Goal: Task Accomplishment & Management: Manage account settings

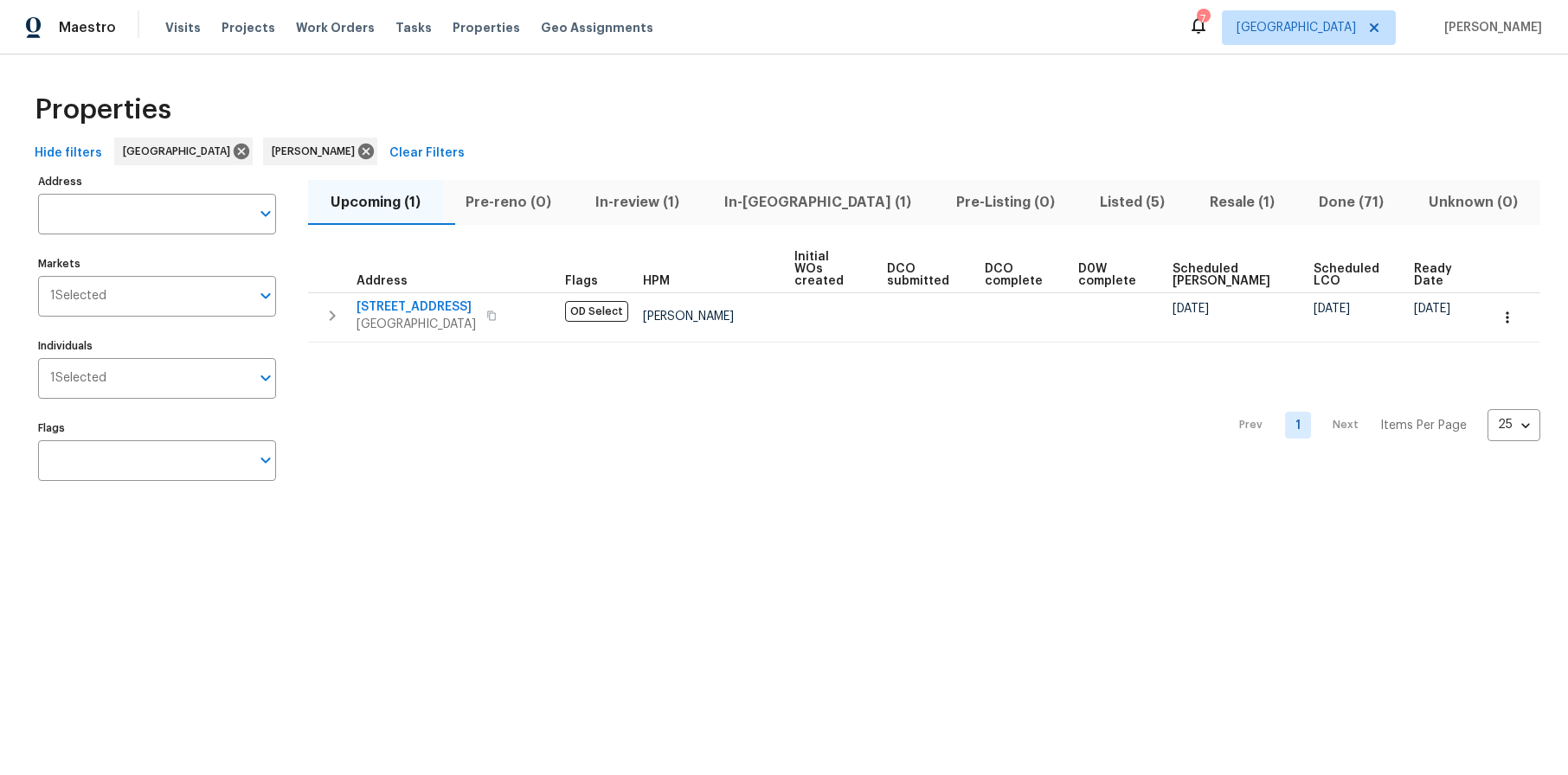
click at [1198, 196] on span "Resale (1)" at bounding box center [1241, 202] width 89 height 24
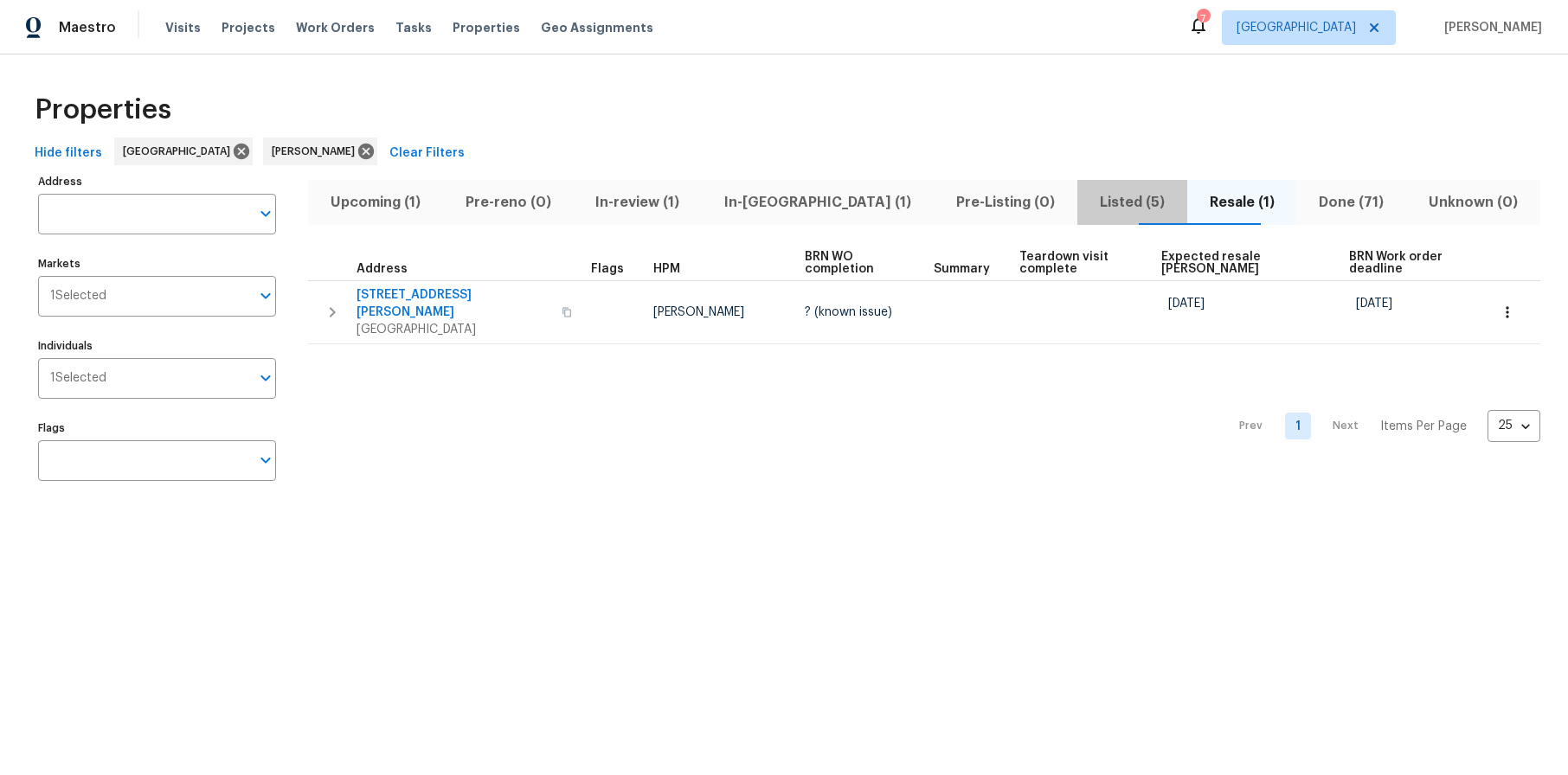
click at [1088, 202] on span "Listed (5)" at bounding box center [1132, 202] width 89 height 24
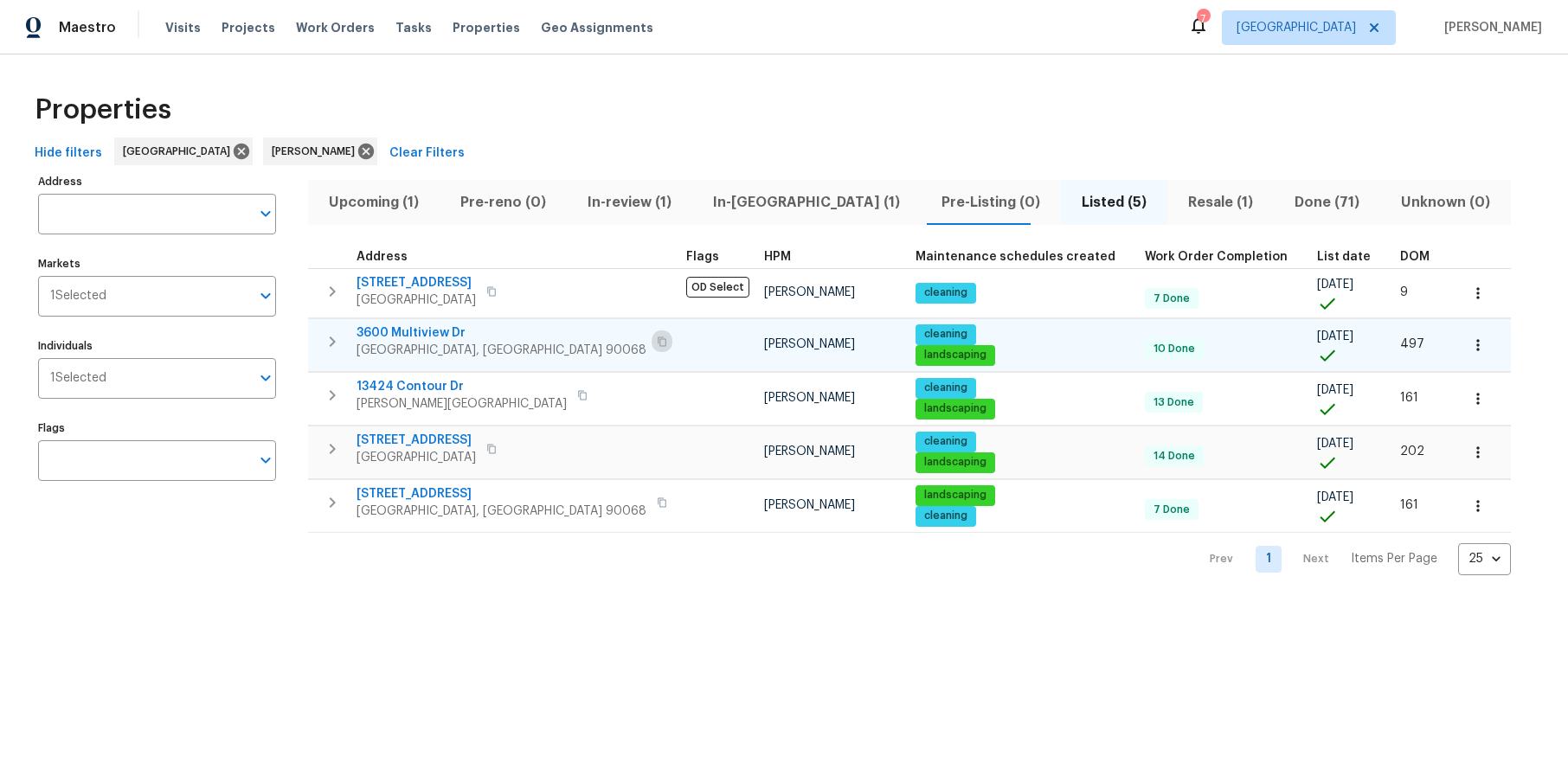
click at [652, 342] on button "button" at bounding box center [662, 341] width 21 height 24
click at [497, 449] on icon "button" at bounding box center [491, 449] width 11 height 11
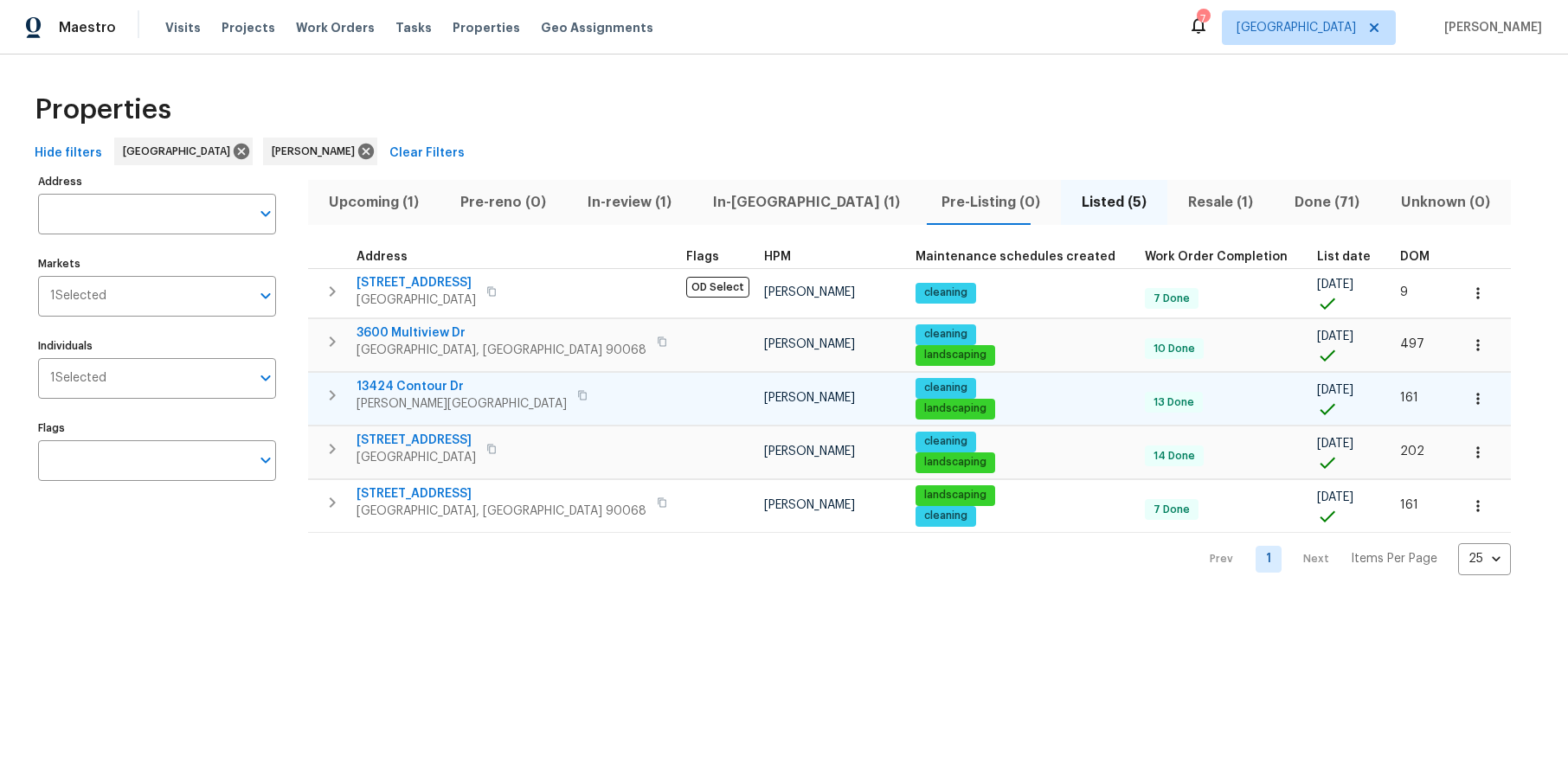
click at [572, 388] on button "button" at bounding box center [582, 395] width 21 height 24
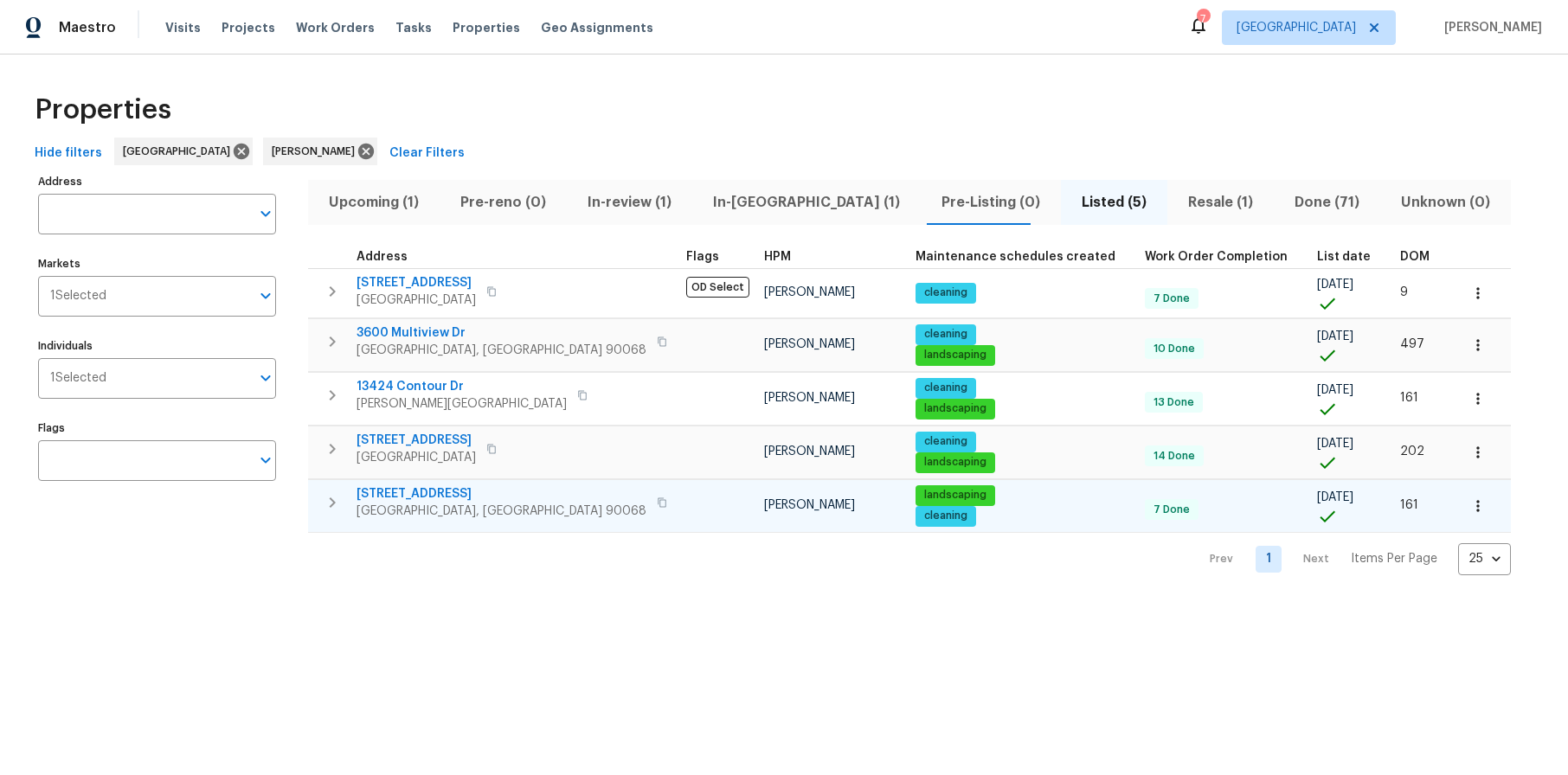
click at [652, 500] on button "button" at bounding box center [662, 502] width 21 height 24
click at [425, 495] on span "2252 Verde Oak Dr" at bounding box center [501, 495] width 290 height 18
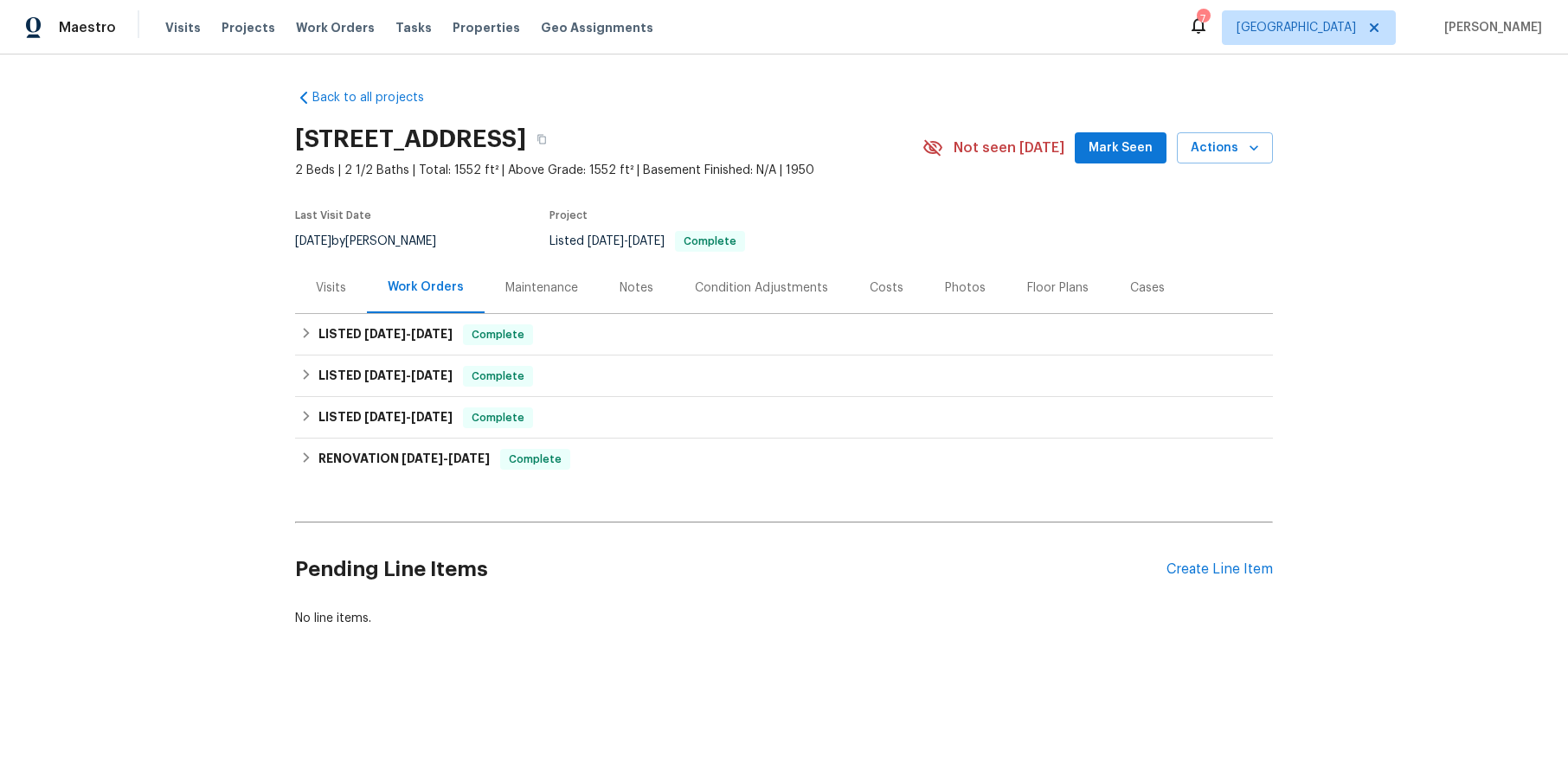
click at [324, 276] on div "Visits" at bounding box center [330, 287] width 71 height 51
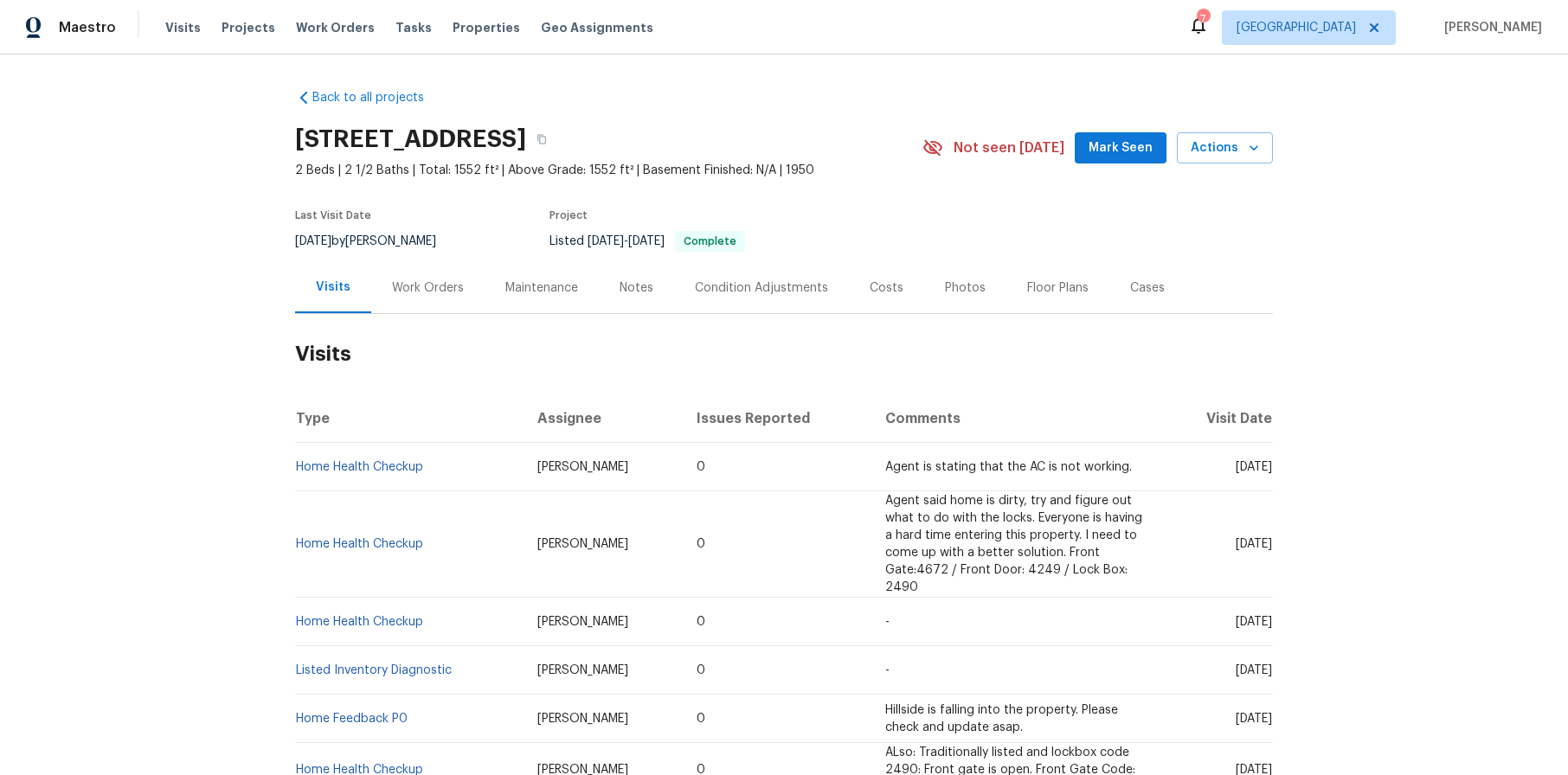
click at [534, 292] on div "Maintenance" at bounding box center [542, 288] width 72 height 18
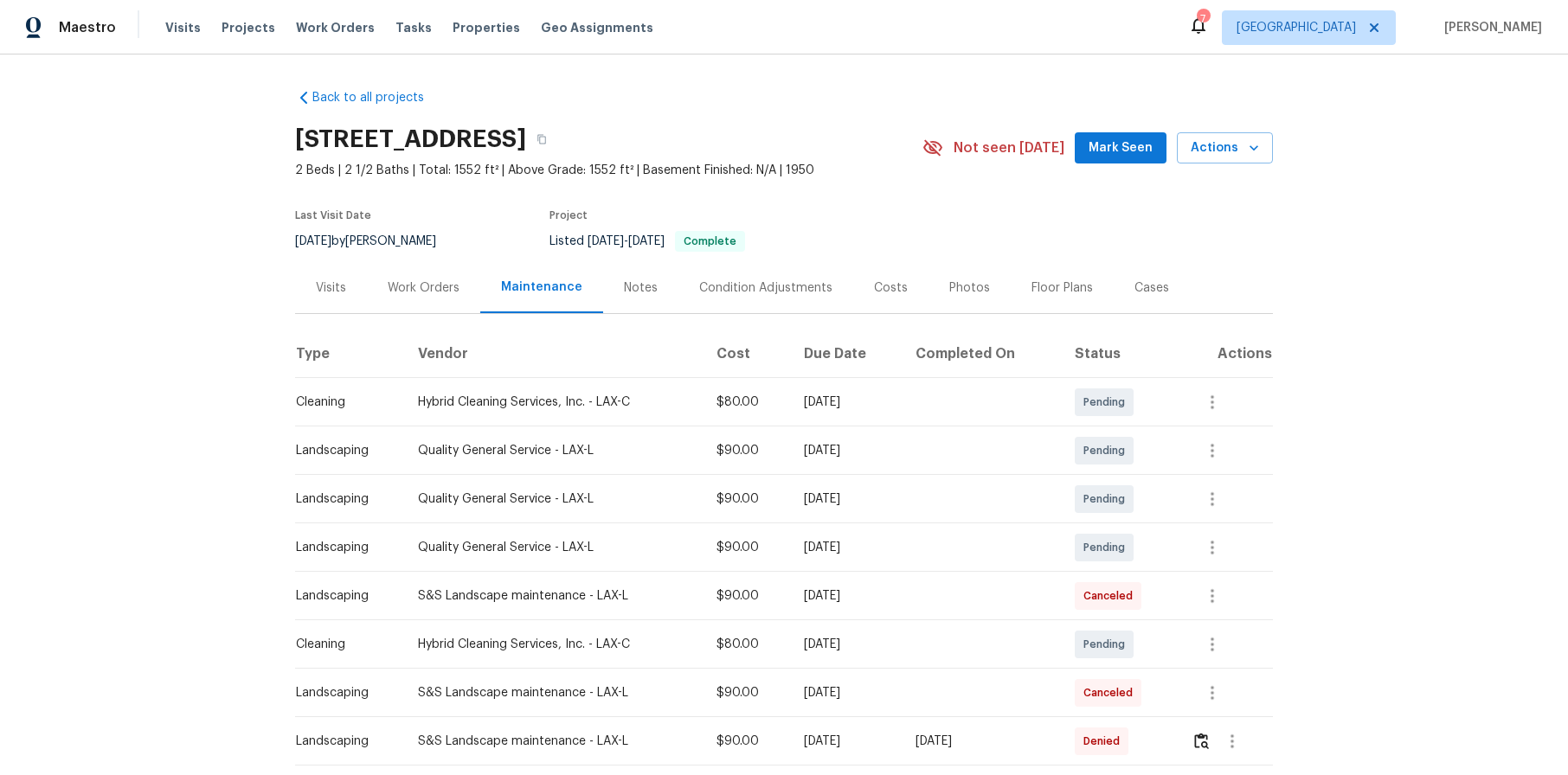
click at [626, 293] on div "Notes" at bounding box center [640, 288] width 34 height 18
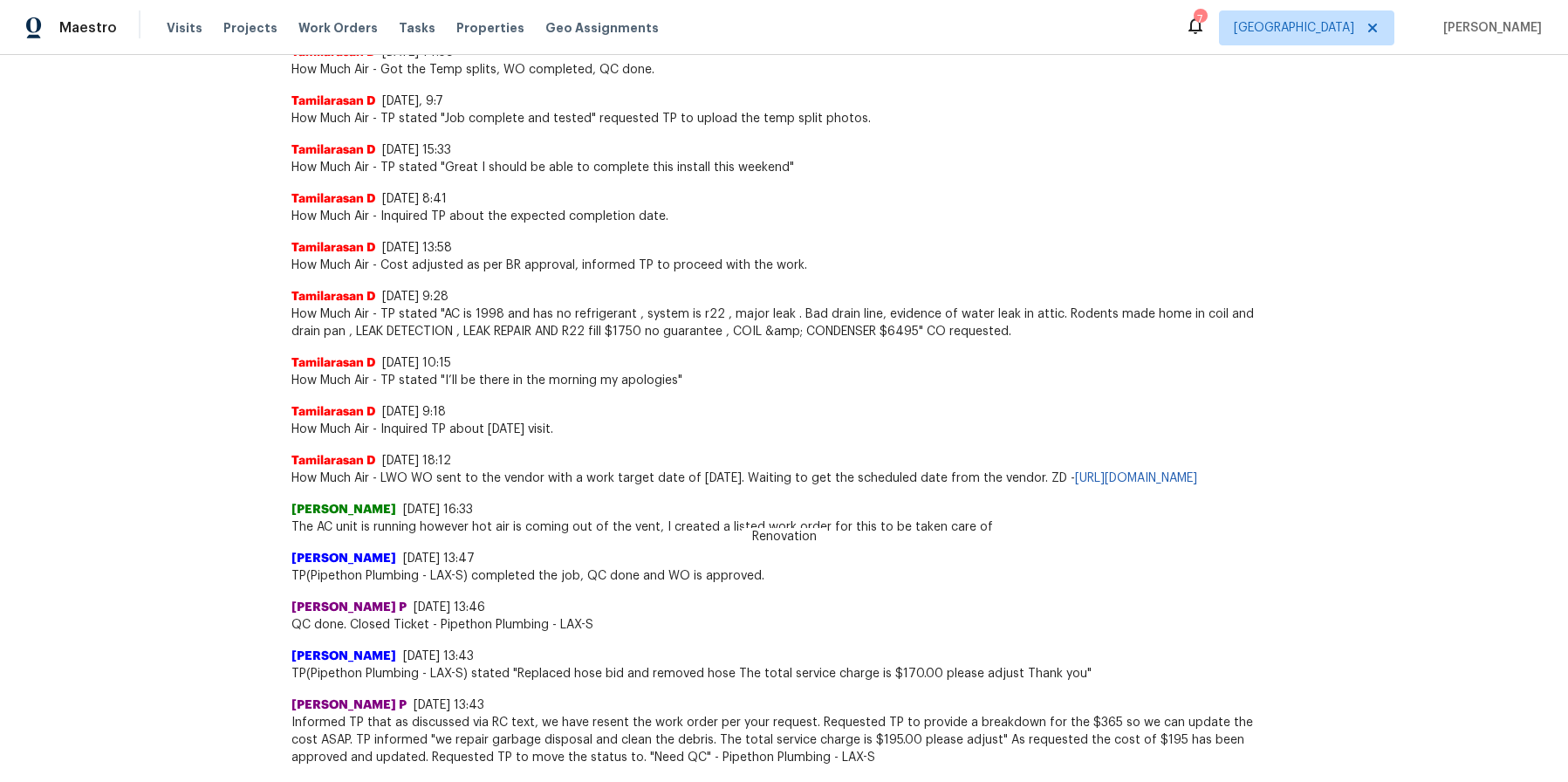
scroll to position [524, 0]
click at [961, 566] on div "Arvind Raj M 9/2/25, 13:47" at bounding box center [784, 557] width 986 height 18
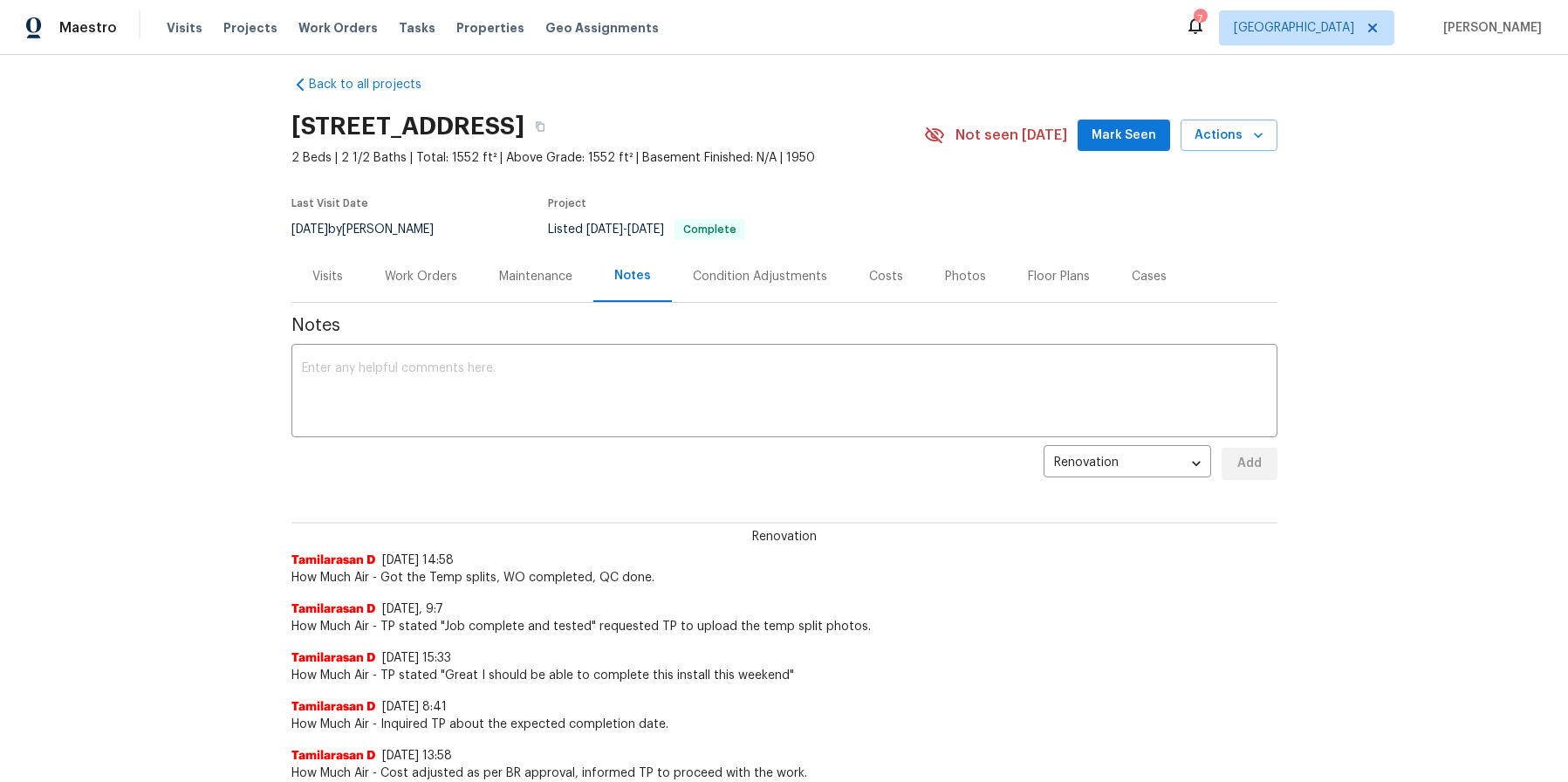
scroll to position [0, 0]
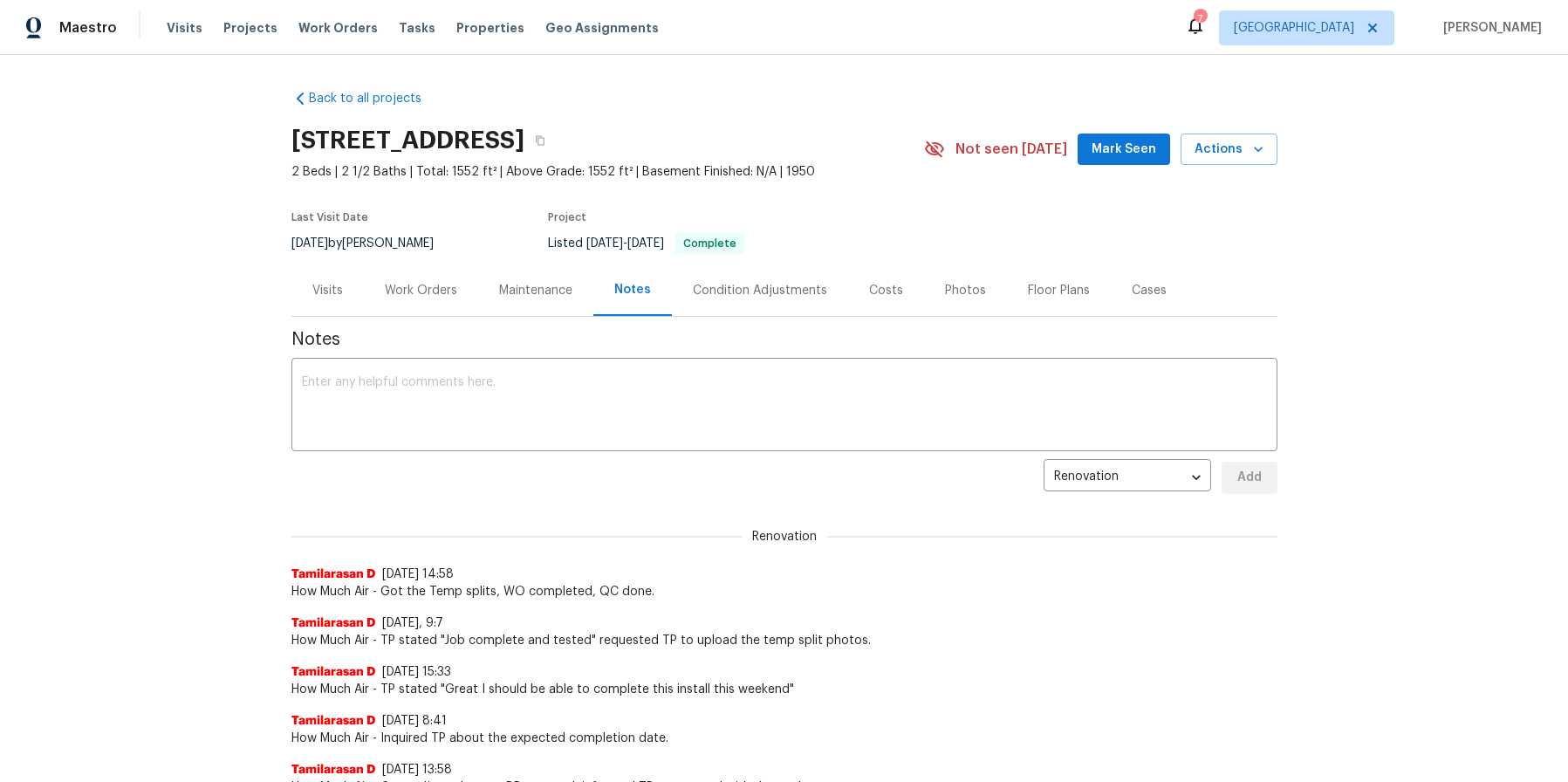
click at [195, 154] on div "Back to all projects 2252 Verde Oak Dr, Los Angeles, CA 90068 2 Beds | 2 1/2 Ba…" at bounding box center [784, 418] width 1568 height 727
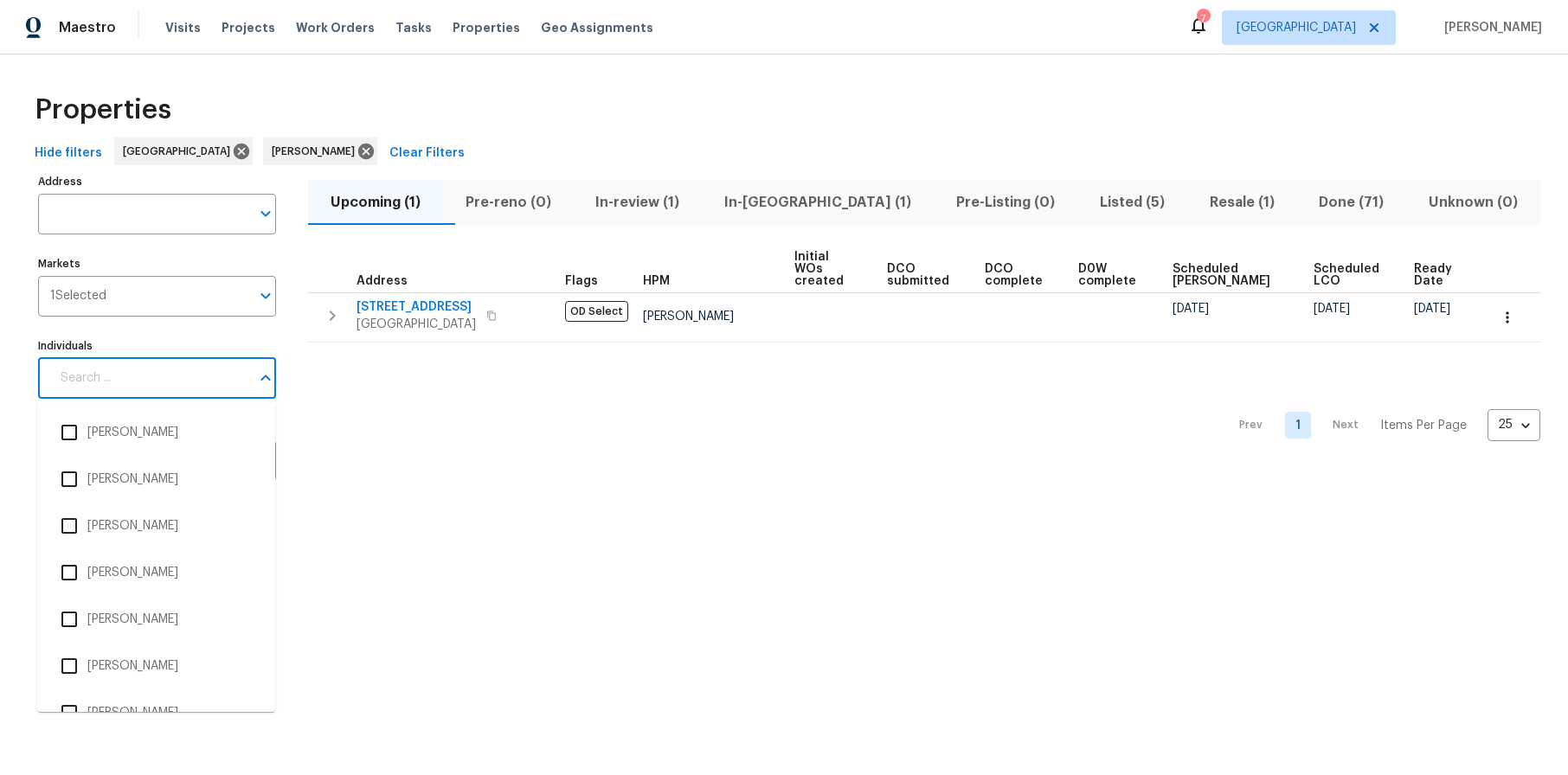
click at [145, 377] on input "Individuals" at bounding box center [150, 378] width 199 height 41
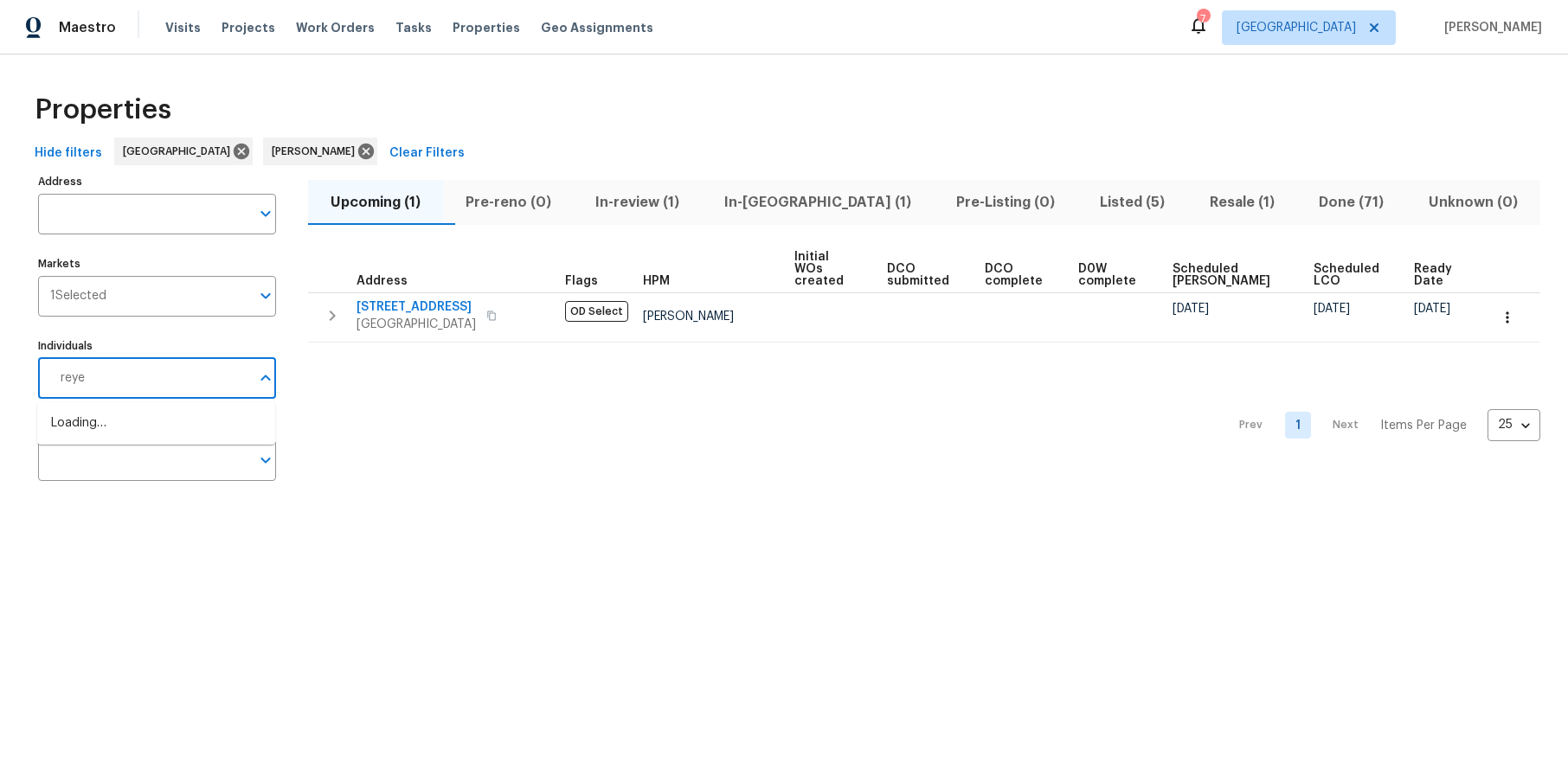
type input "reyes"
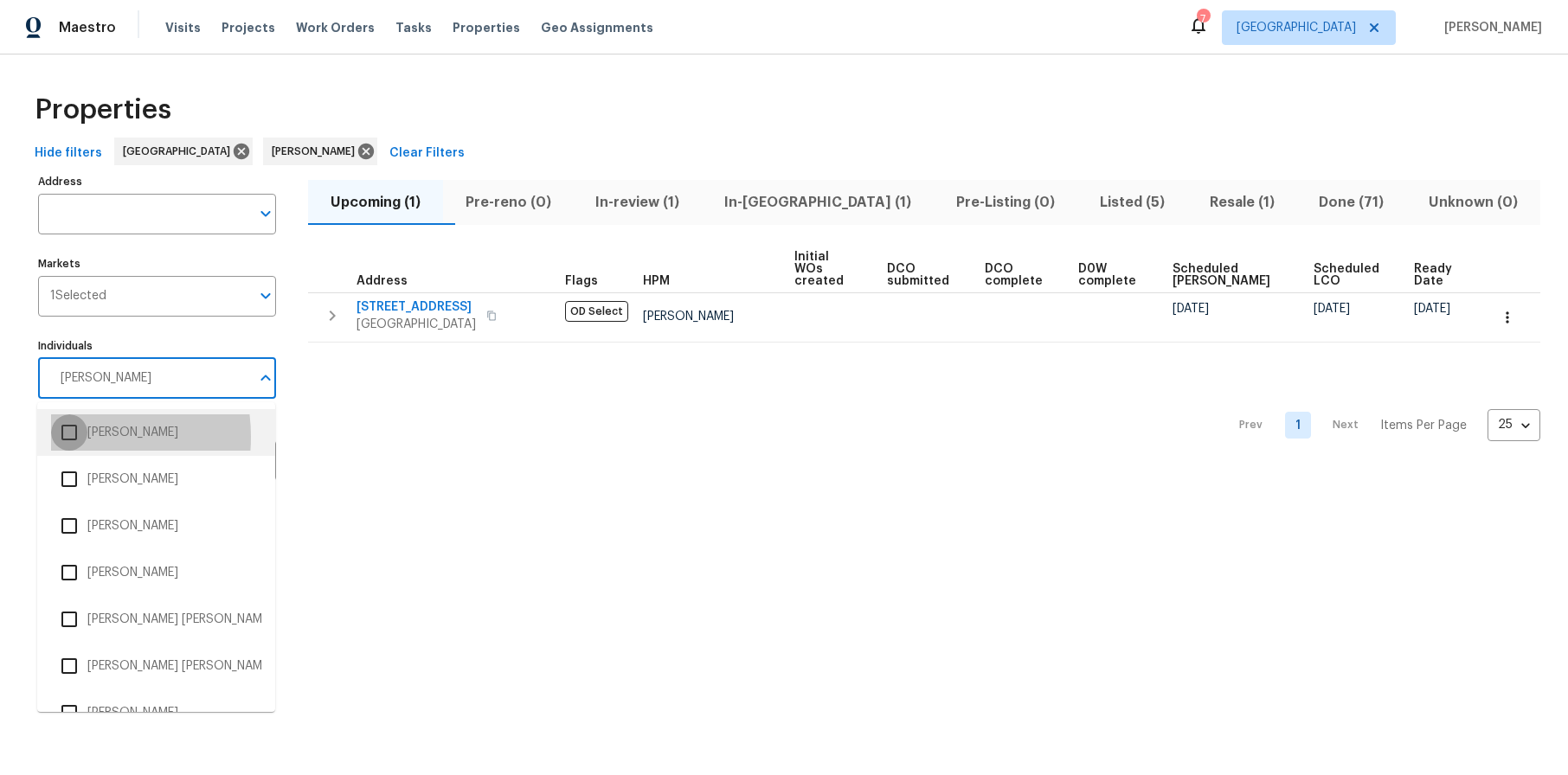
click at [68, 437] on input "checkbox" at bounding box center [68, 432] width 36 height 36
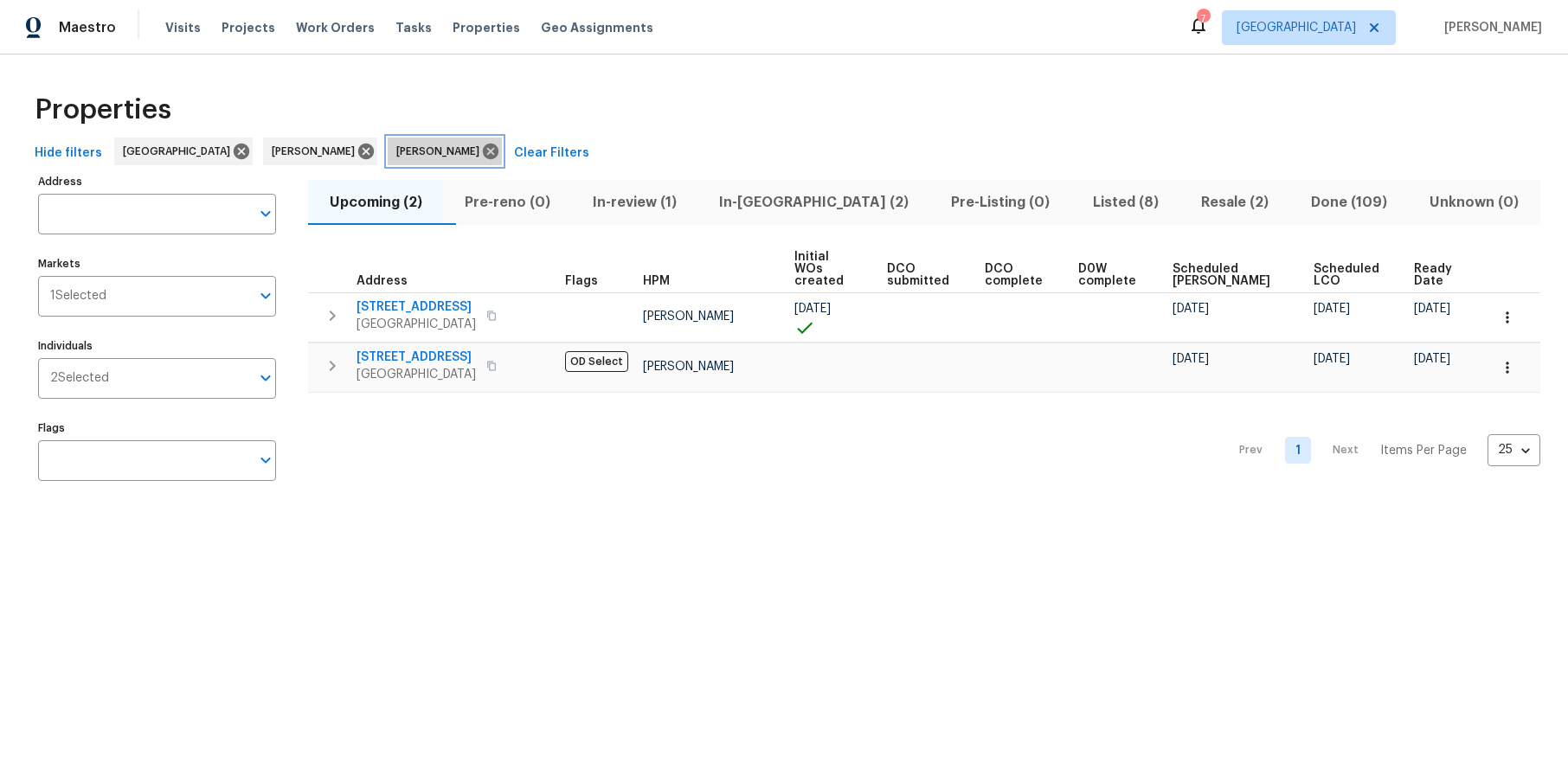
click at [483, 149] on icon at bounding box center [491, 151] width 16 height 16
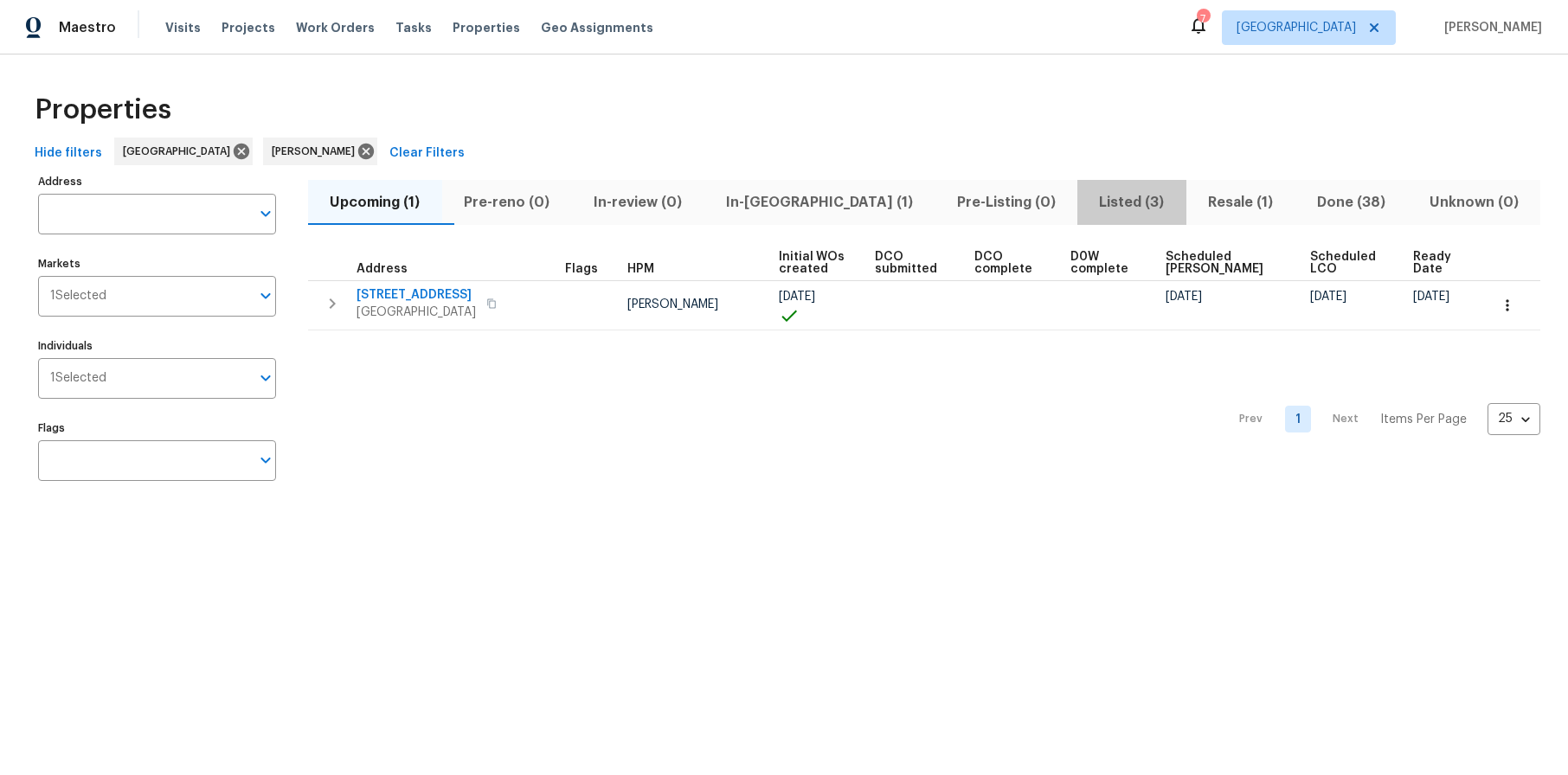
click at [1088, 195] on span "Listed (3)" at bounding box center [1132, 202] width 88 height 24
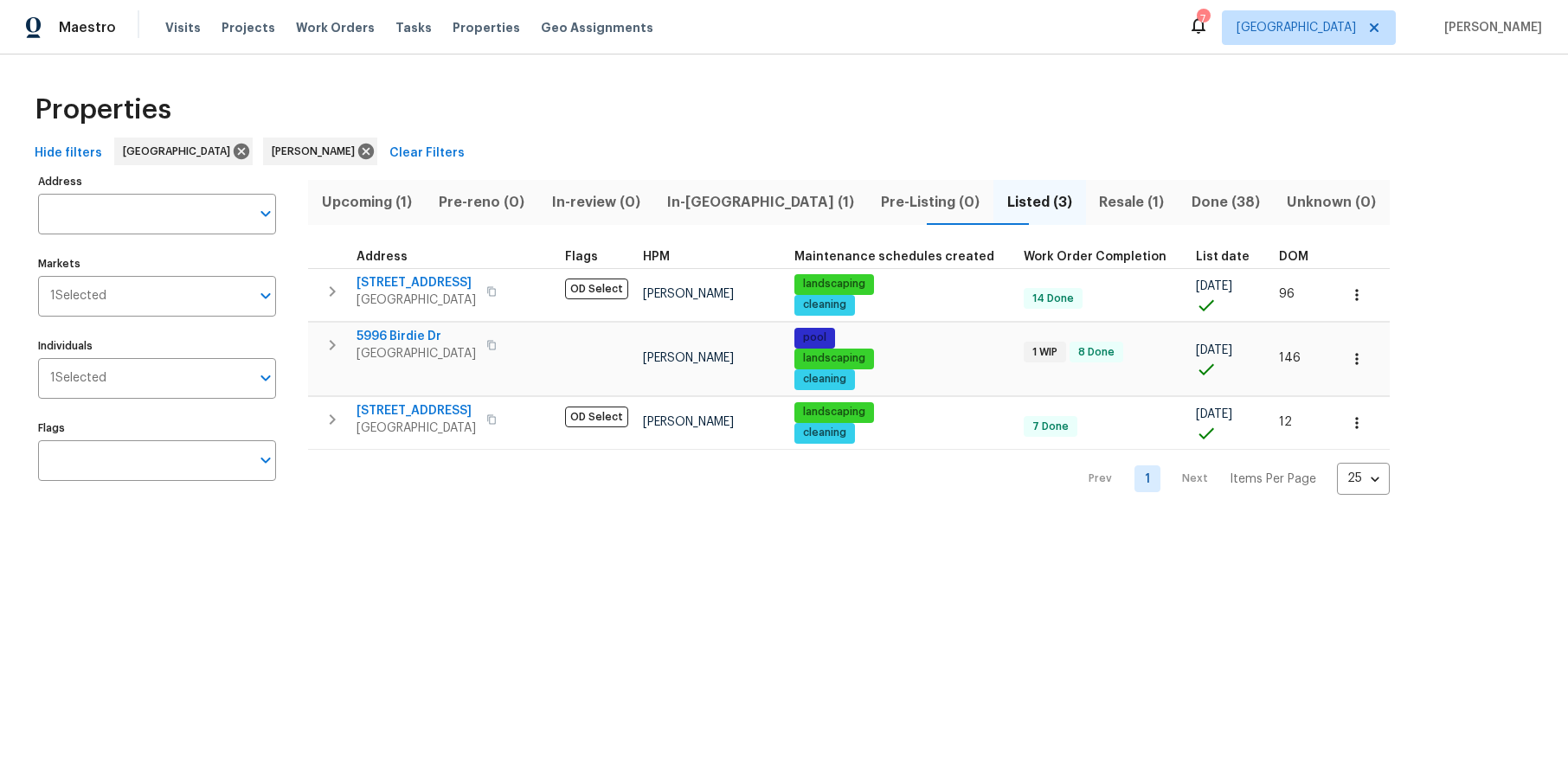
click at [1096, 201] on span "Resale (1)" at bounding box center [1131, 202] width 71 height 24
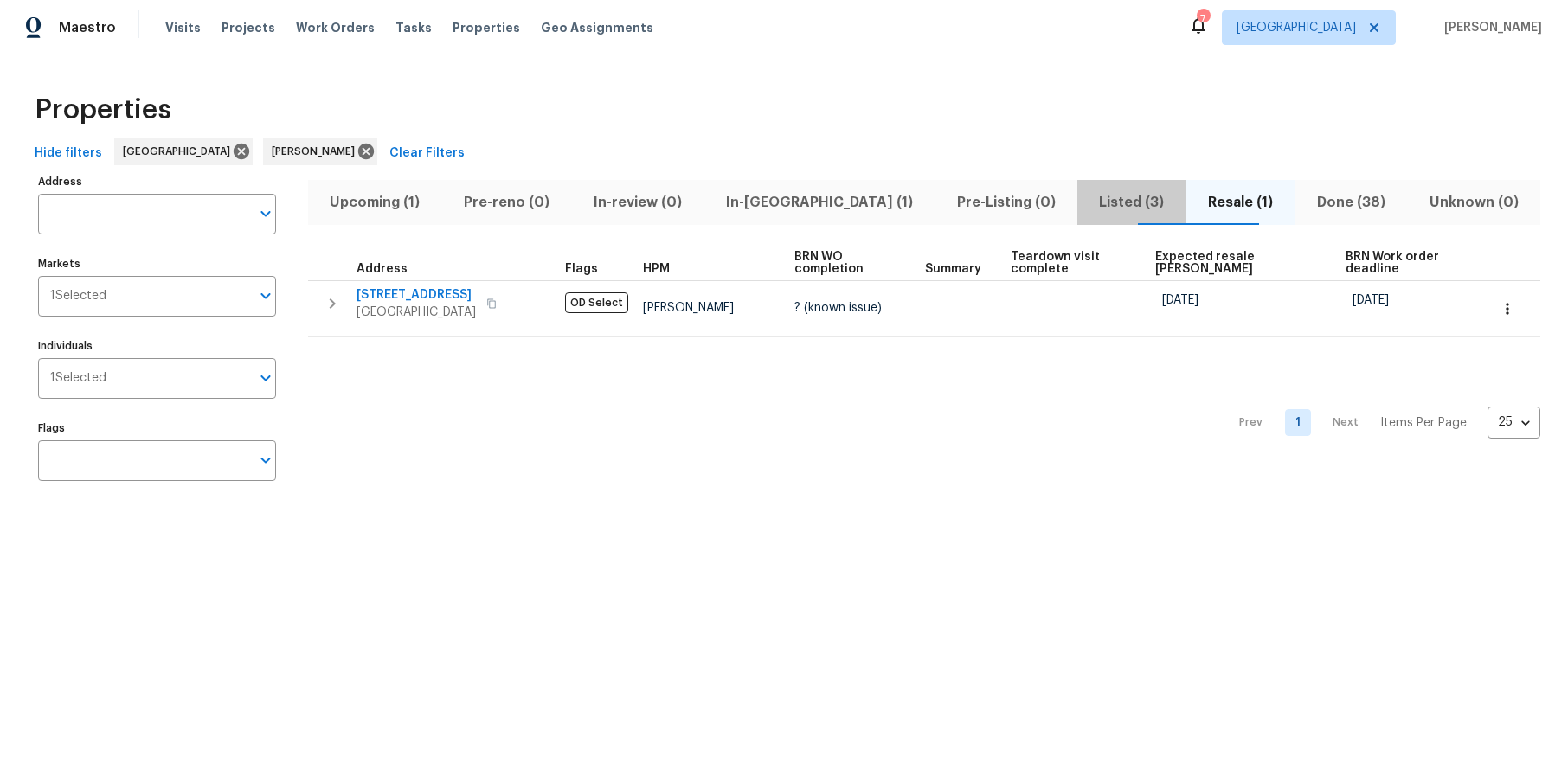
click at [1088, 192] on span "Listed (3)" at bounding box center [1132, 202] width 88 height 24
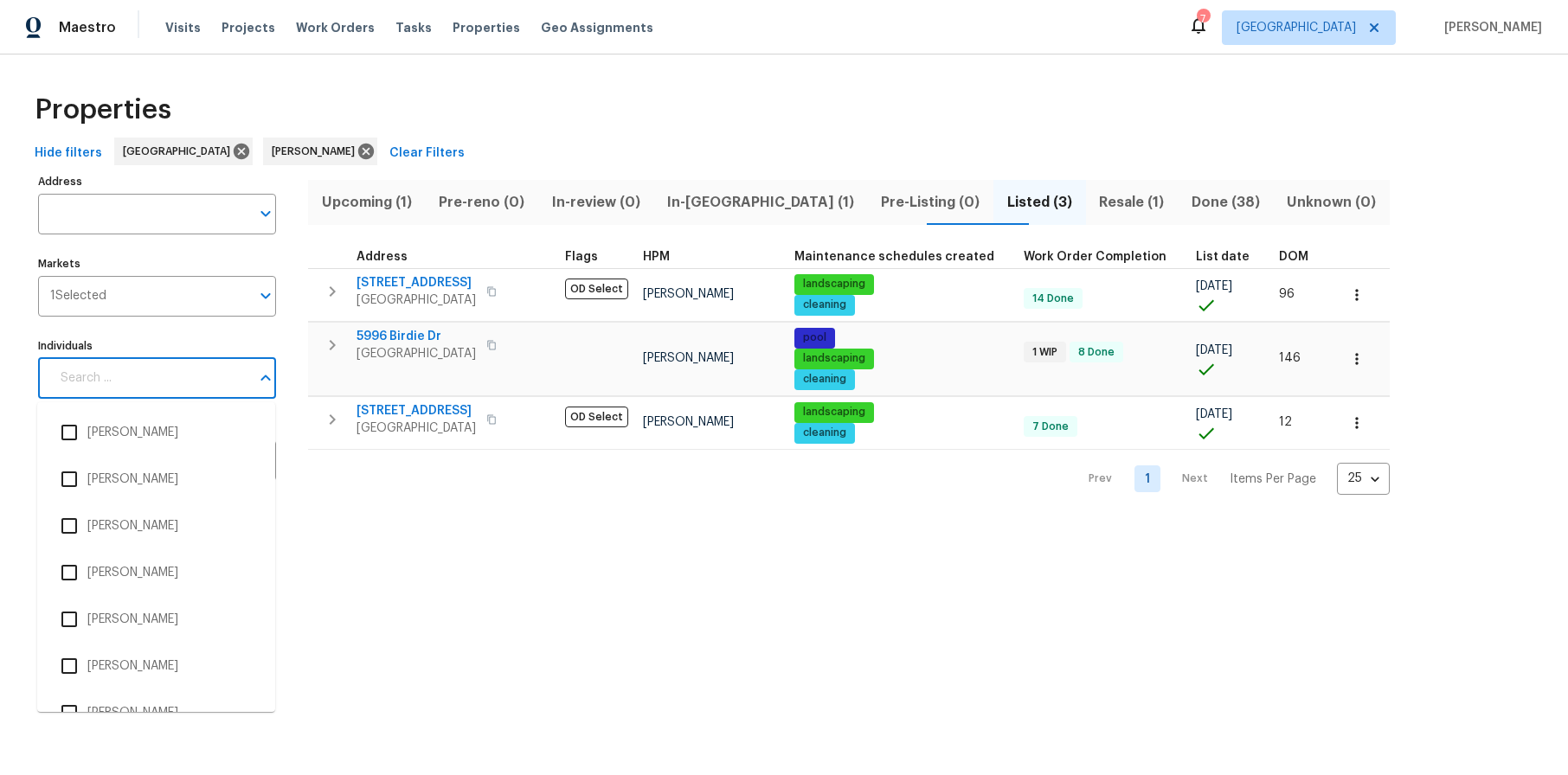
click at [153, 385] on input "Individuals" at bounding box center [150, 378] width 199 height 41
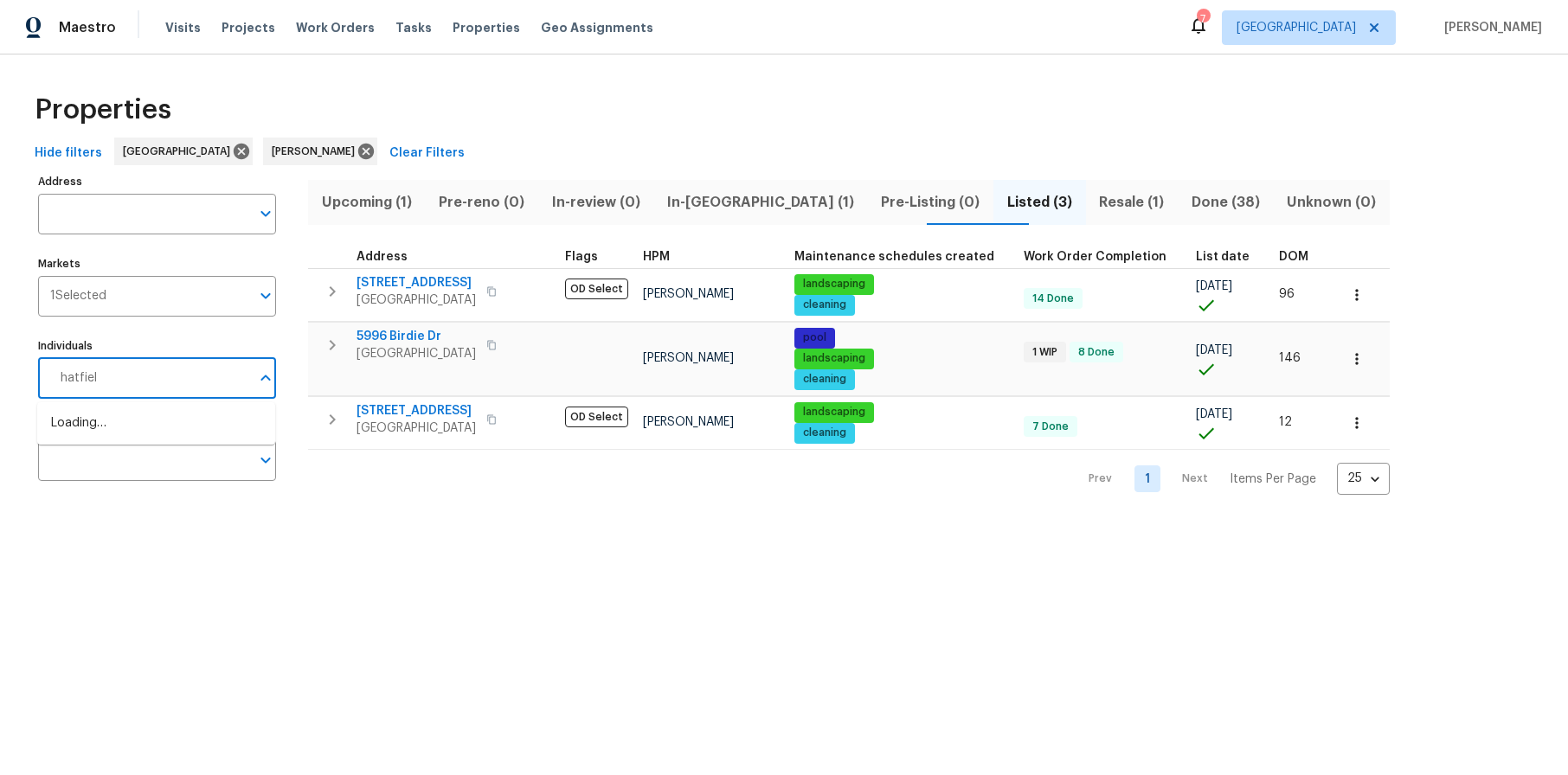
type input "hatfield"
click at [75, 432] on input "checkbox" at bounding box center [68, 432] width 36 height 36
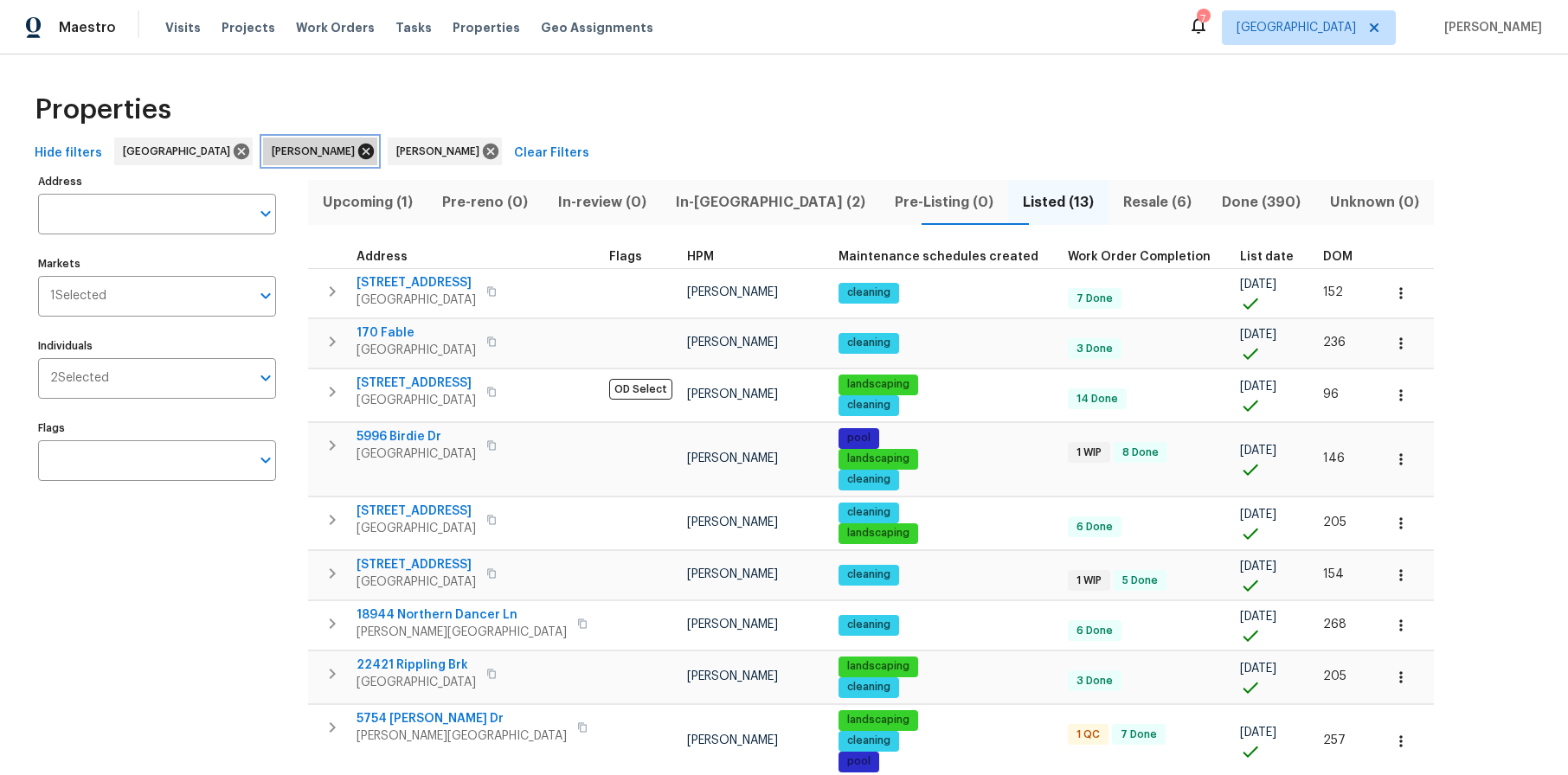
click at [358, 151] on icon at bounding box center [366, 151] width 16 height 16
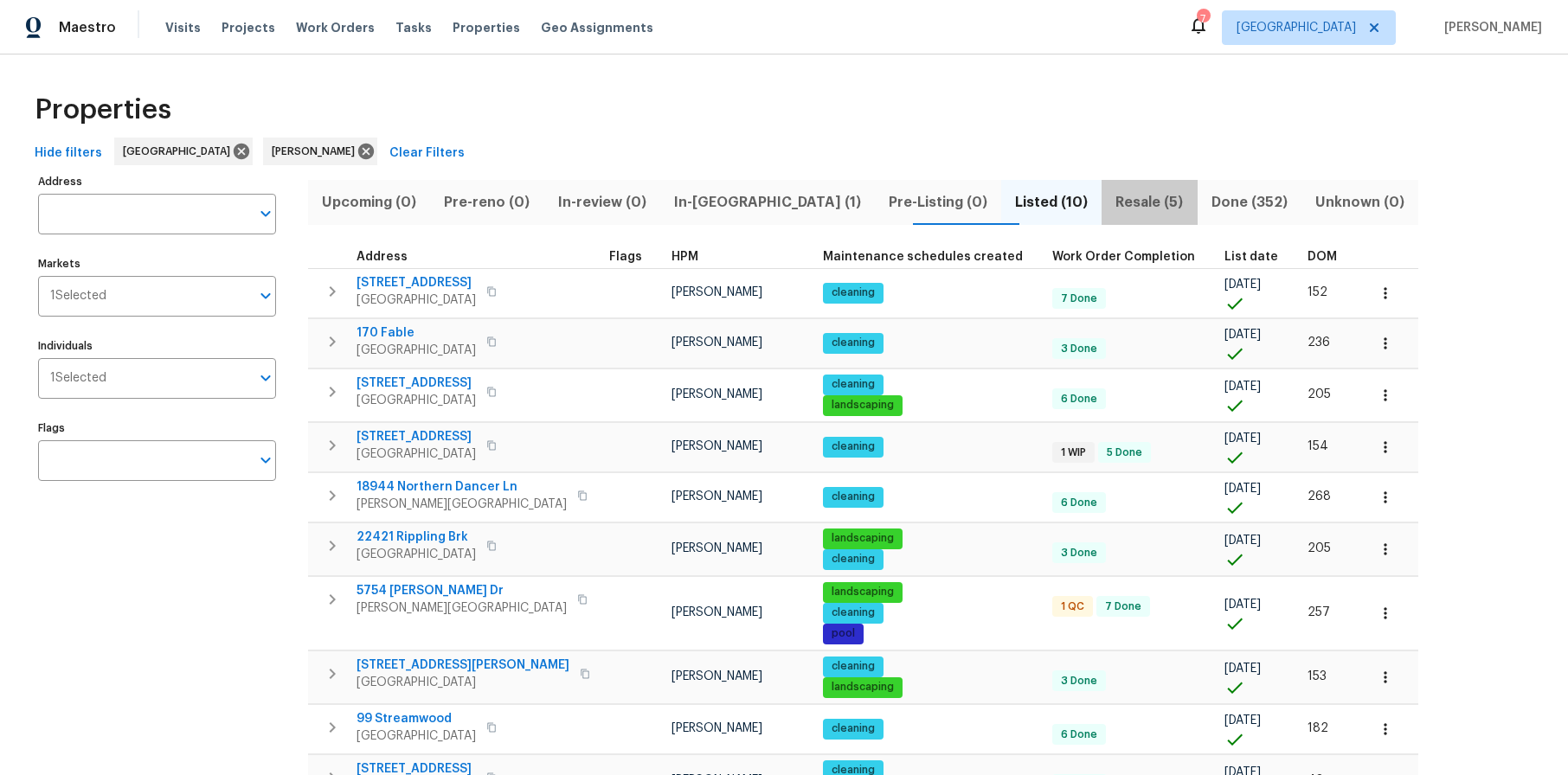
click at [1111, 203] on span "Resale (5)" at bounding box center [1149, 202] width 74 height 24
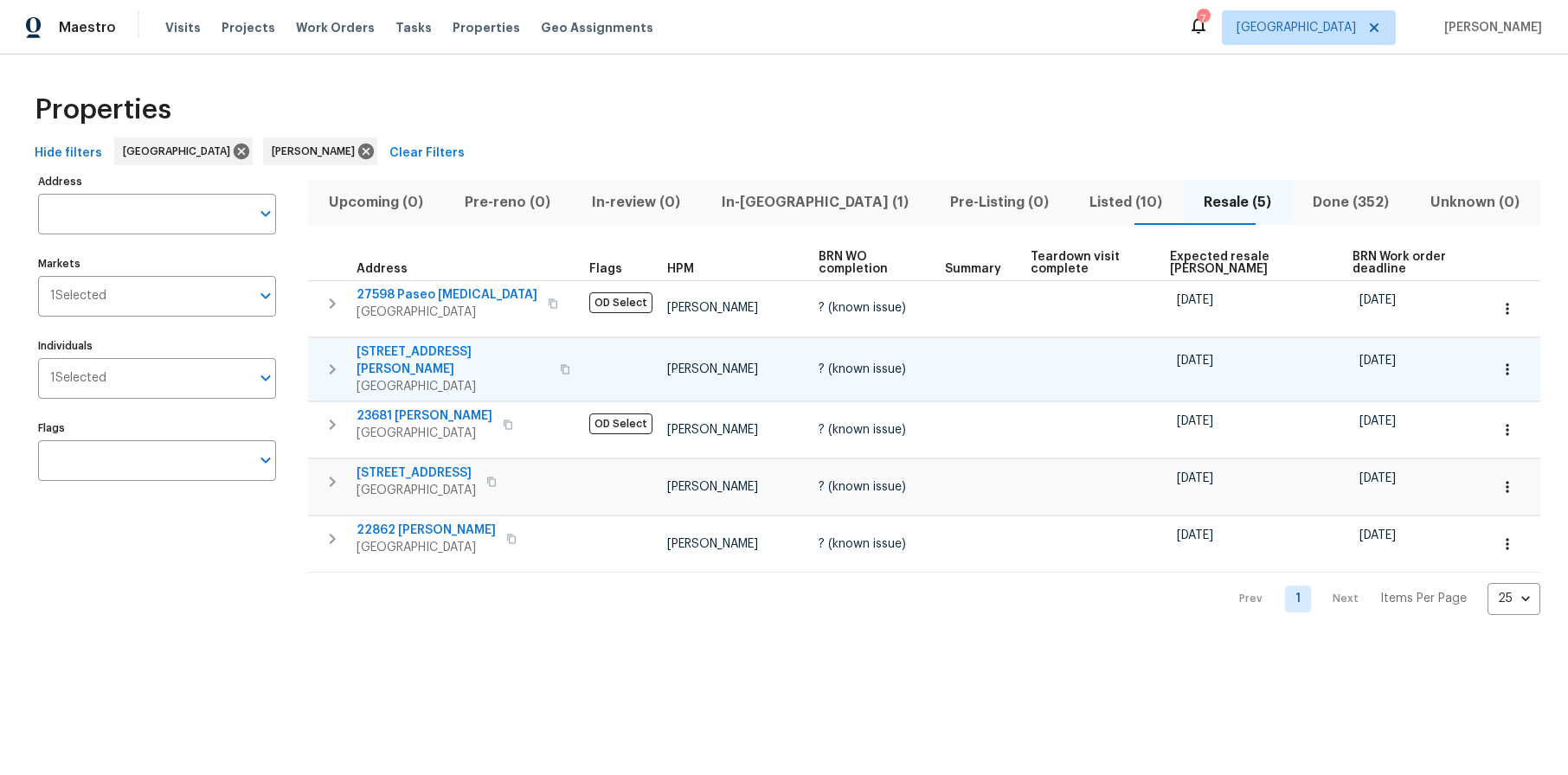
click at [560, 366] on icon "button" at bounding box center [565, 369] width 11 height 11
click at [551, 90] on div "Properties" at bounding box center [783, 109] width 1512 height 56
click at [171, 365] on input "Individuals" at bounding box center [178, 378] width 144 height 41
type input "fomenko"
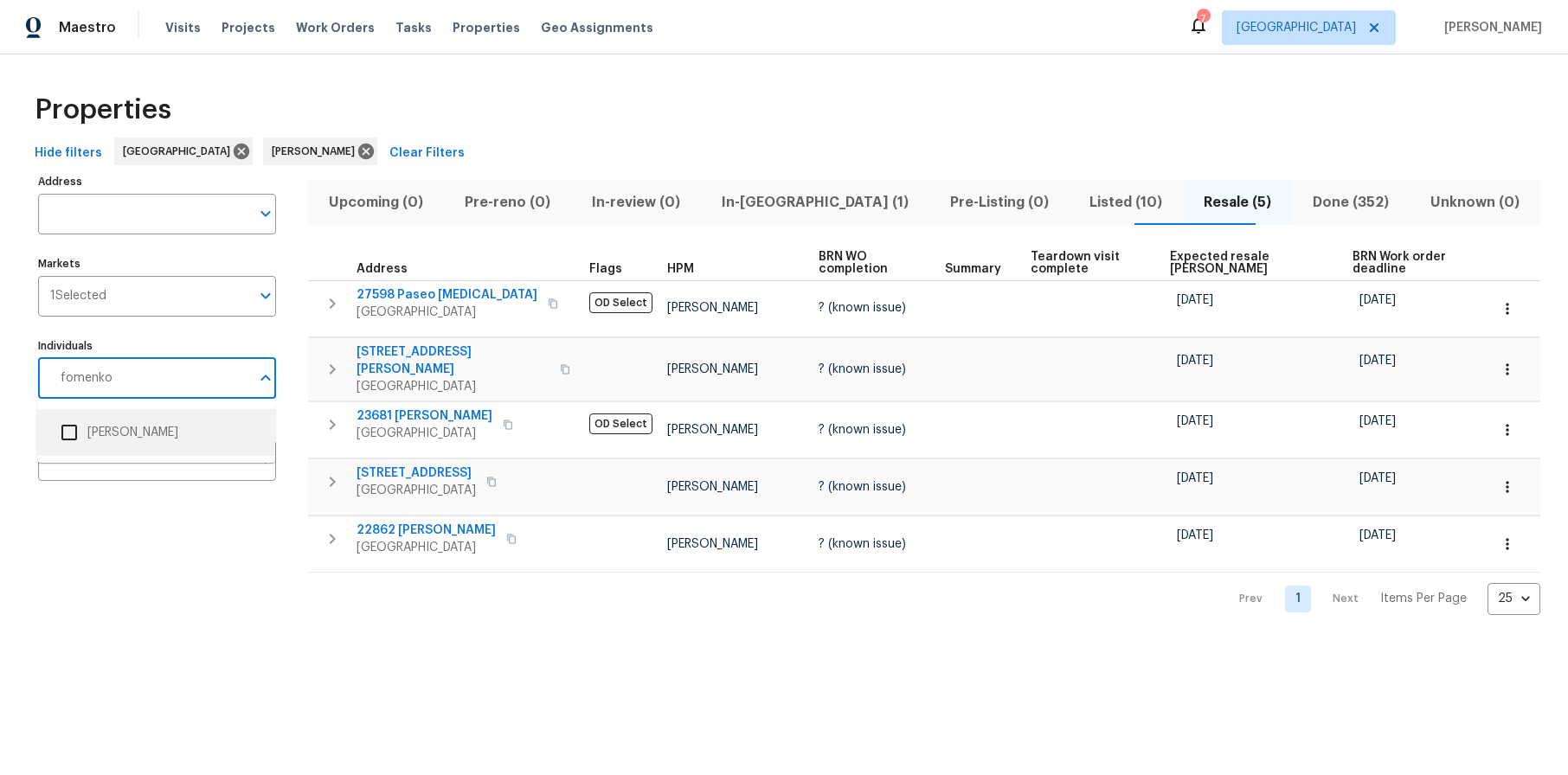
click at [64, 435] on input "checkbox" at bounding box center [68, 432] width 36 height 36
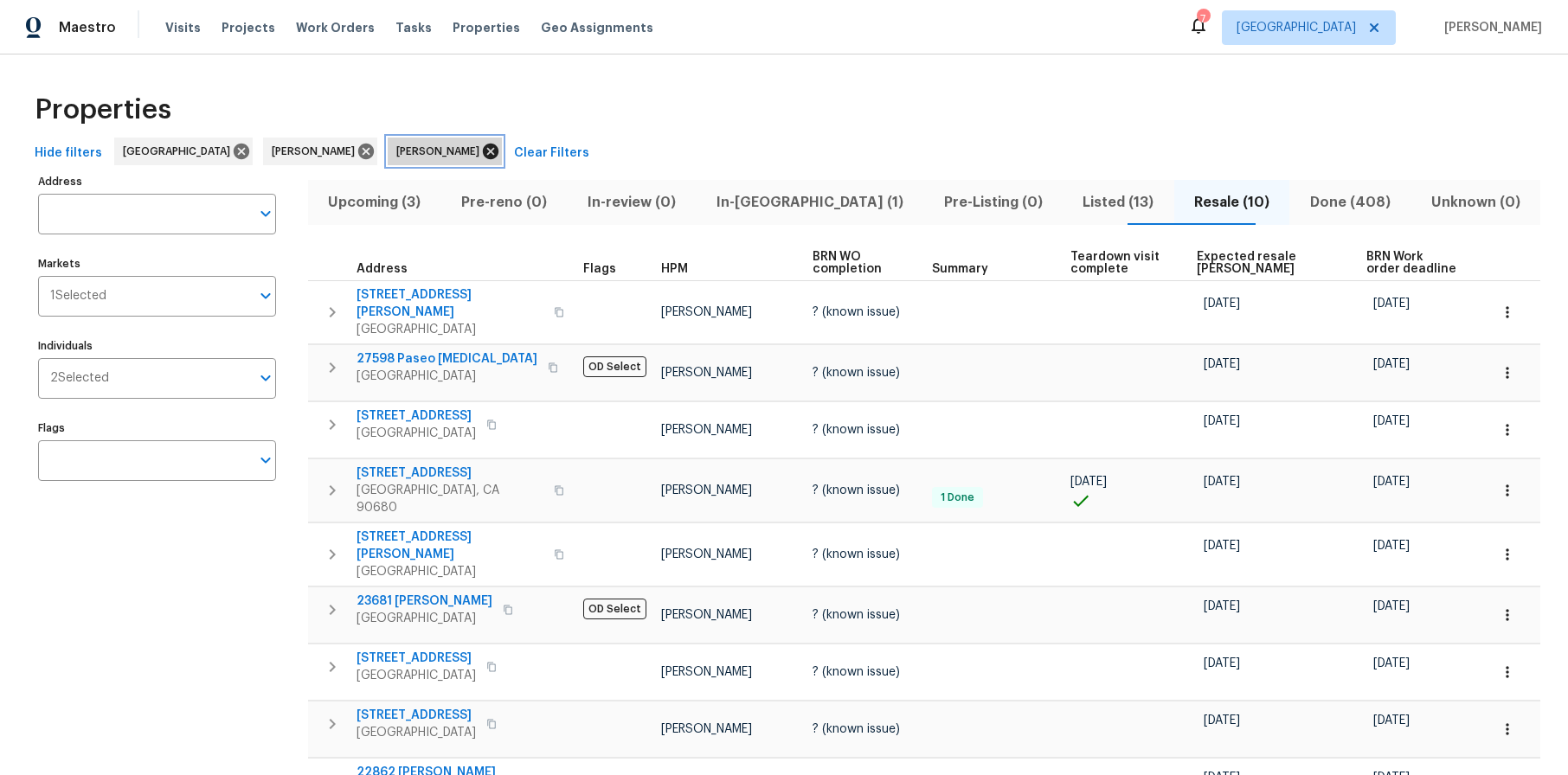
click at [481, 151] on icon at bounding box center [490, 151] width 19 height 19
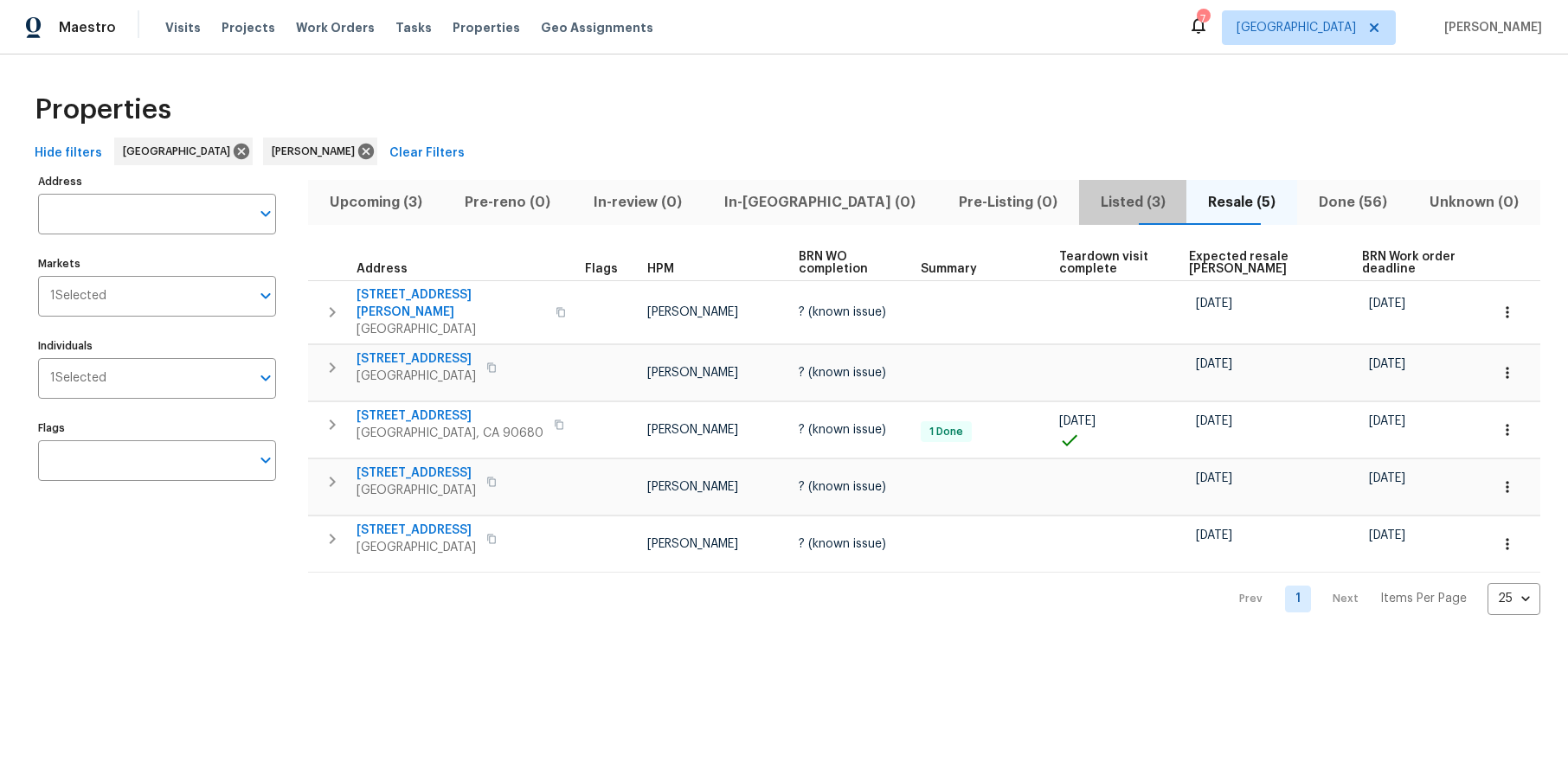
click at [1089, 200] on span "Listed (3)" at bounding box center [1132, 202] width 87 height 24
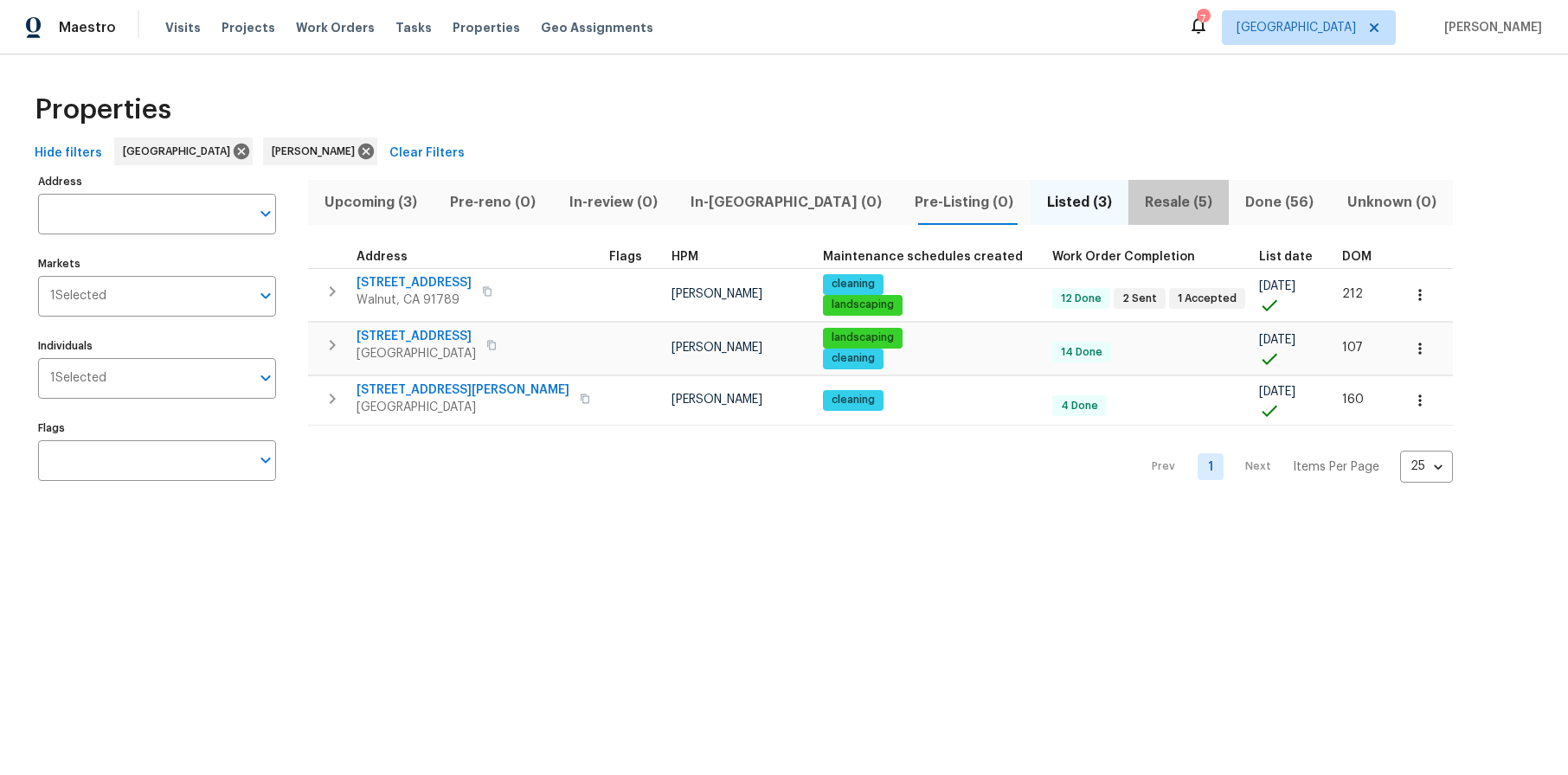
click at [1139, 199] on span "Resale (5)" at bounding box center [1178, 202] width 79 height 24
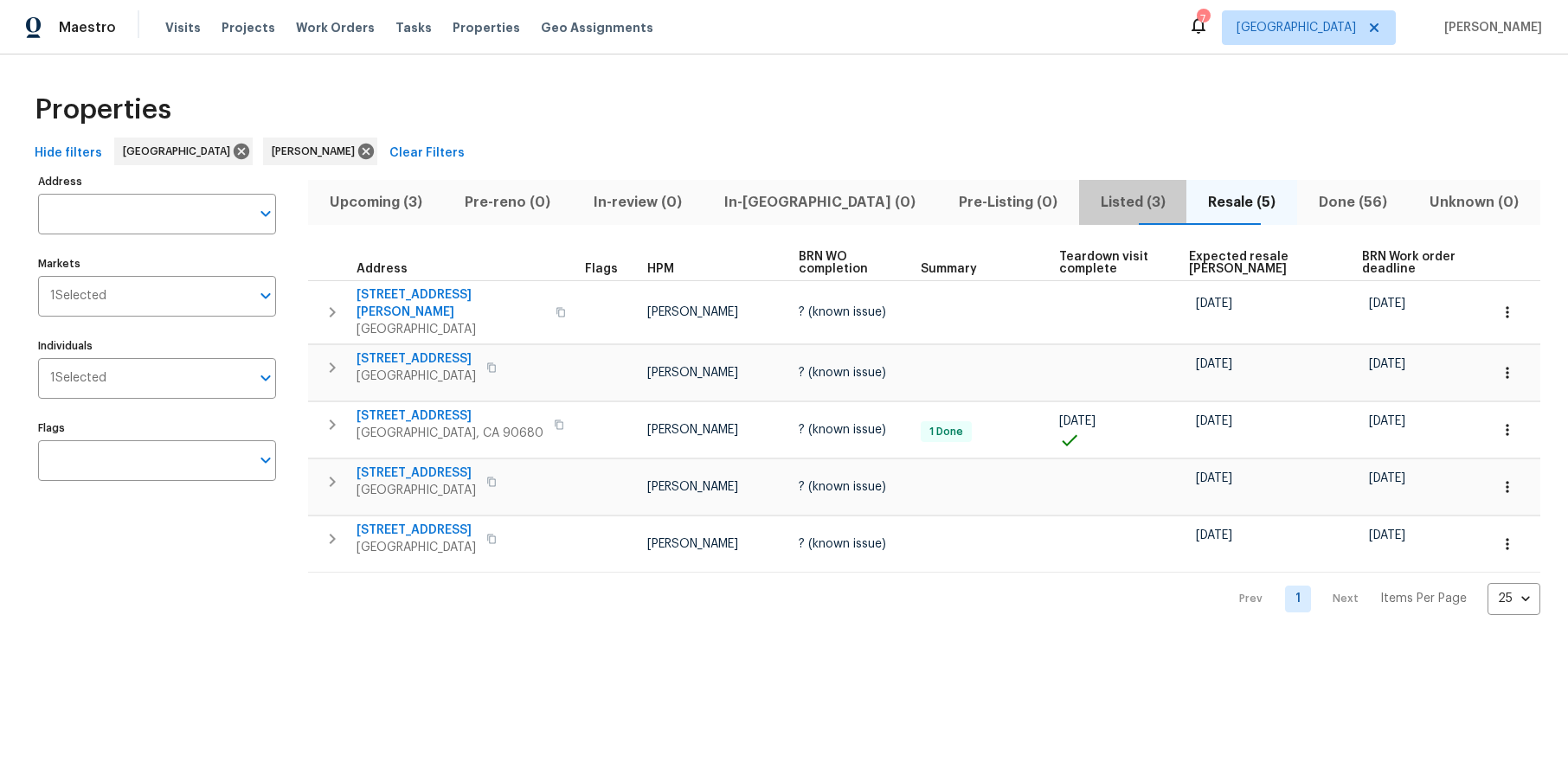
click at [1089, 201] on span "Listed (3)" at bounding box center [1132, 202] width 87 height 24
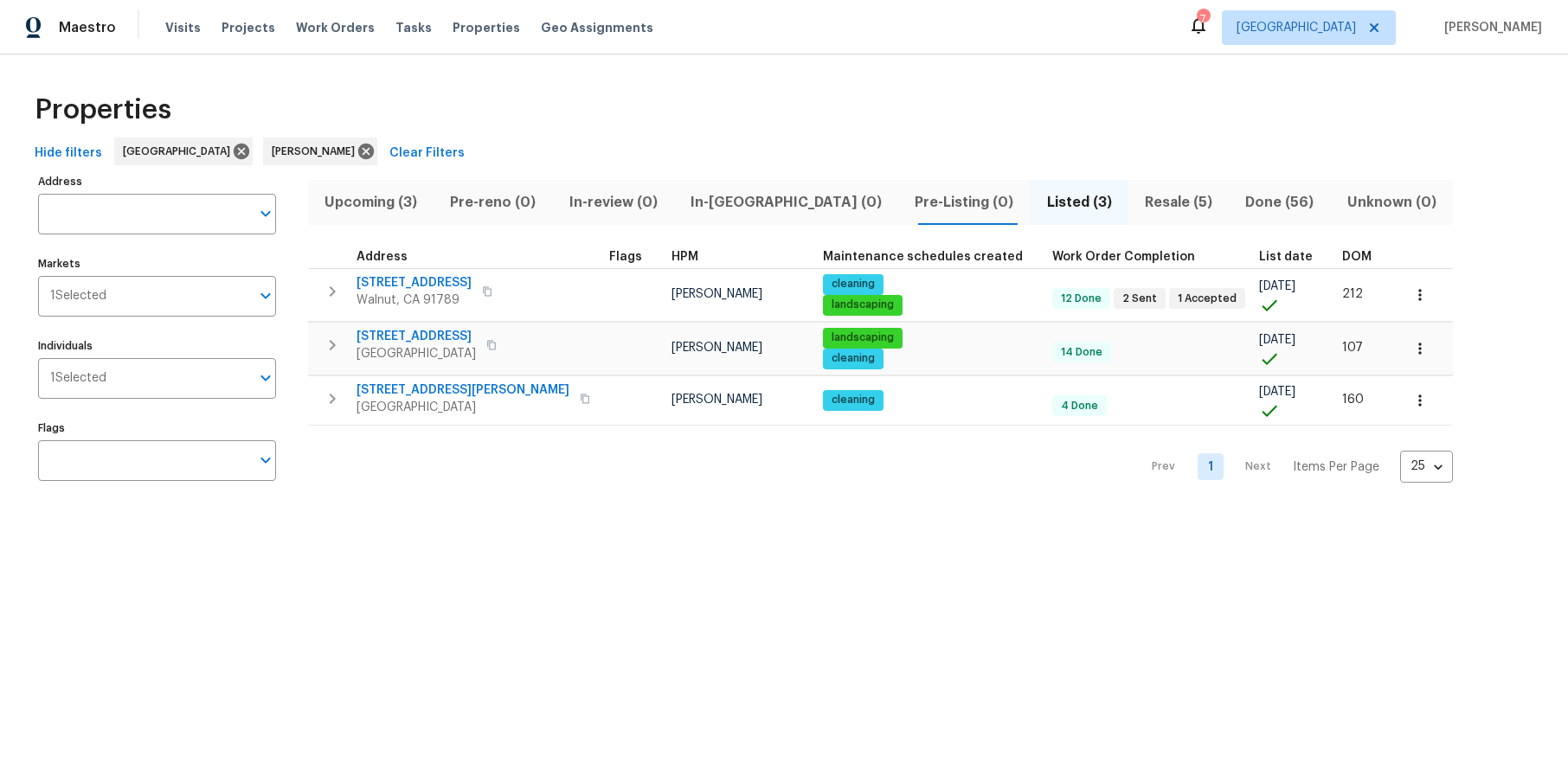
click at [1139, 209] on span "Resale (5)" at bounding box center [1178, 202] width 79 height 24
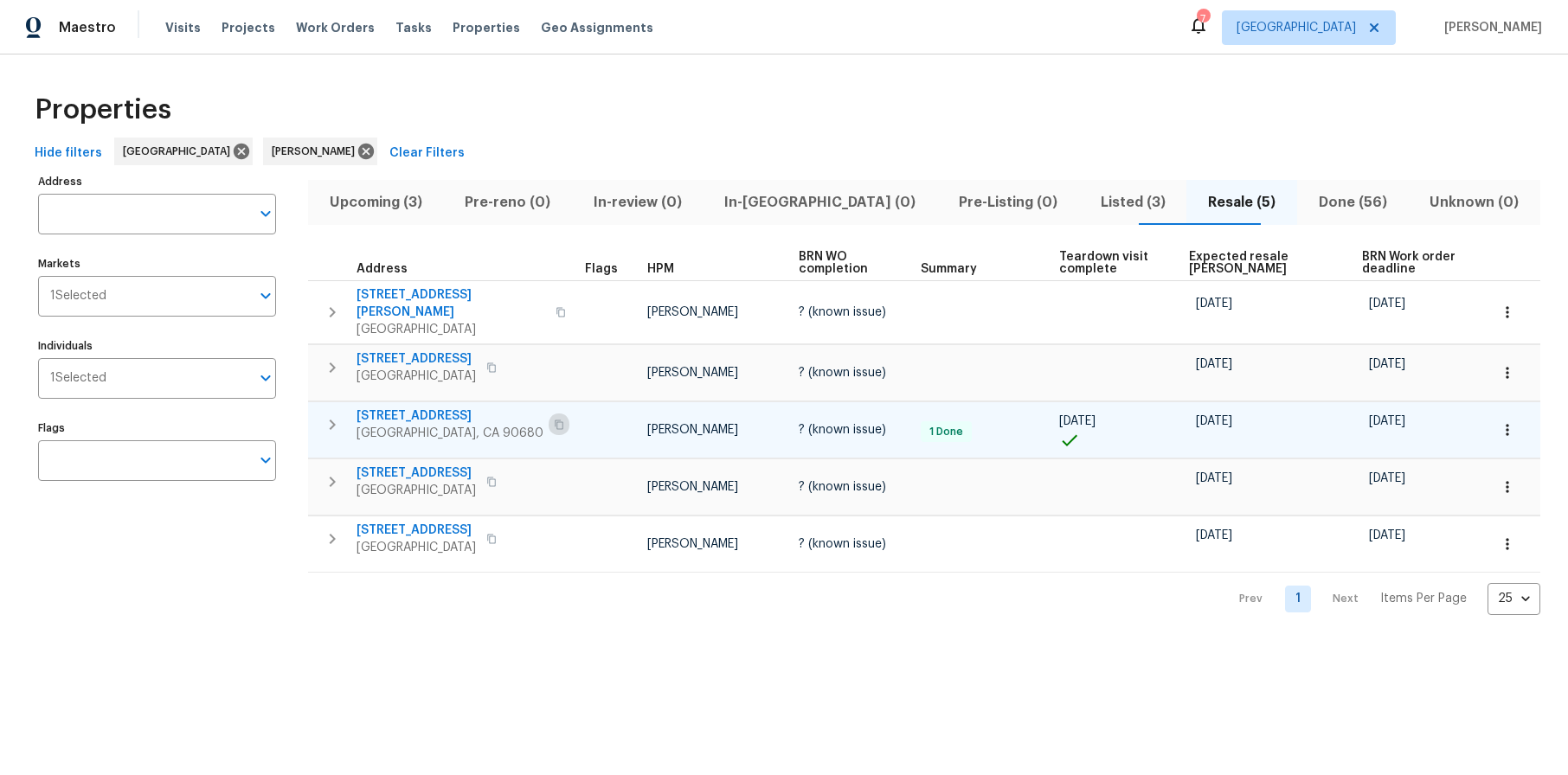
click at [554, 419] on icon "button" at bounding box center [558, 424] width 9 height 10
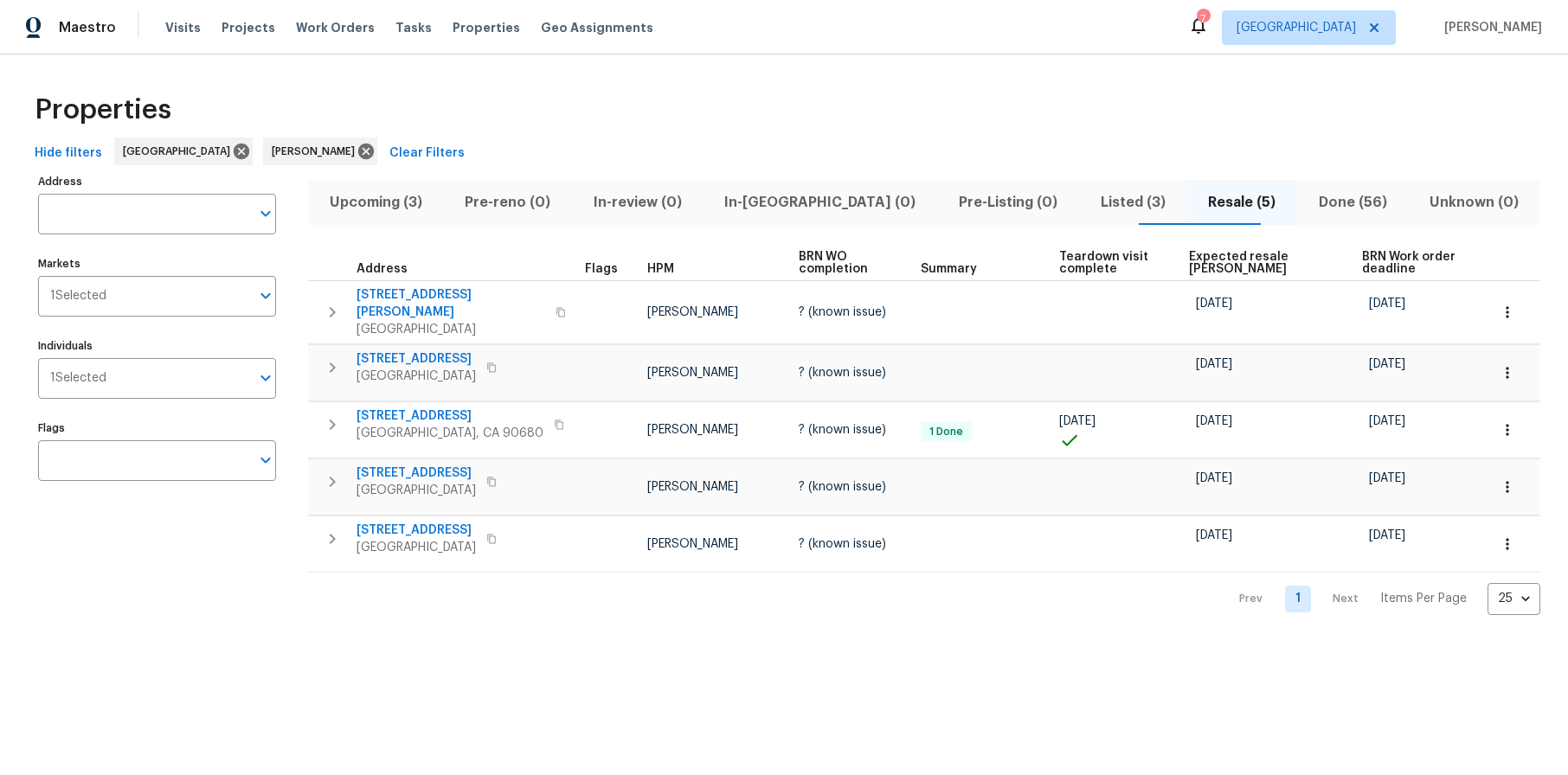
click at [538, 109] on div "Properties" at bounding box center [783, 109] width 1512 height 56
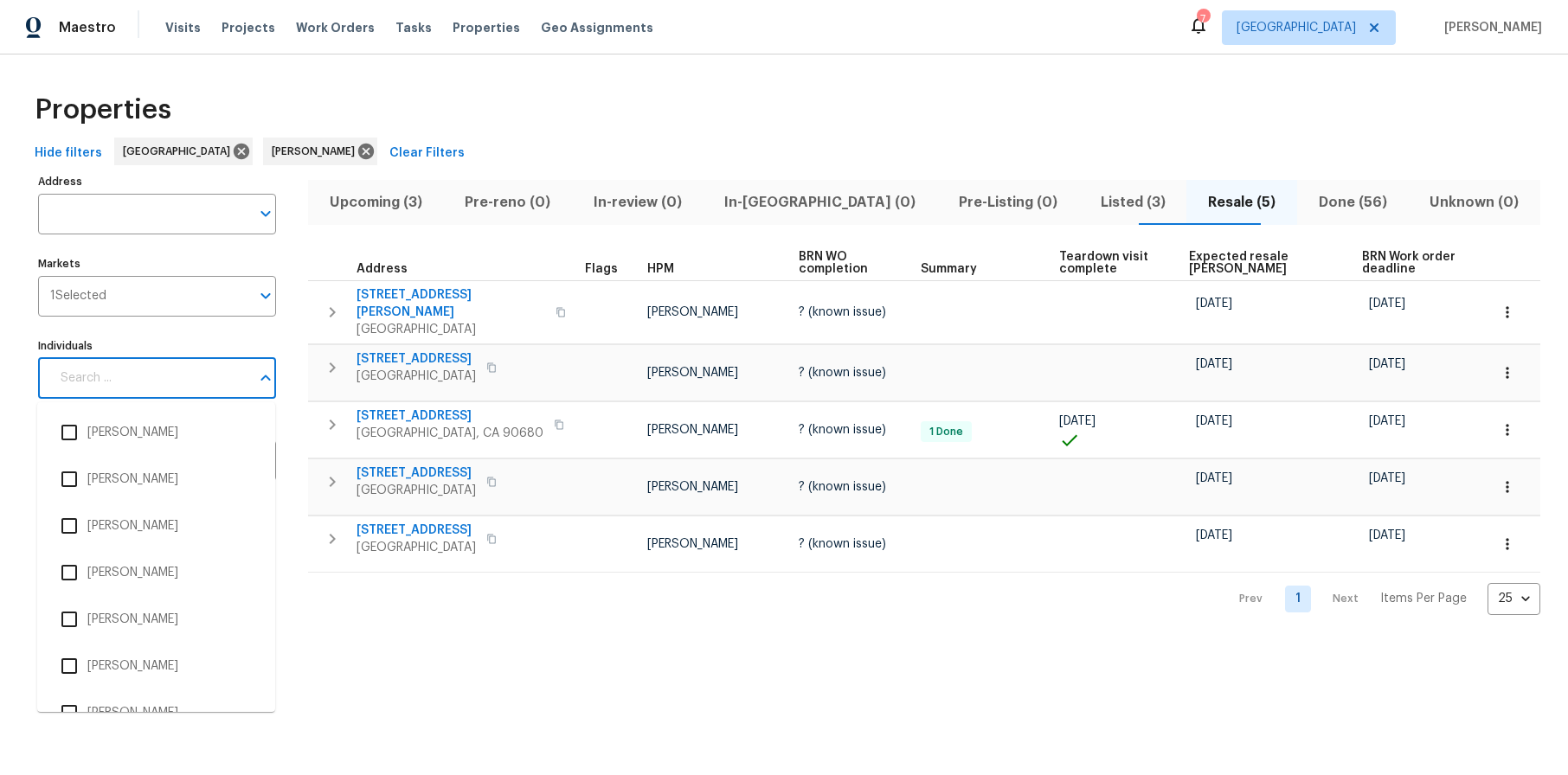
click at [133, 372] on input "Individuals" at bounding box center [150, 378] width 199 height 41
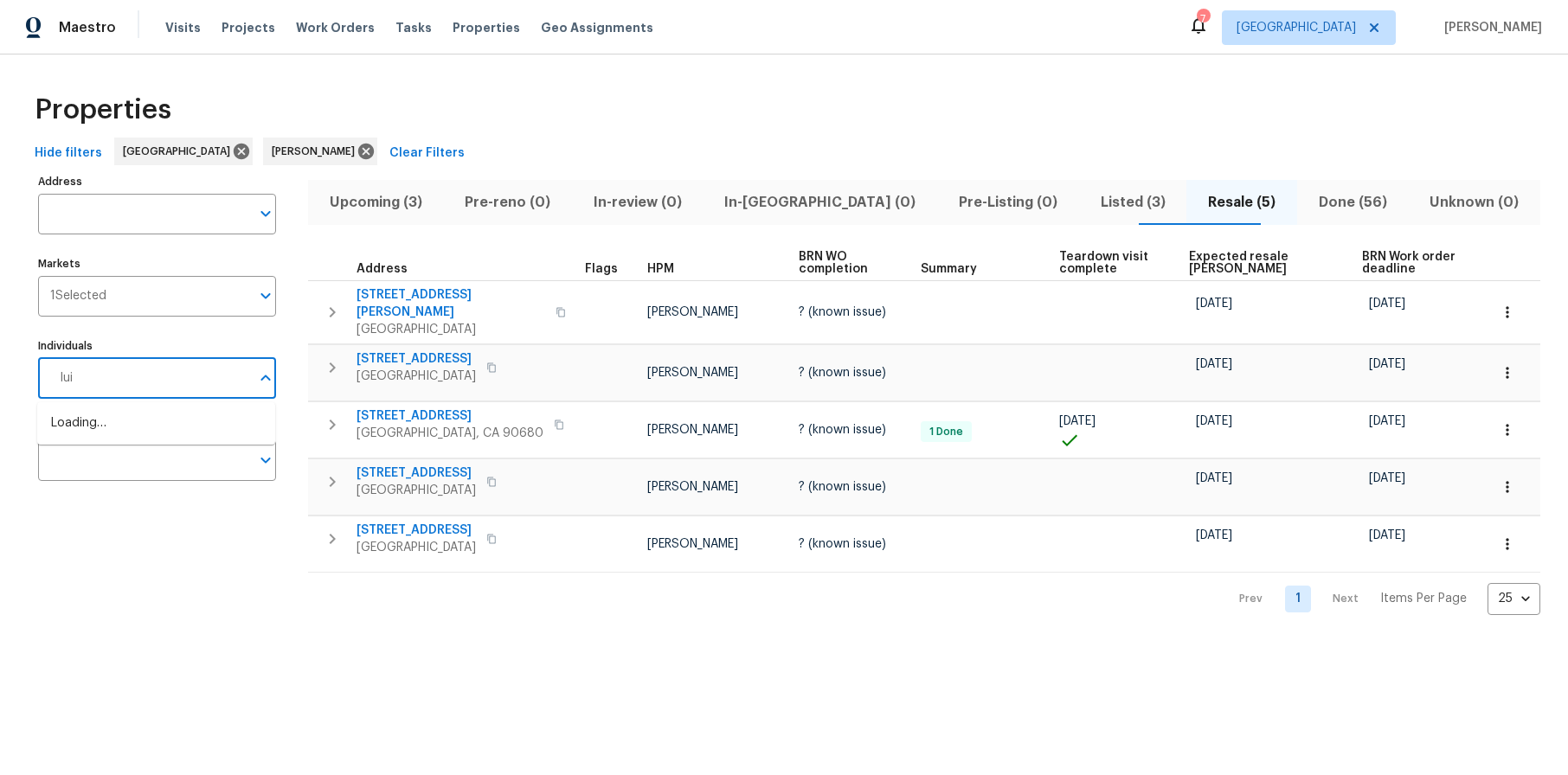
type input "luis"
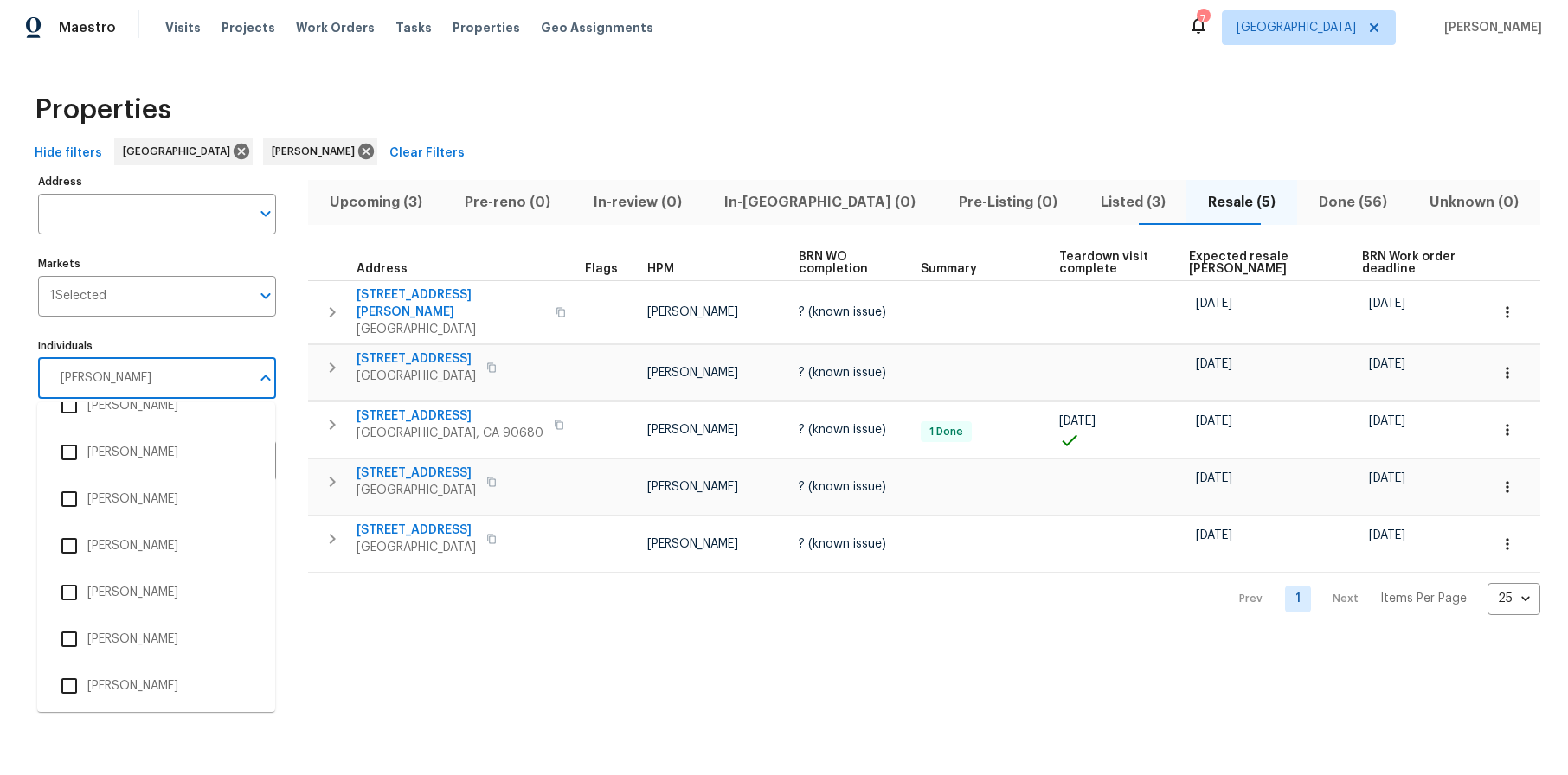
scroll to position [173, 0]
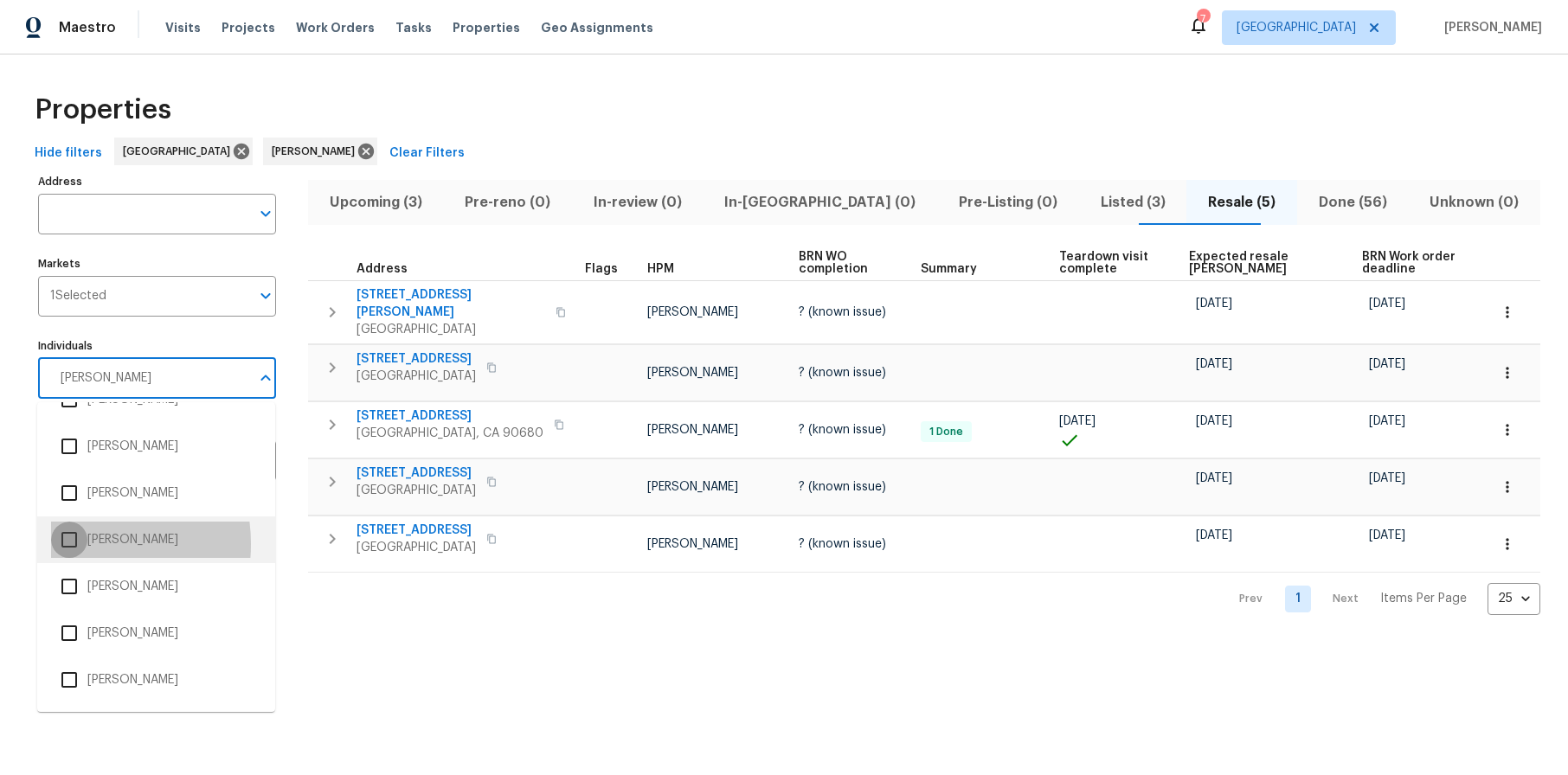
click at [75, 544] on input "checkbox" at bounding box center [68, 539] width 36 height 36
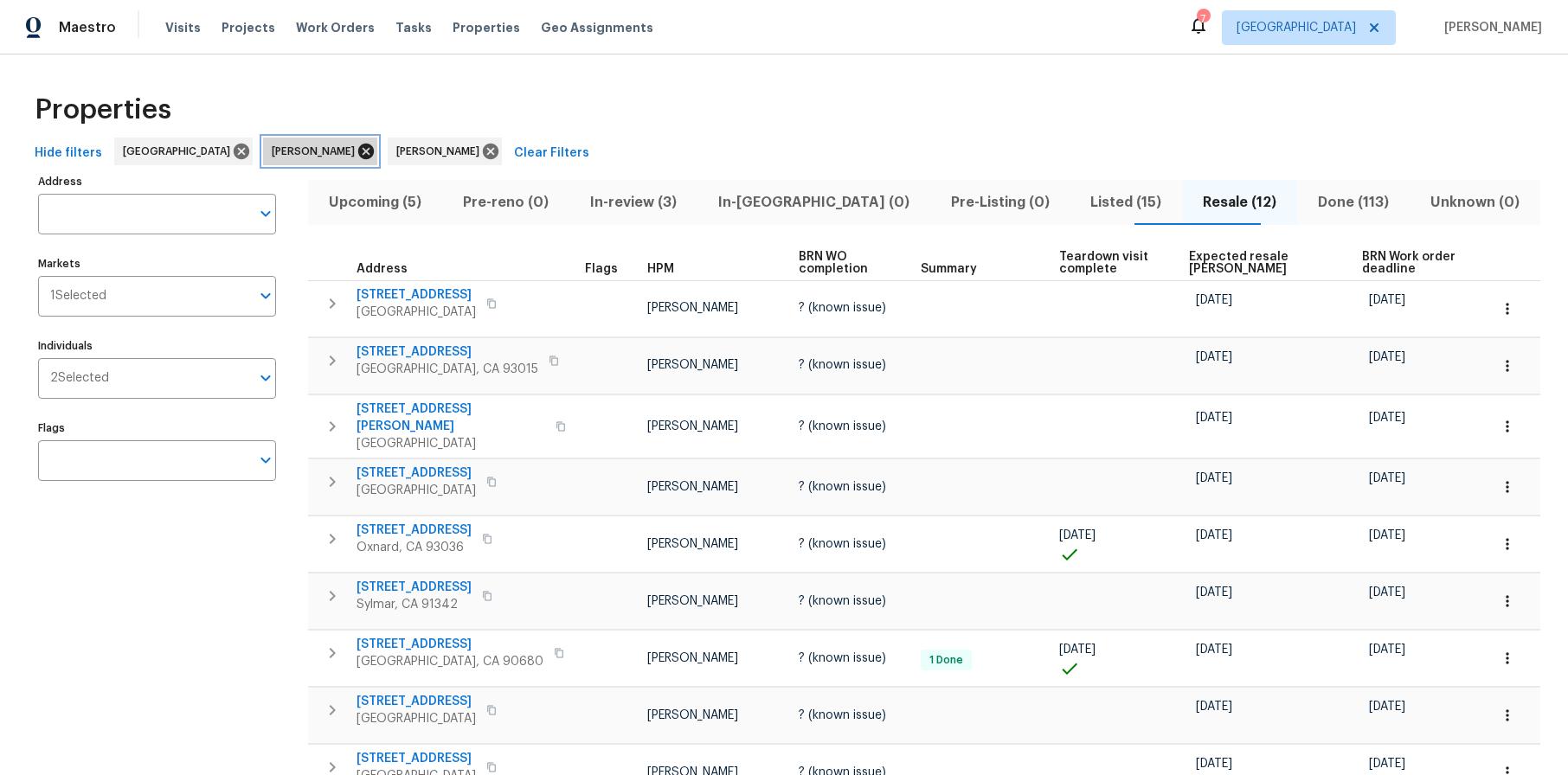
click at [358, 151] on icon at bounding box center [366, 151] width 16 height 16
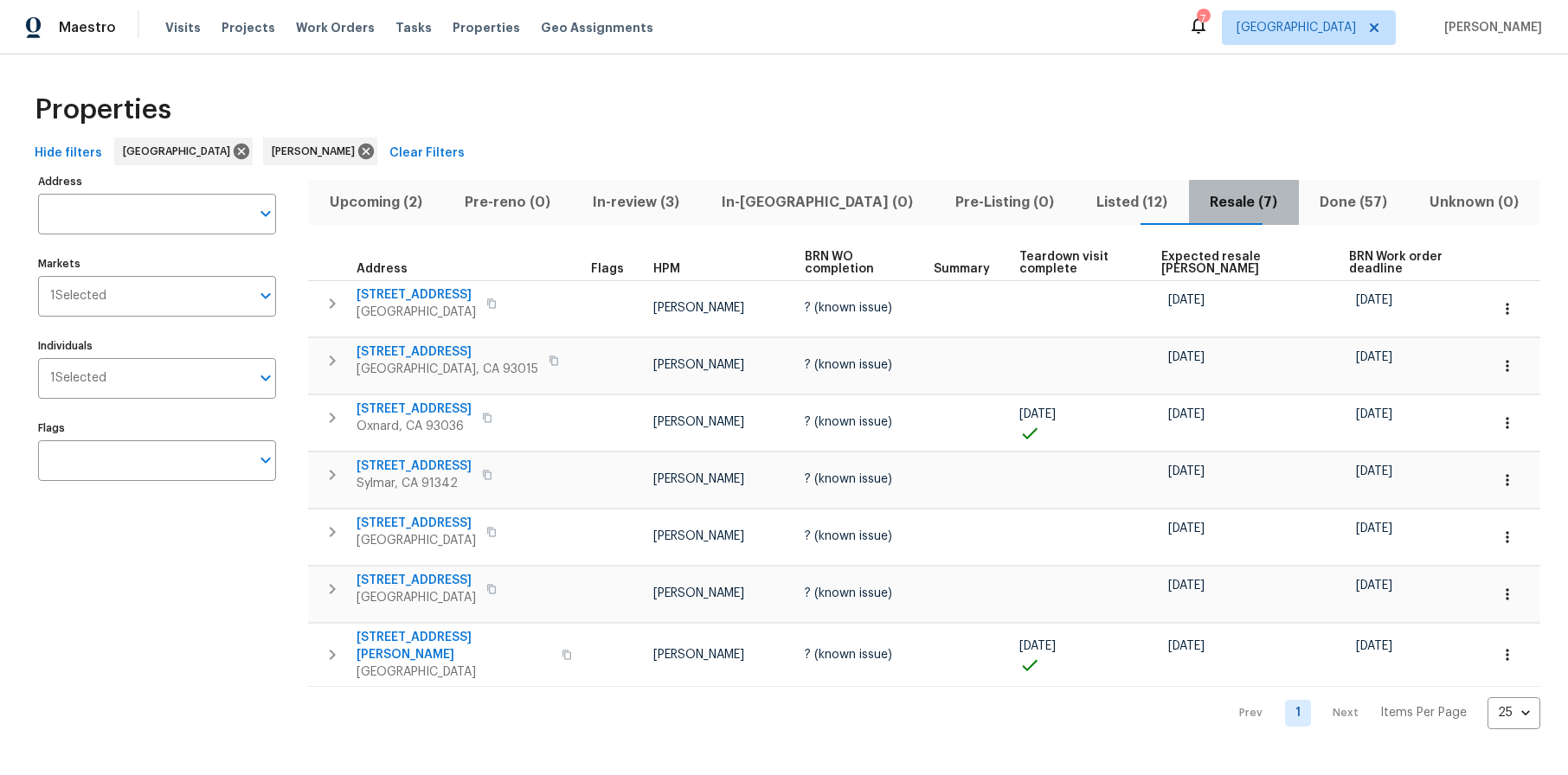
click at [1201, 199] on span "Resale (7)" at bounding box center [1243, 202] width 89 height 24
click at [1086, 196] on span "Listed (12)" at bounding box center [1132, 202] width 93 height 24
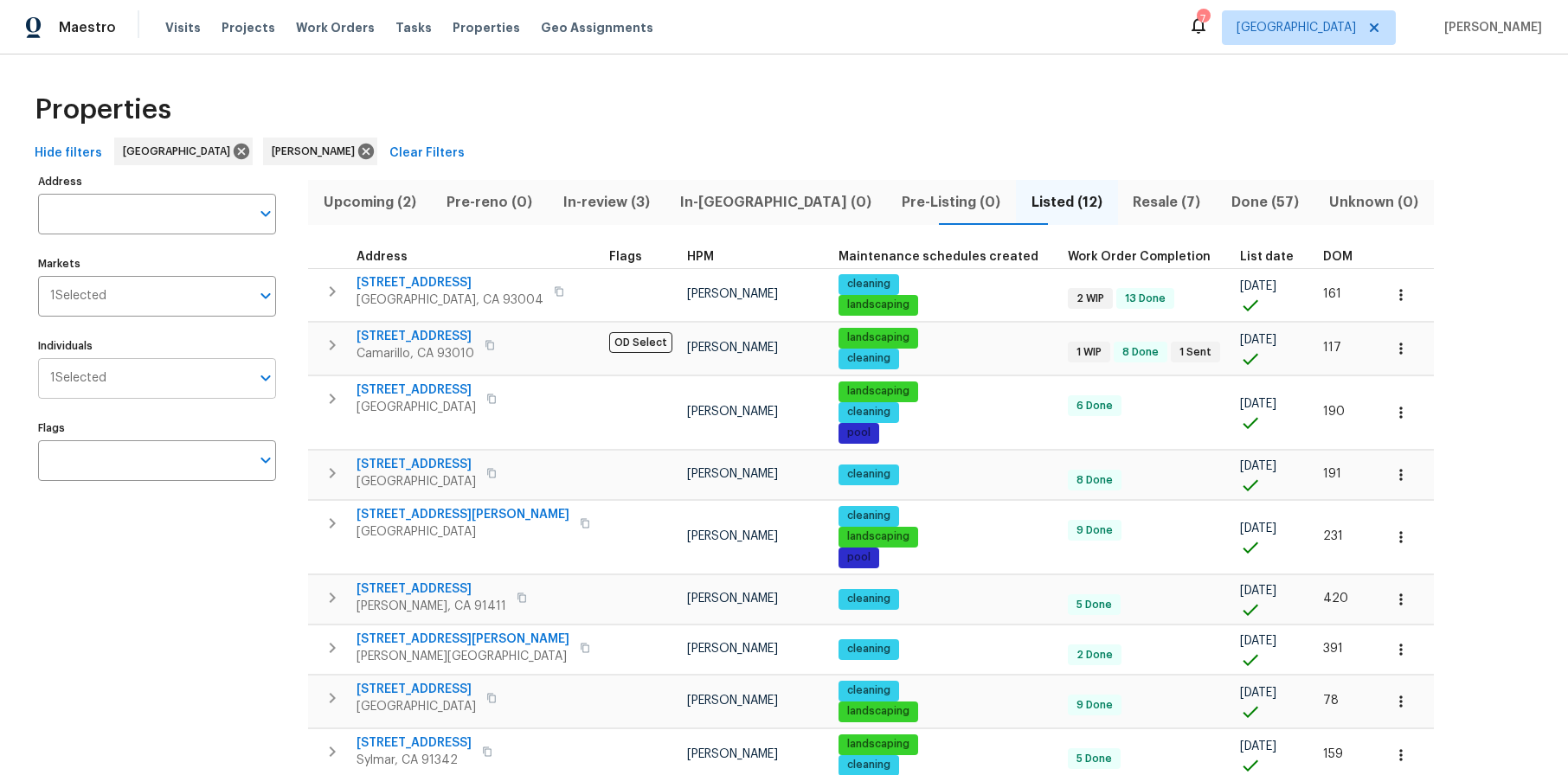
click at [171, 379] on input "Individuals" at bounding box center [178, 378] width 144 height 41
type input "frank"
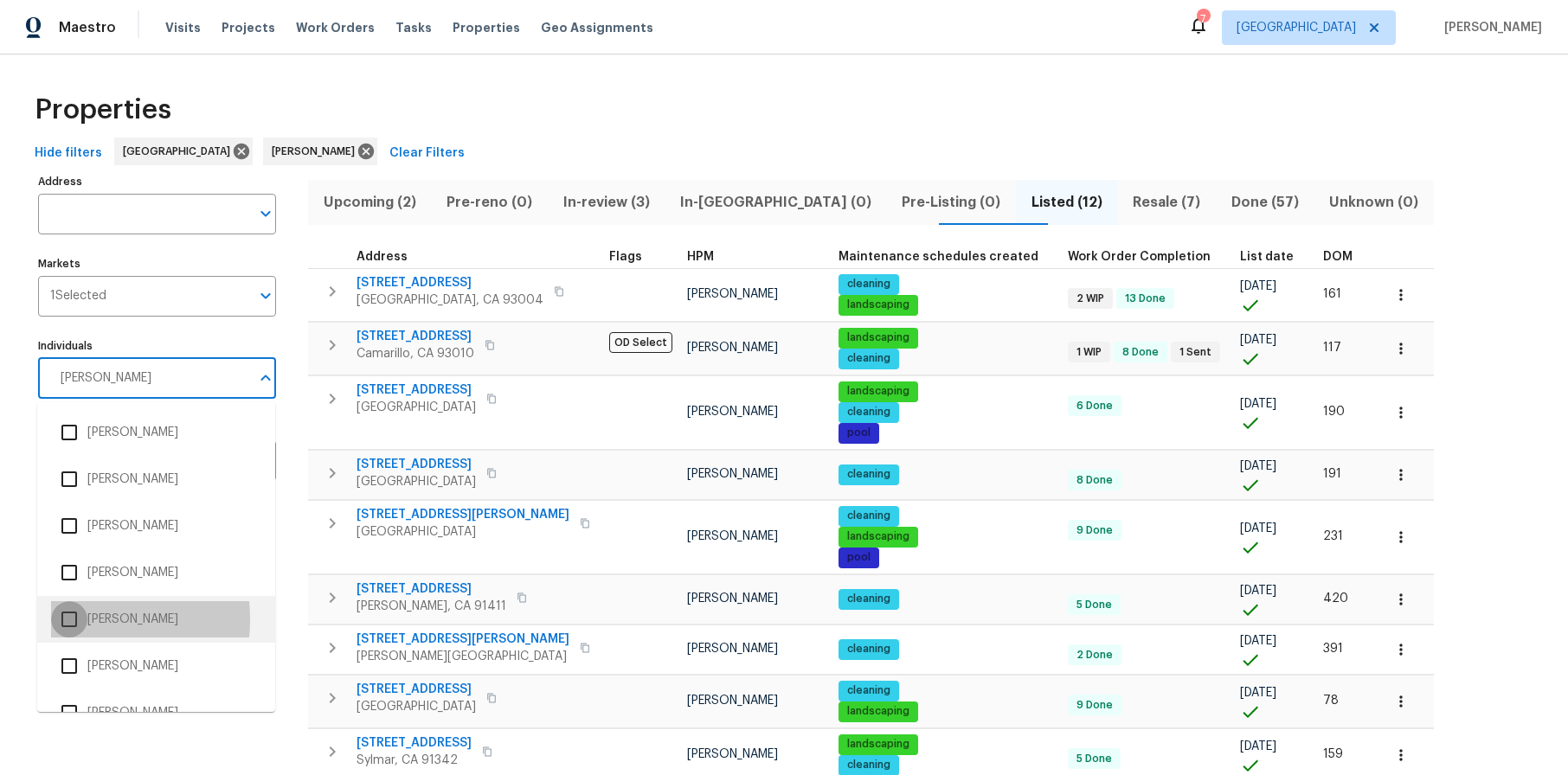
click at [63, 620] on input "checkbox" at bounding box center [68, 619] width 36 height 36
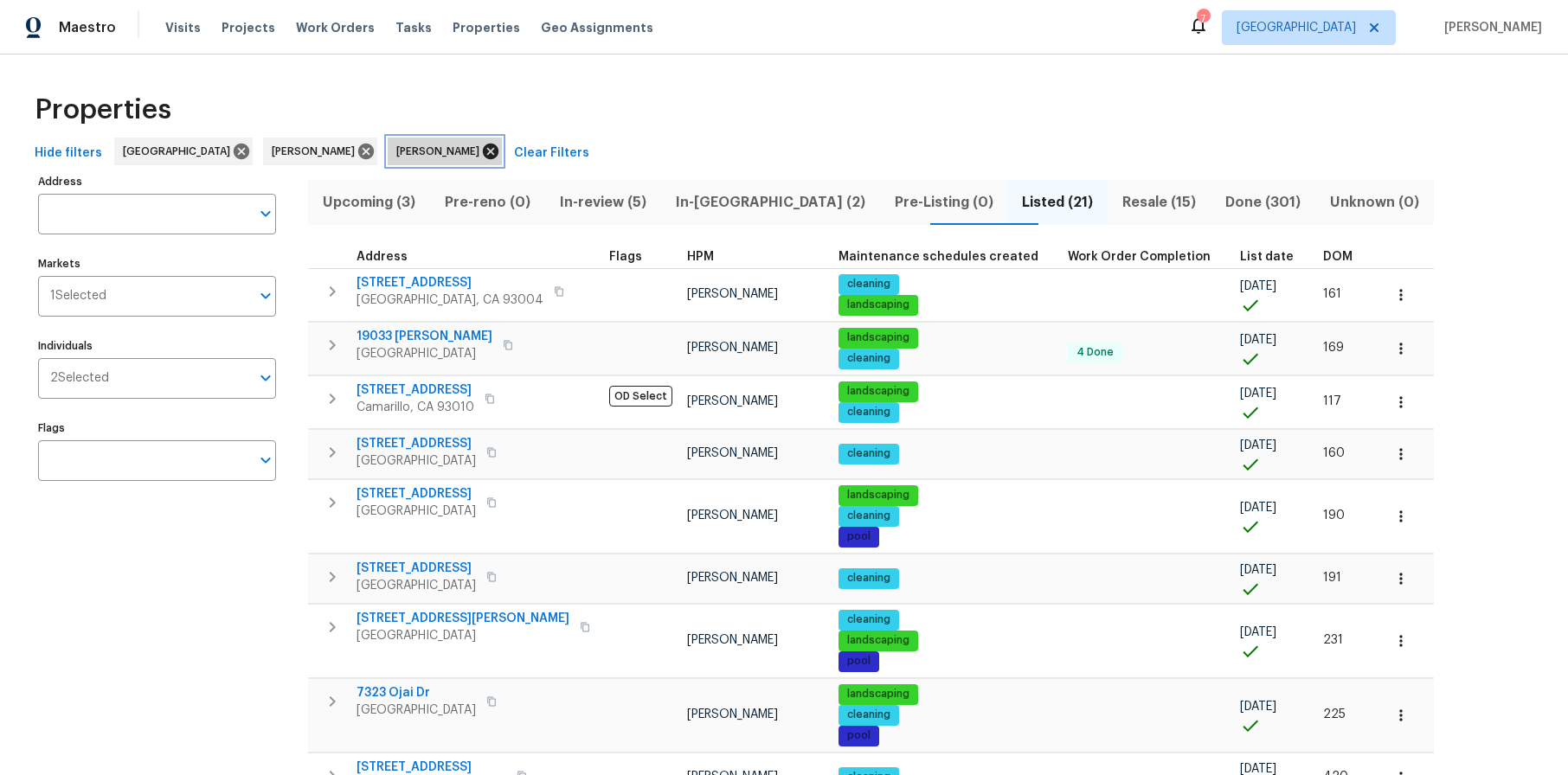
click at [499, 148] on icon at bounding box center [491, 151] width 16 height 16
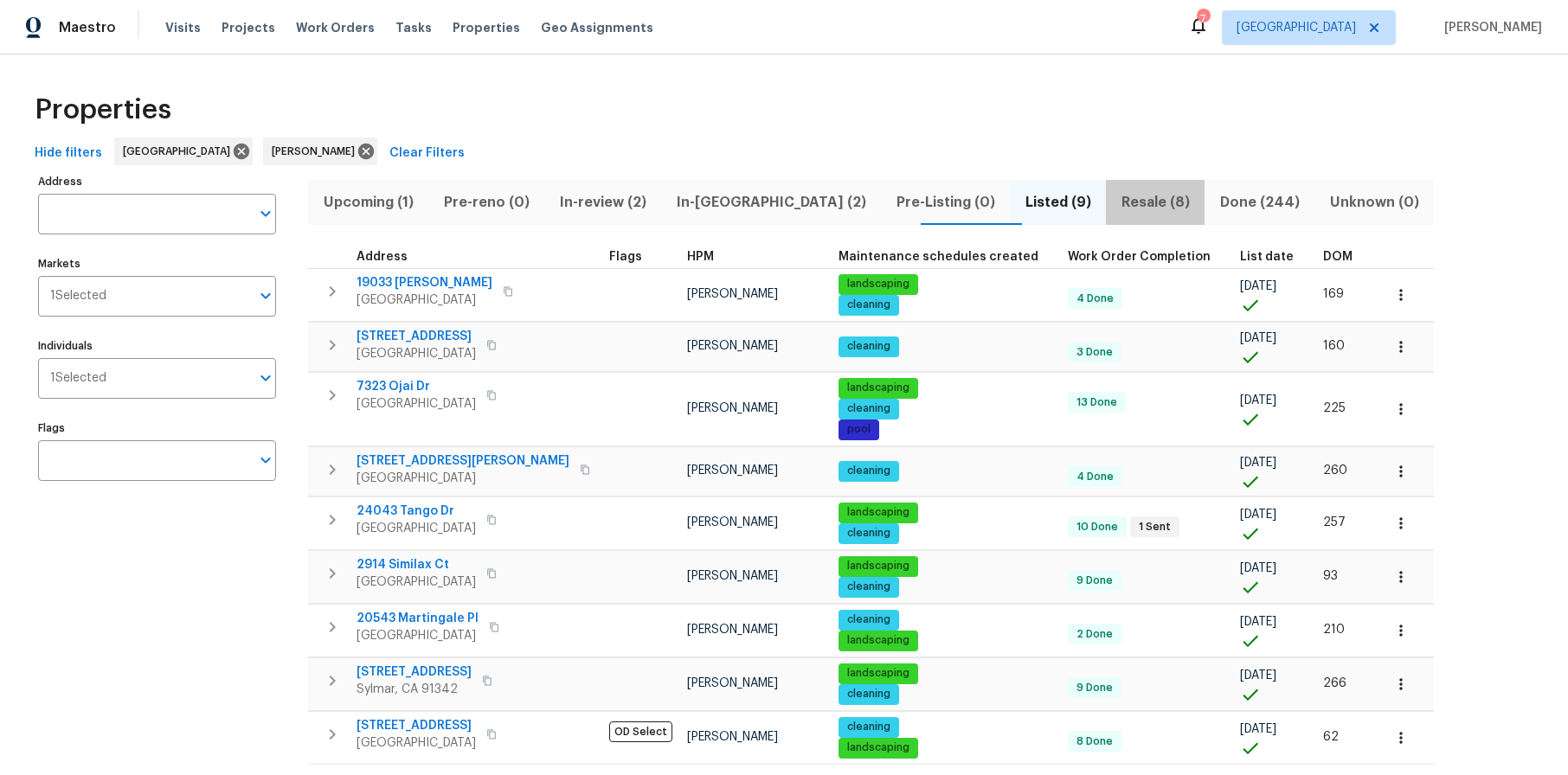
click at [1116, 200] on span "Resale (8)" at bounding box center [1155, 202] width 78 height 24
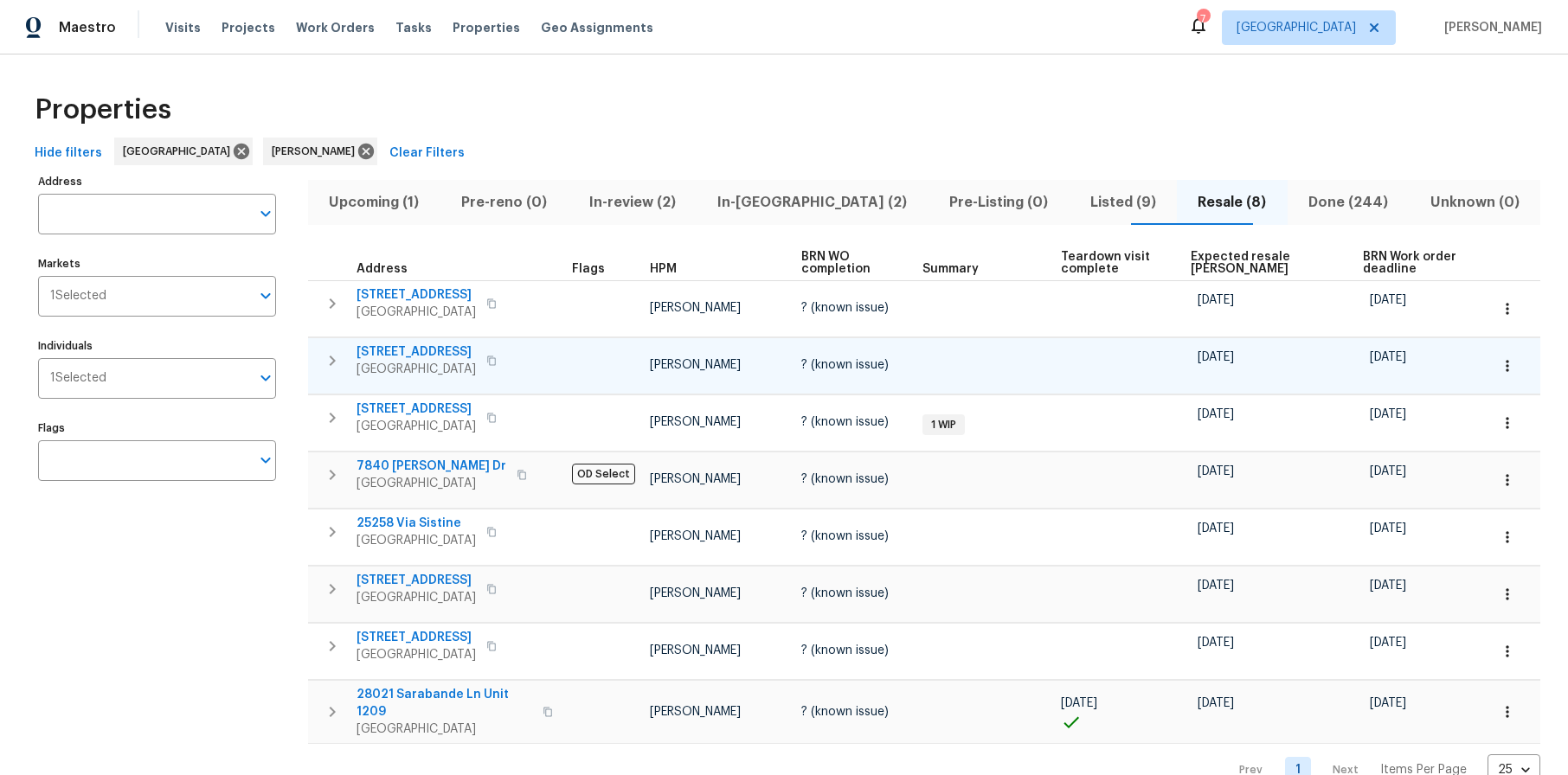
scroll to position [52, 0]
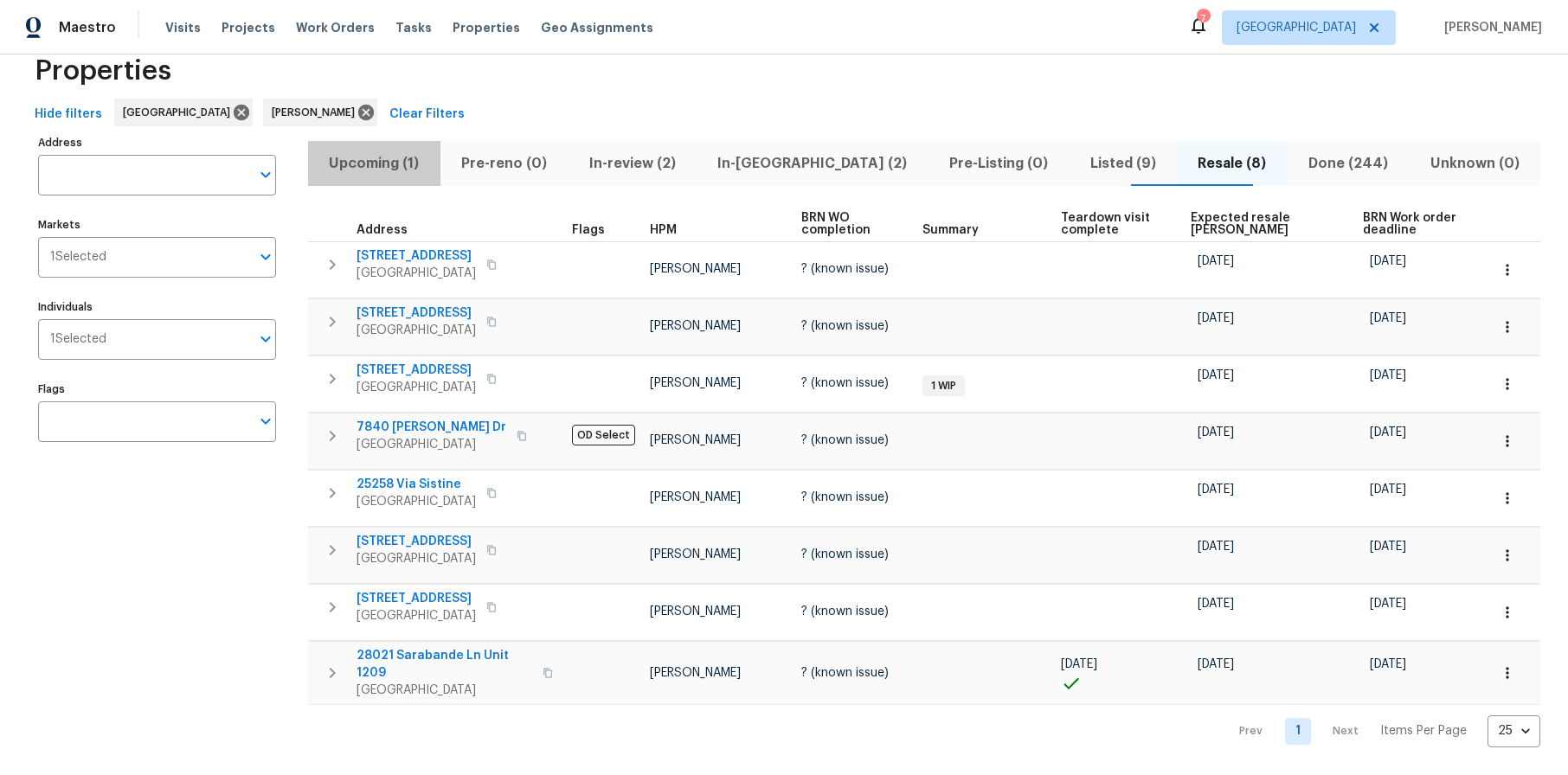
click at [398, 156] on span "Upcoming (1)" at bounding box center [374, 163] width 111 height 24
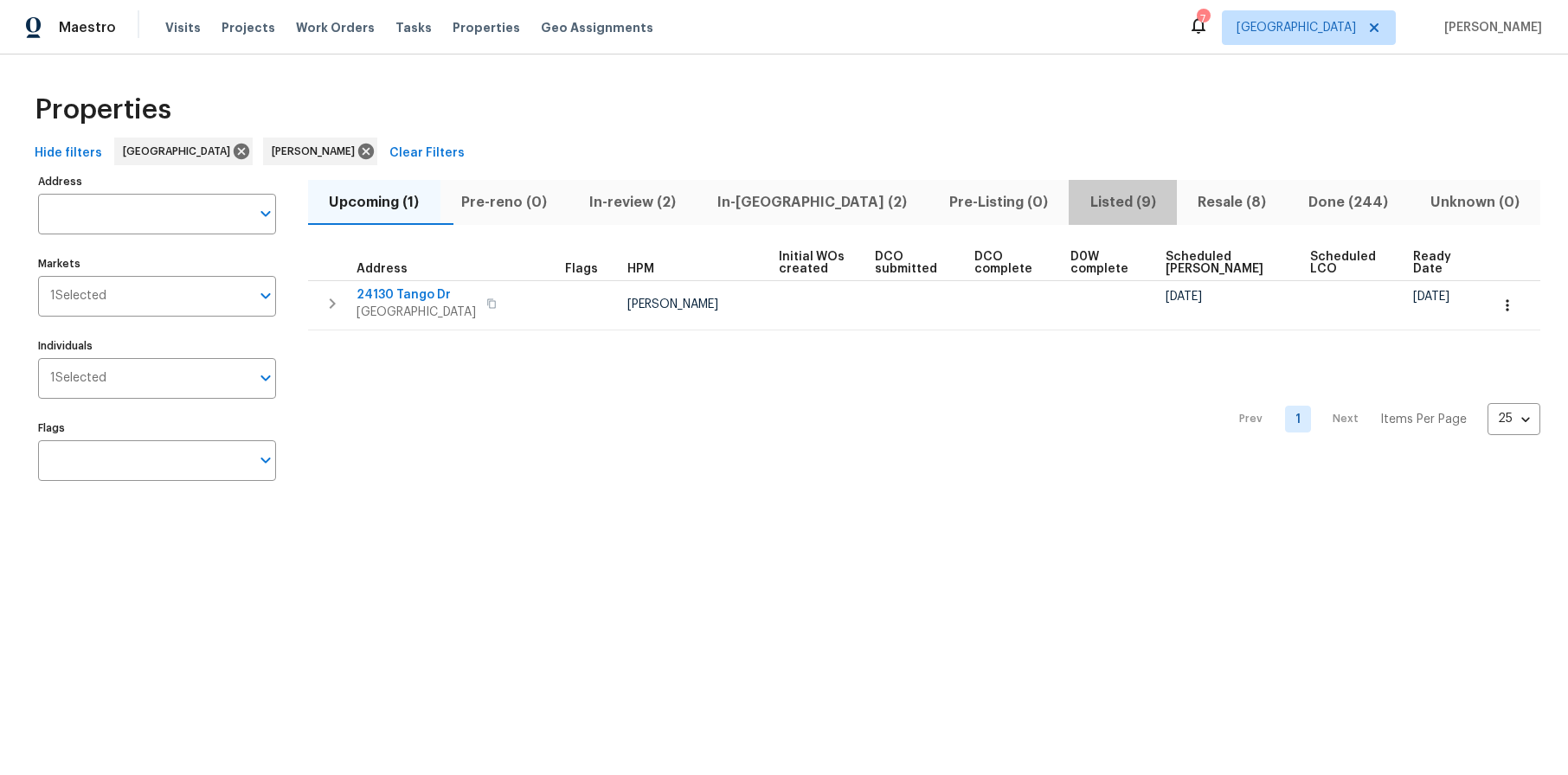
click at [1079, 199] on span "Listed (9)" at bounding box center [1122, 202] width 87 height 24
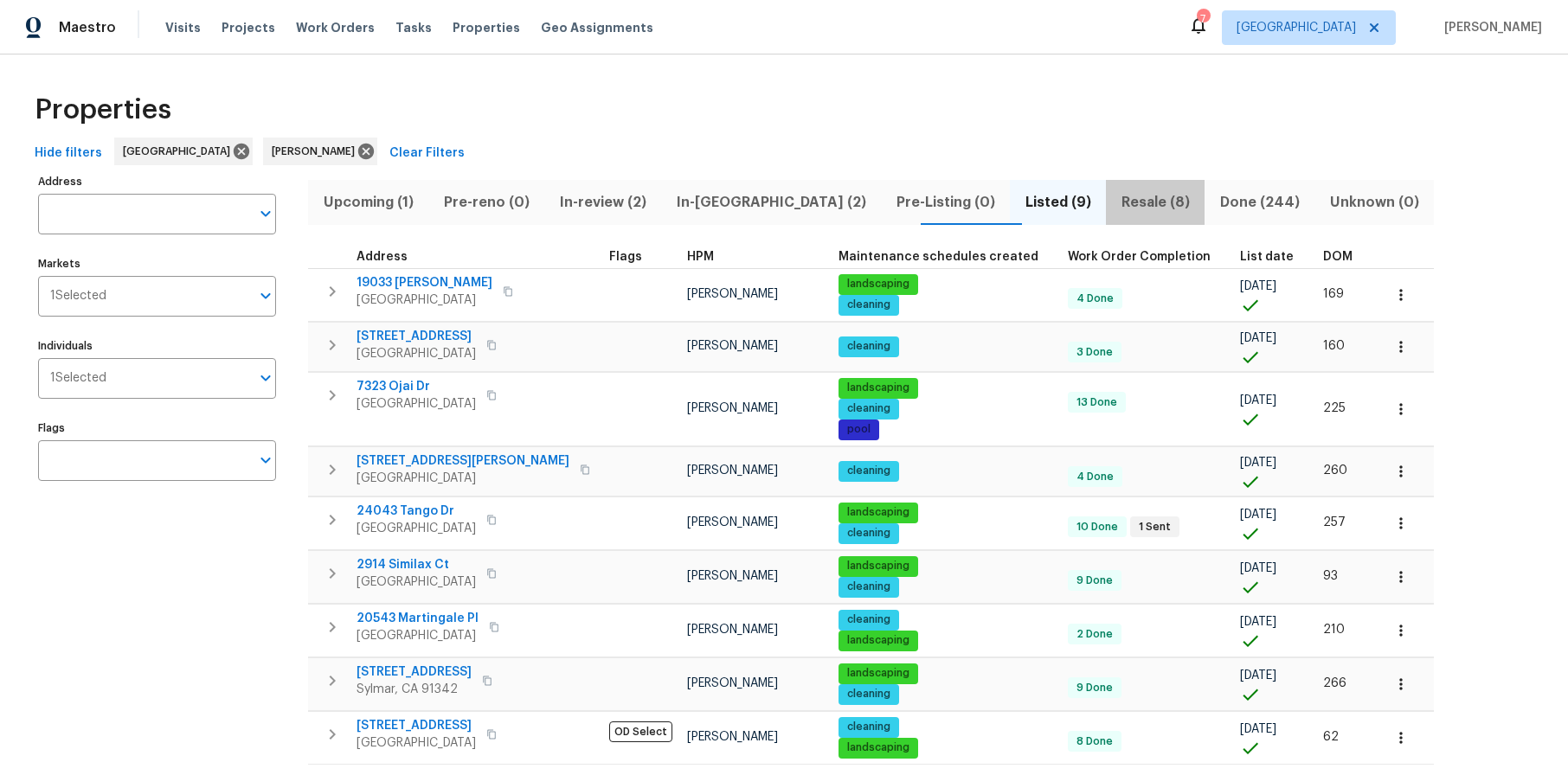
click at [1116, 199] on span "Resale (8)" at bounding box center [1155, 202] width 78 height 24
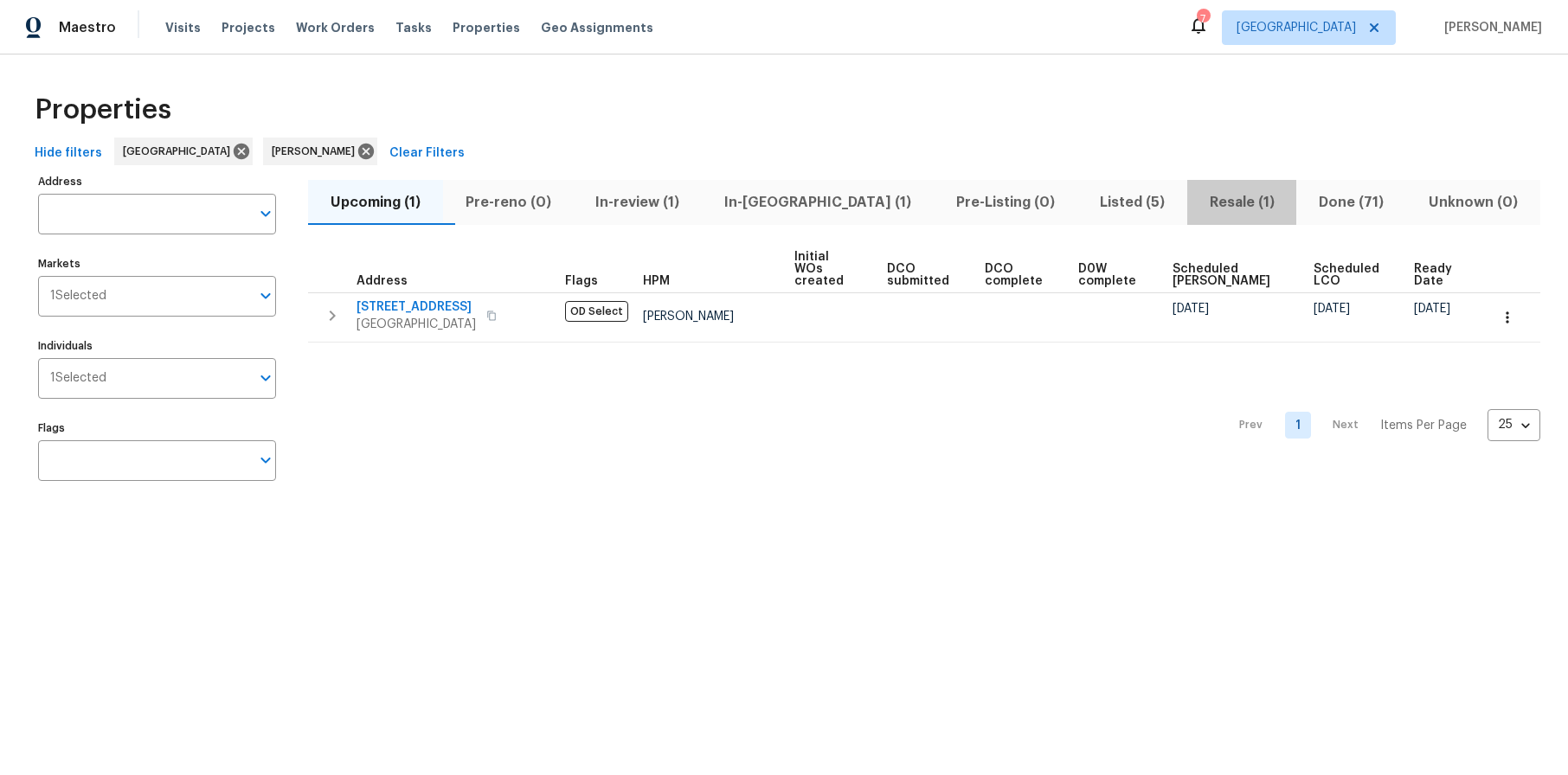
click at [1198, 198] on span "Resale (1)" at bounding box center [1241, 202] width 89 height 24
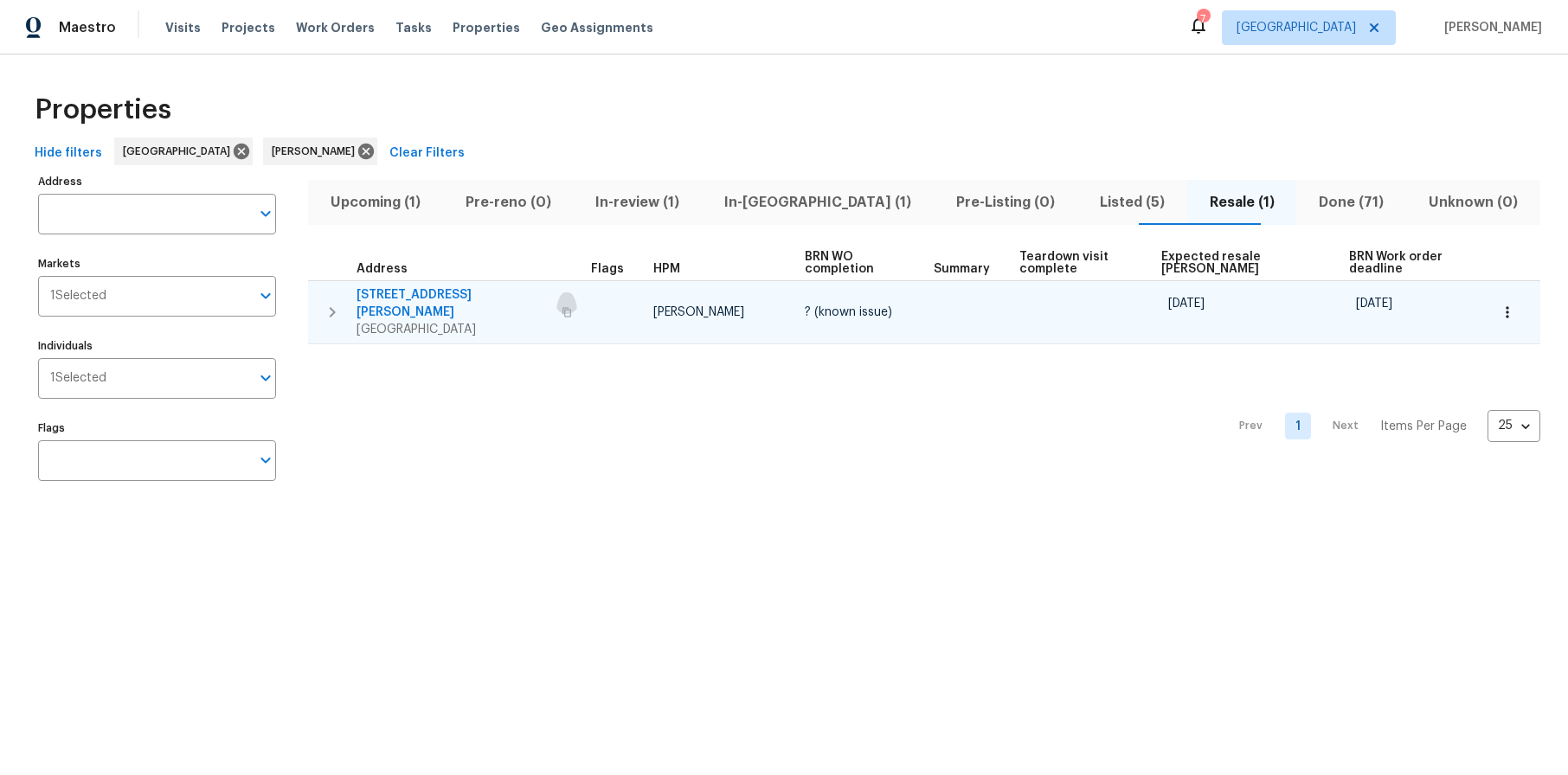
click at [561, 307] on icon "button" at bounding box center [566, 312] width 11 height 11
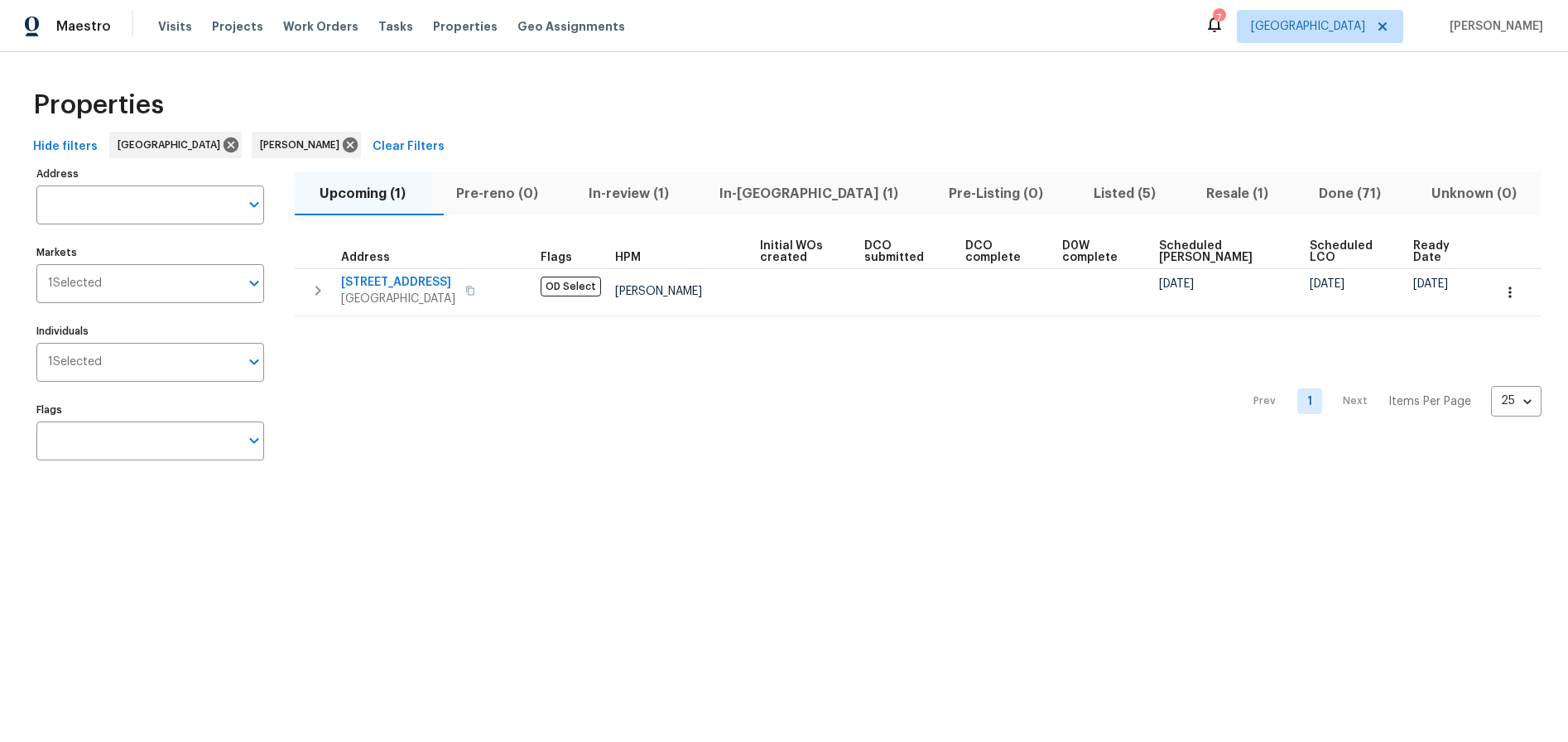
click at [1078, 182] on span "Listed (5)" at bounding box center [1124, 194] width 93 height 23
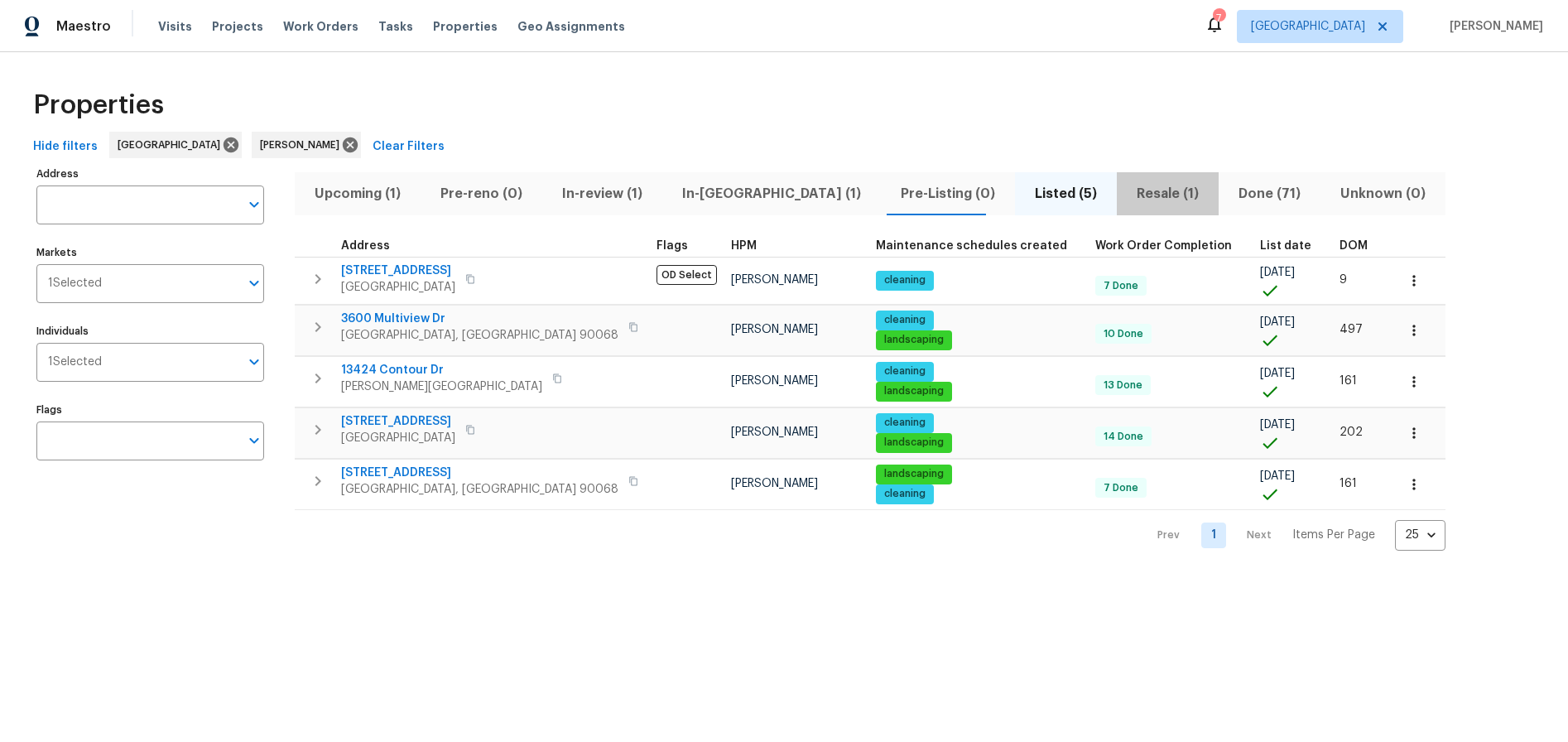
click at [1127, 189] on span "Resale (1)" at bounding box center [1169, 194] width 82 height 23
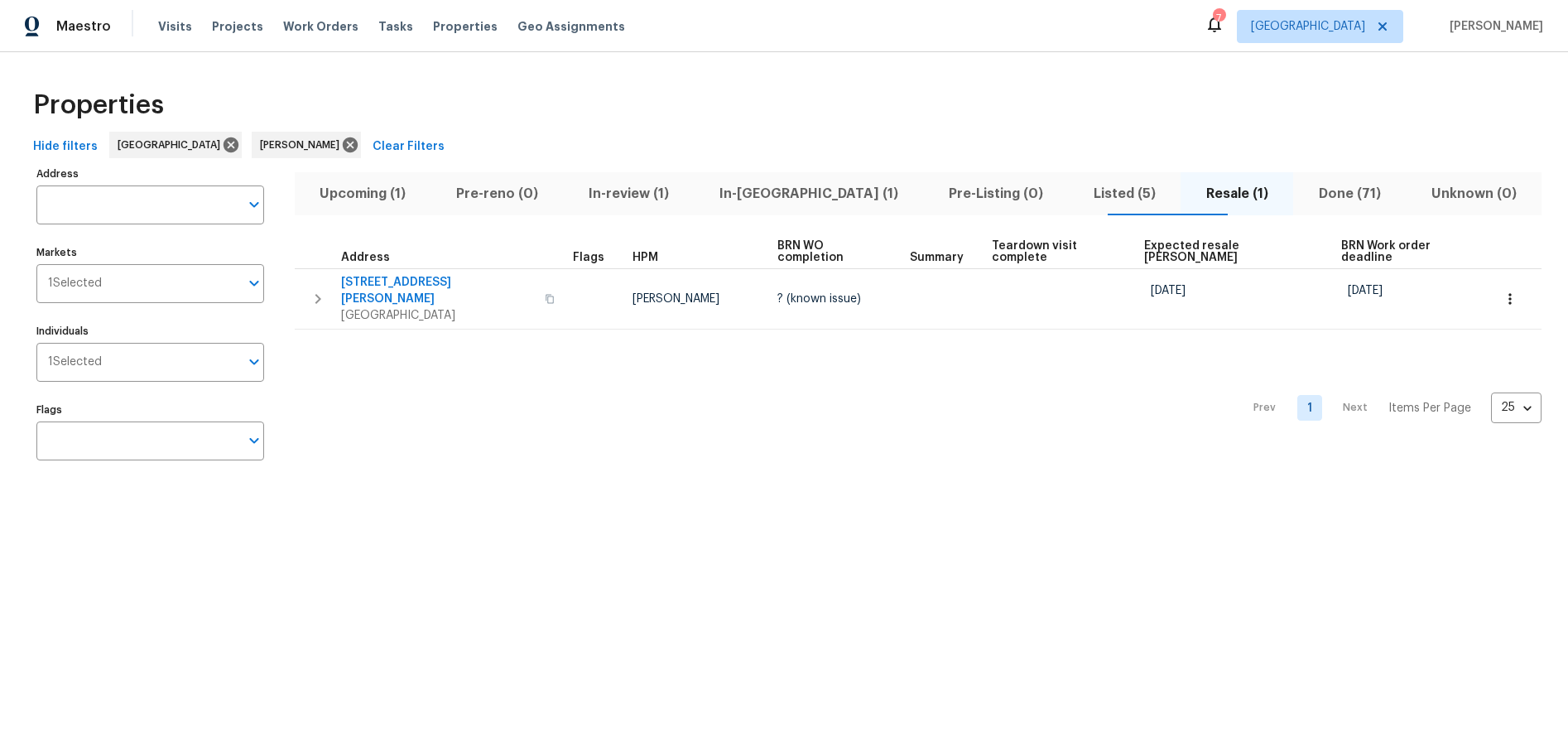
click at [1078, 196] on span "Listed (5)" at bounding box center [1124, 194] width 93 height 23
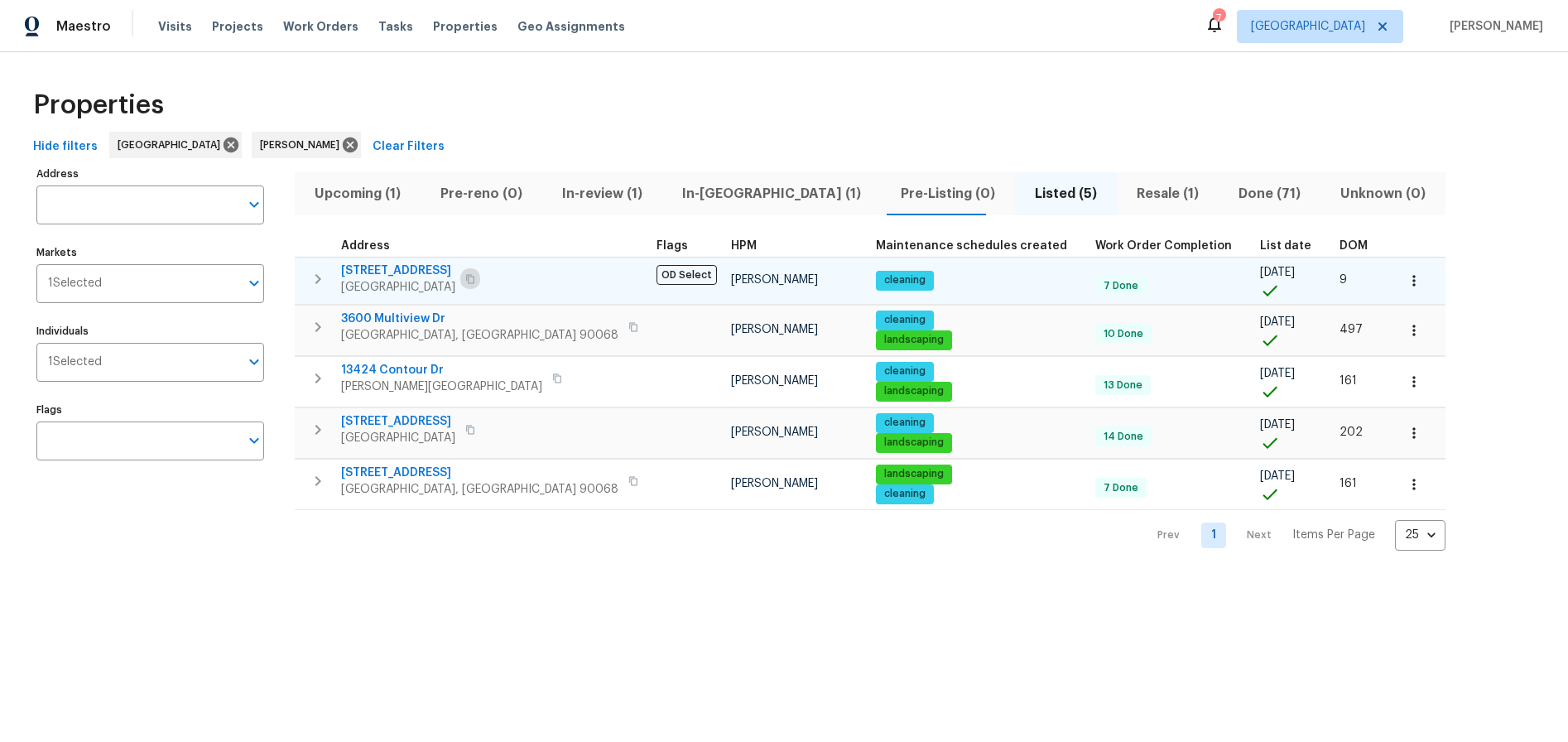
click at [480, 271] on button "button" at bounding box center [470, 279] width 20 height 23
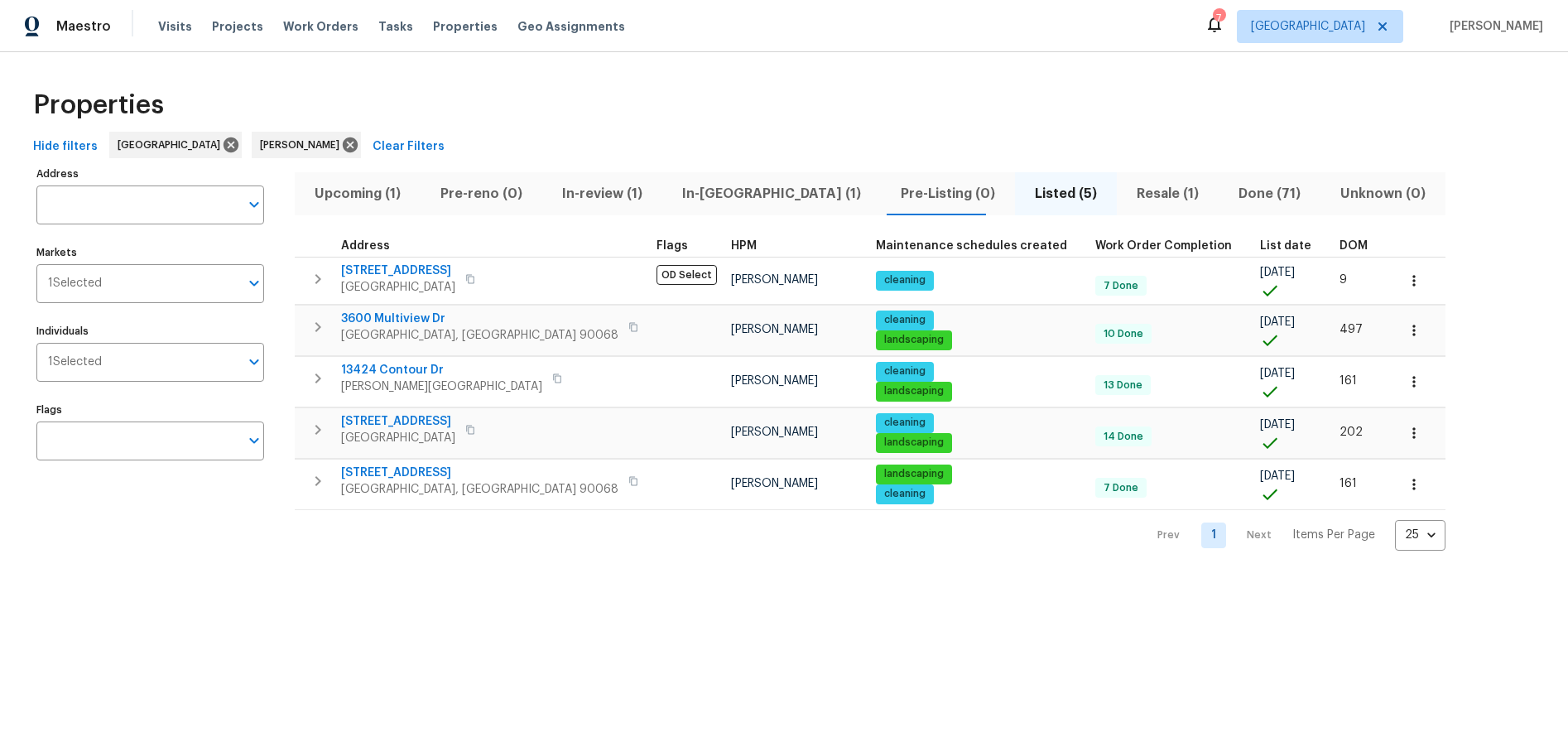
click at [280, 574] on div "Properties Hide filters [GEOGRAPHIC_DATA] [PERSON_NAME] Clear Filters Address A…" at bounding box center [784, 314] width 1568 height 525
click at [586, 201] on span "In-review (1)" at bounding box center [602, 194] width 100 height 23
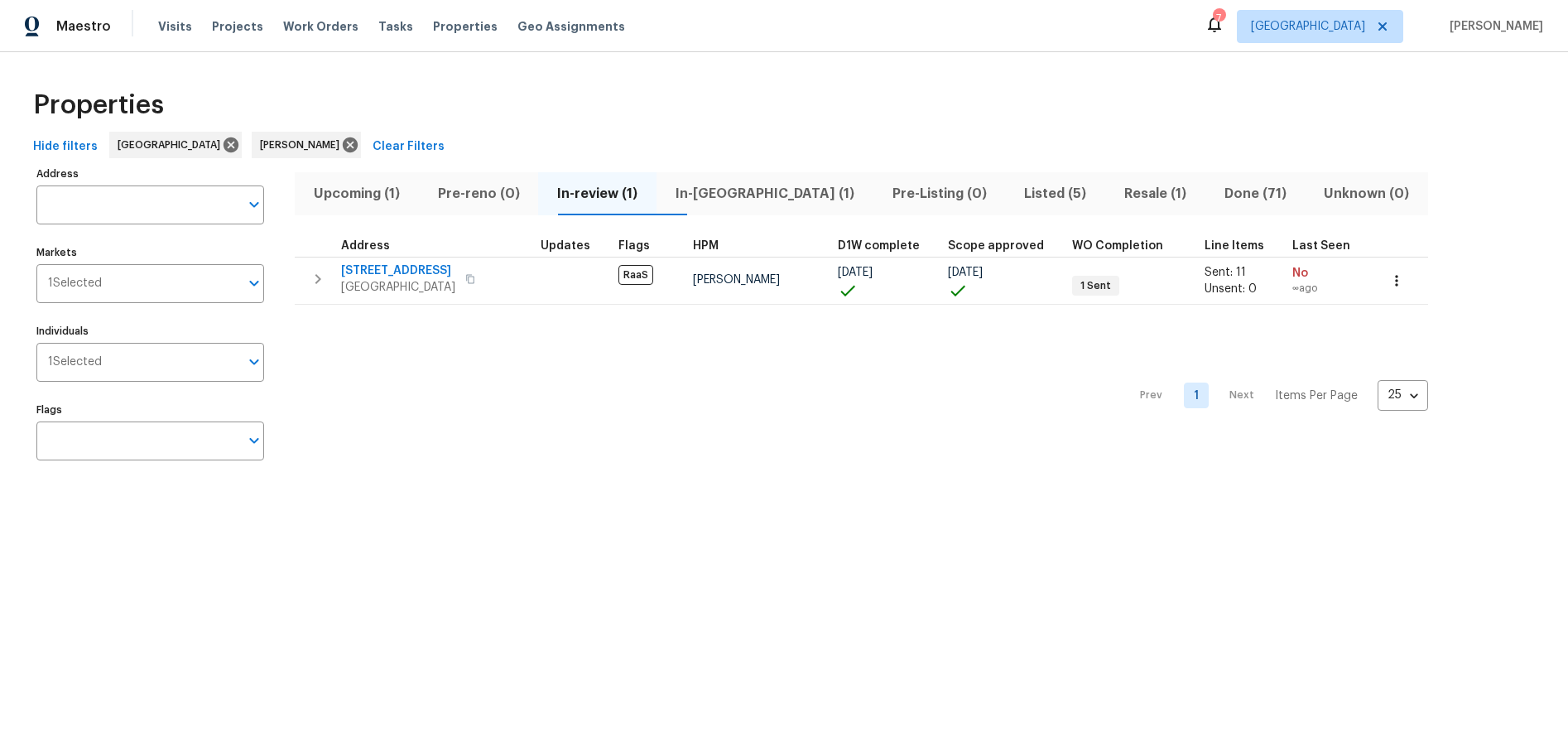
click at [492, 350] on div "Prev 1 Next Items Per Page 25 25 ​" at bounding box center [862, 391] width 1134 height 172
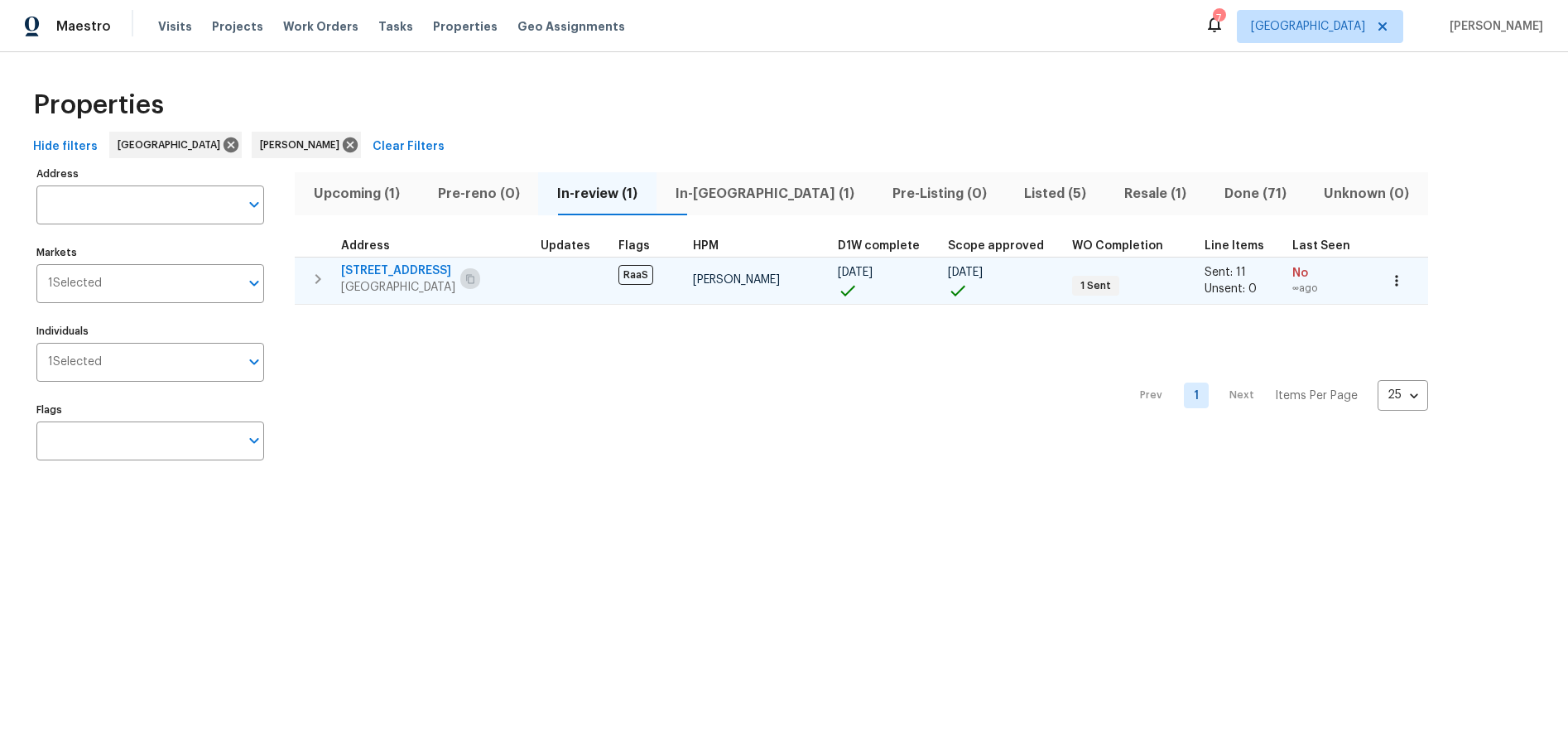
click at [475, 279] on icon "button" at bounding box center [470, 279] width 10 height 10
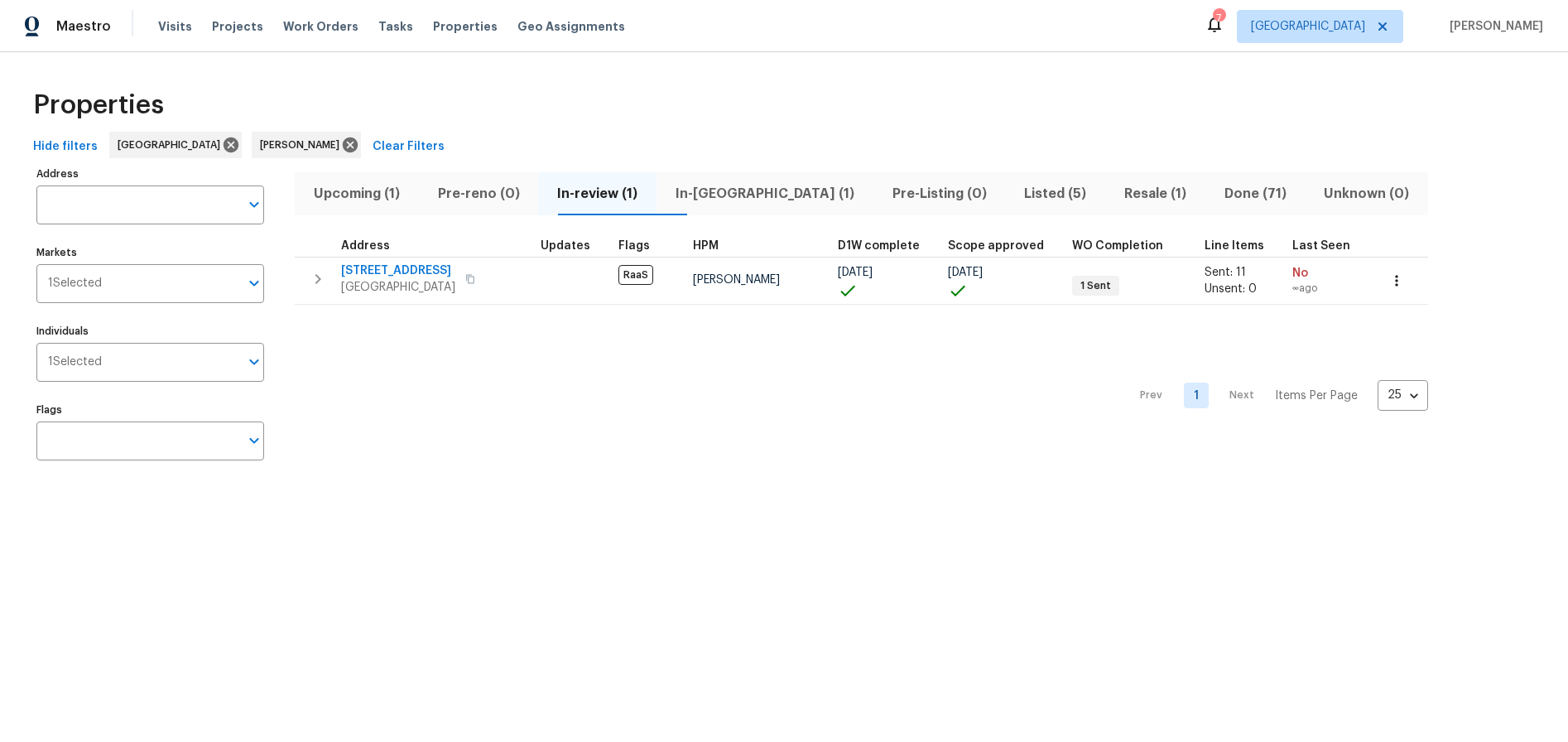
click at [690, 482] on div "Properties Hide filters [GEOGRAPHIC_DATA] [PERSON_NAME] Clear Filters Address A…" at bounding box center [784, 278] width 1568 height 451
click at [736, 198] on span "In-reno (1)" at bounding box center [765, 194] width 197 height 23
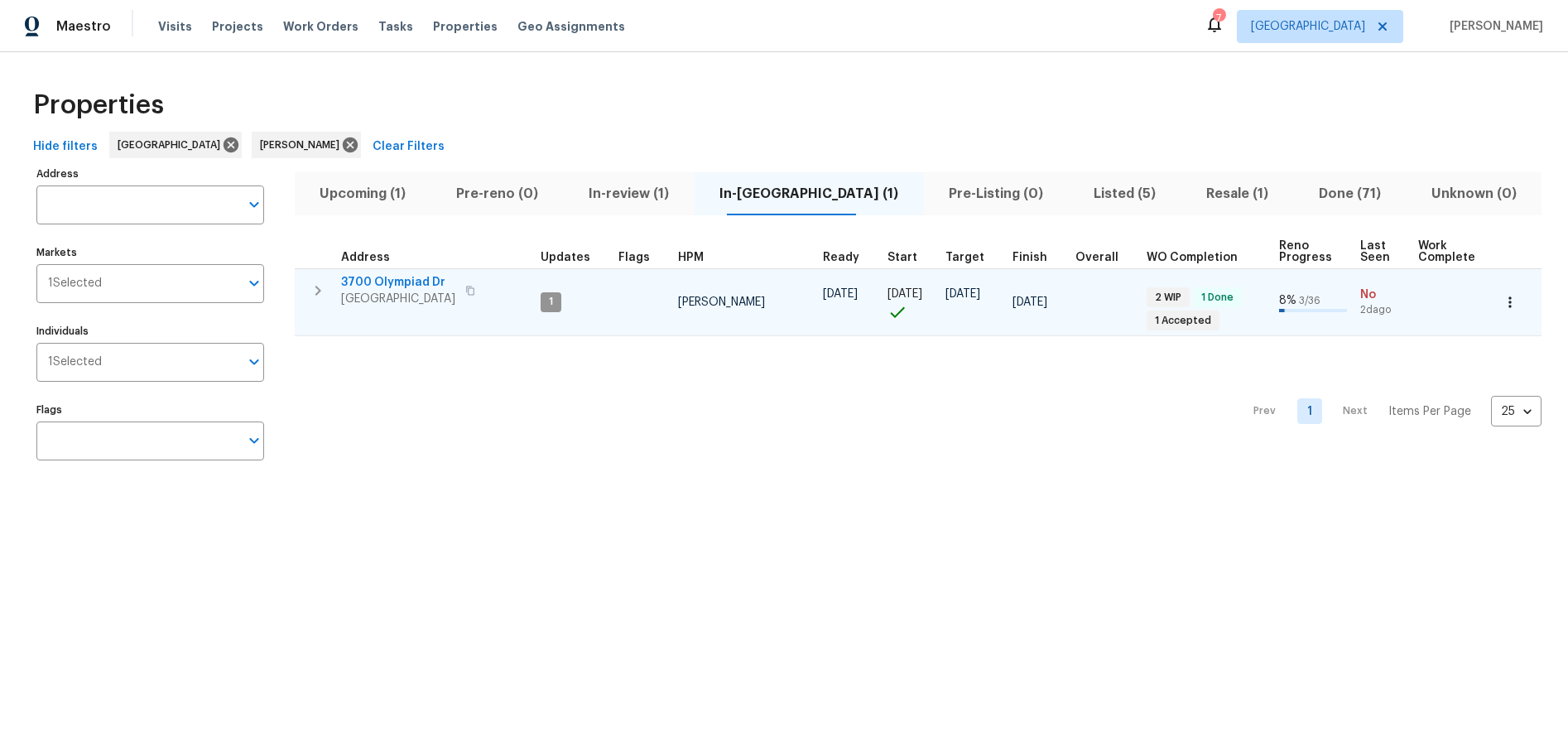
click at [431, 291] on span "View Park, CA 90043" at bounding box center [399, 299] width 114 height 17
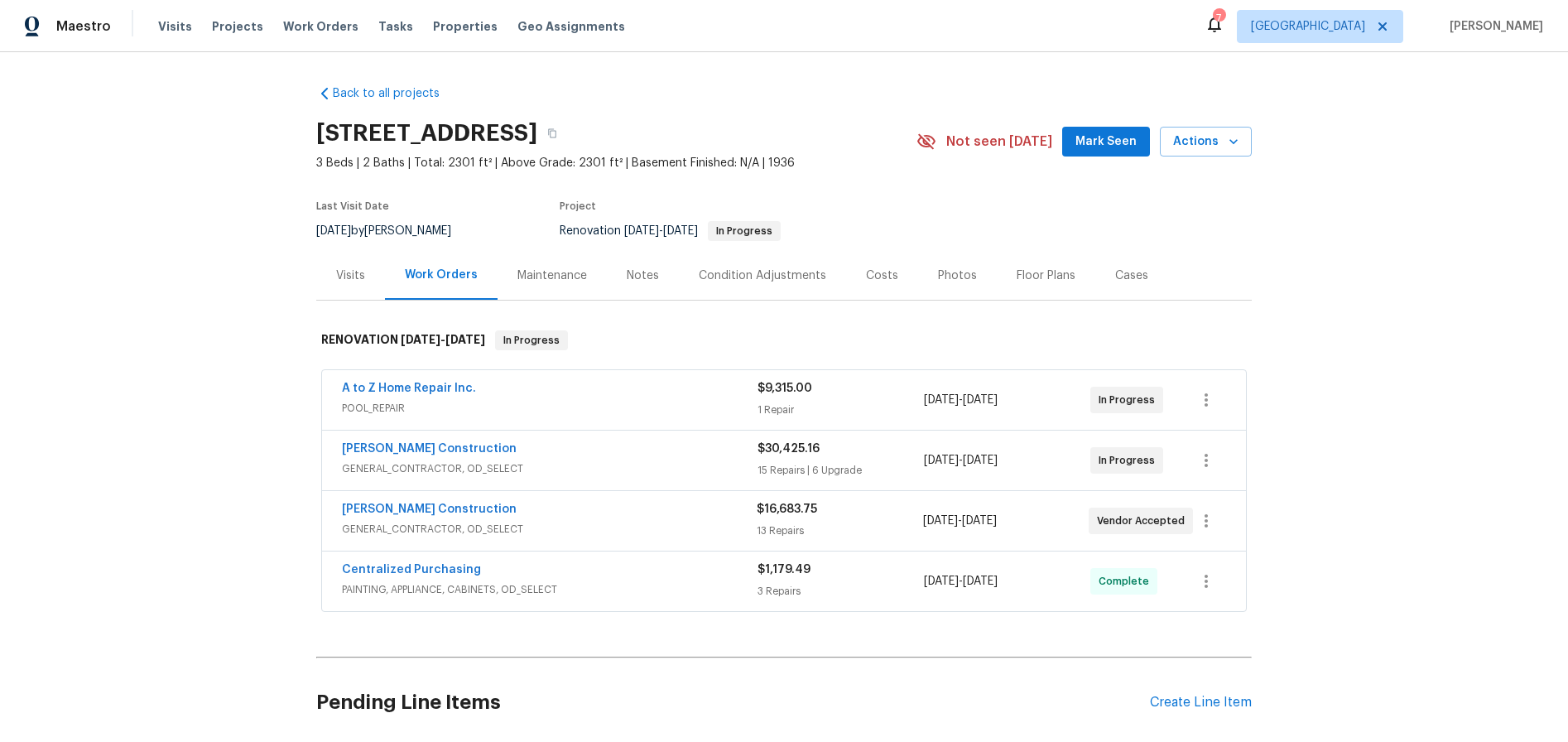
click at [631, 279] on div "Notes" at bounding box center [643, 276] width 33 height 17
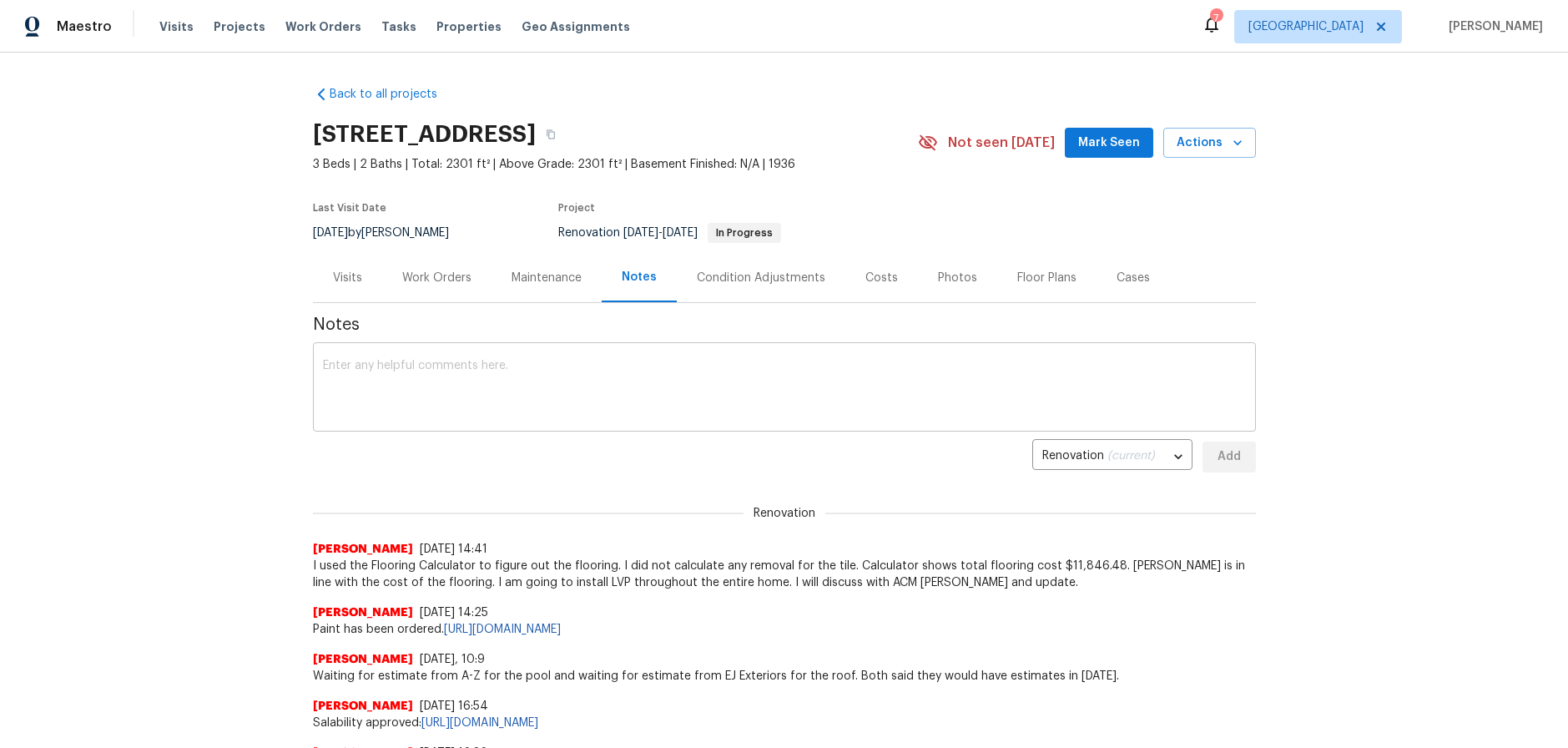
click at [407, 352] on div "x ​" at bounding box center [784, 389] width 943 height 85
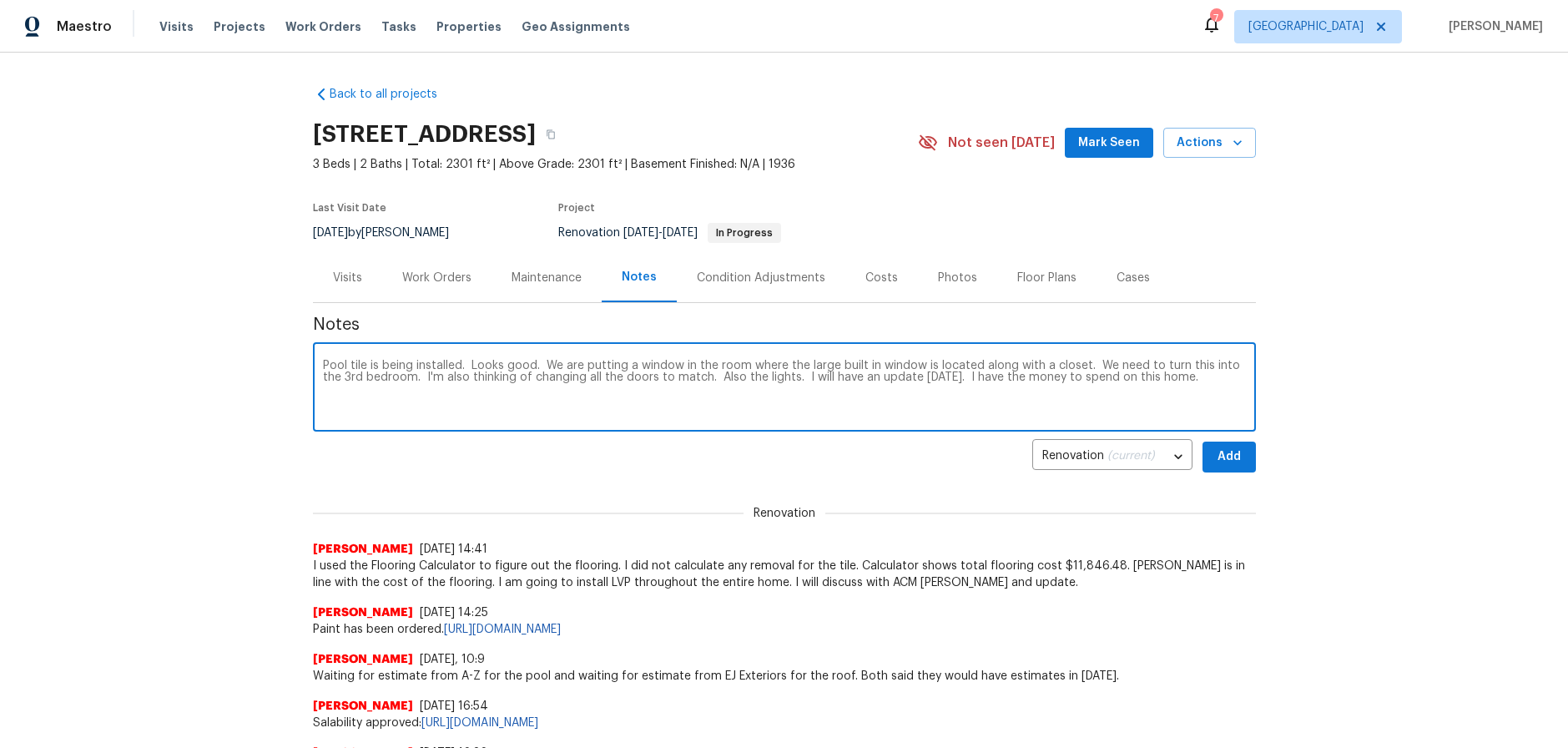
type textarea "Pool tile is being installed. Looks good. We are putting a window in the room w…"
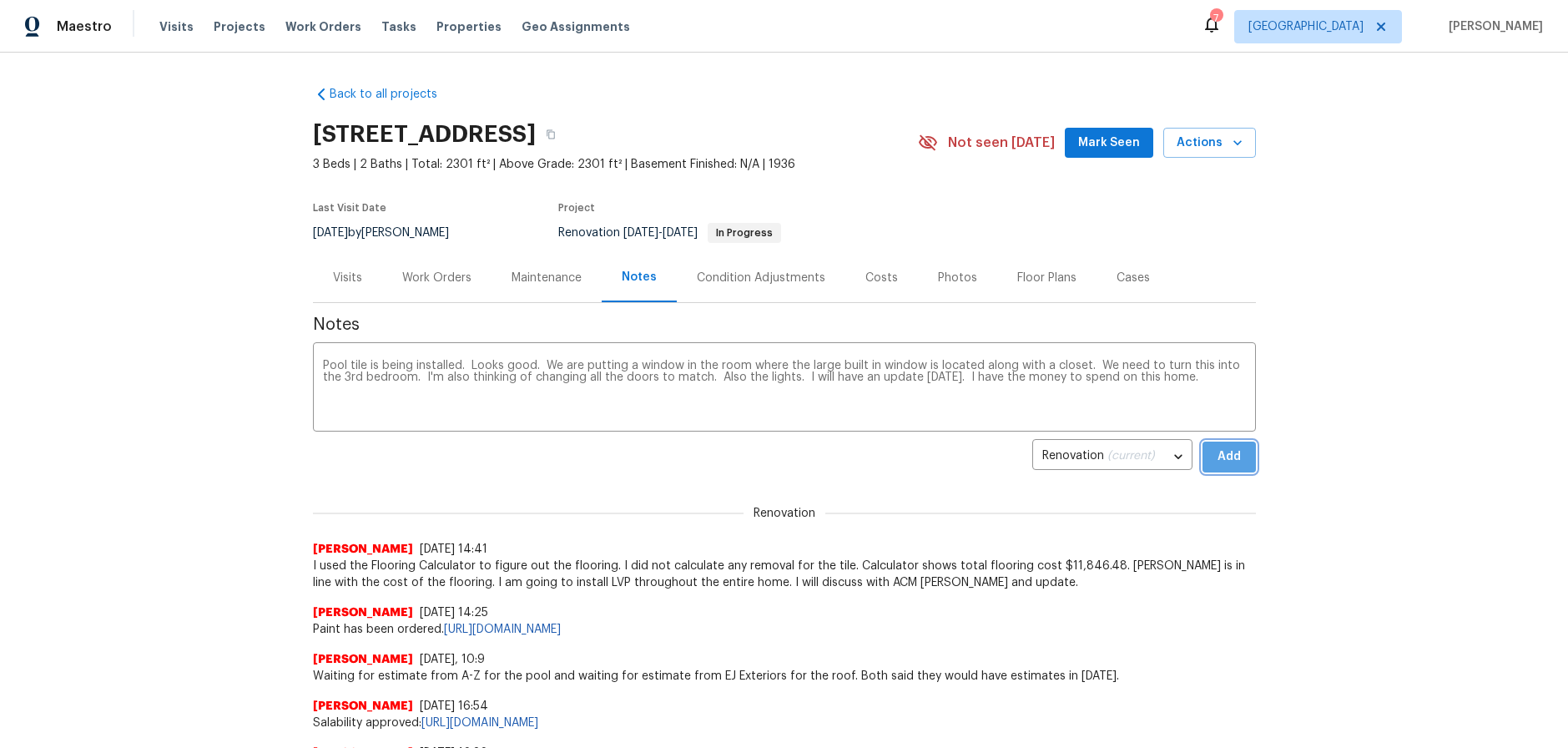
click at [1216, 453] on span "Add" at bounding box center [1230, 457] width 26 height 21
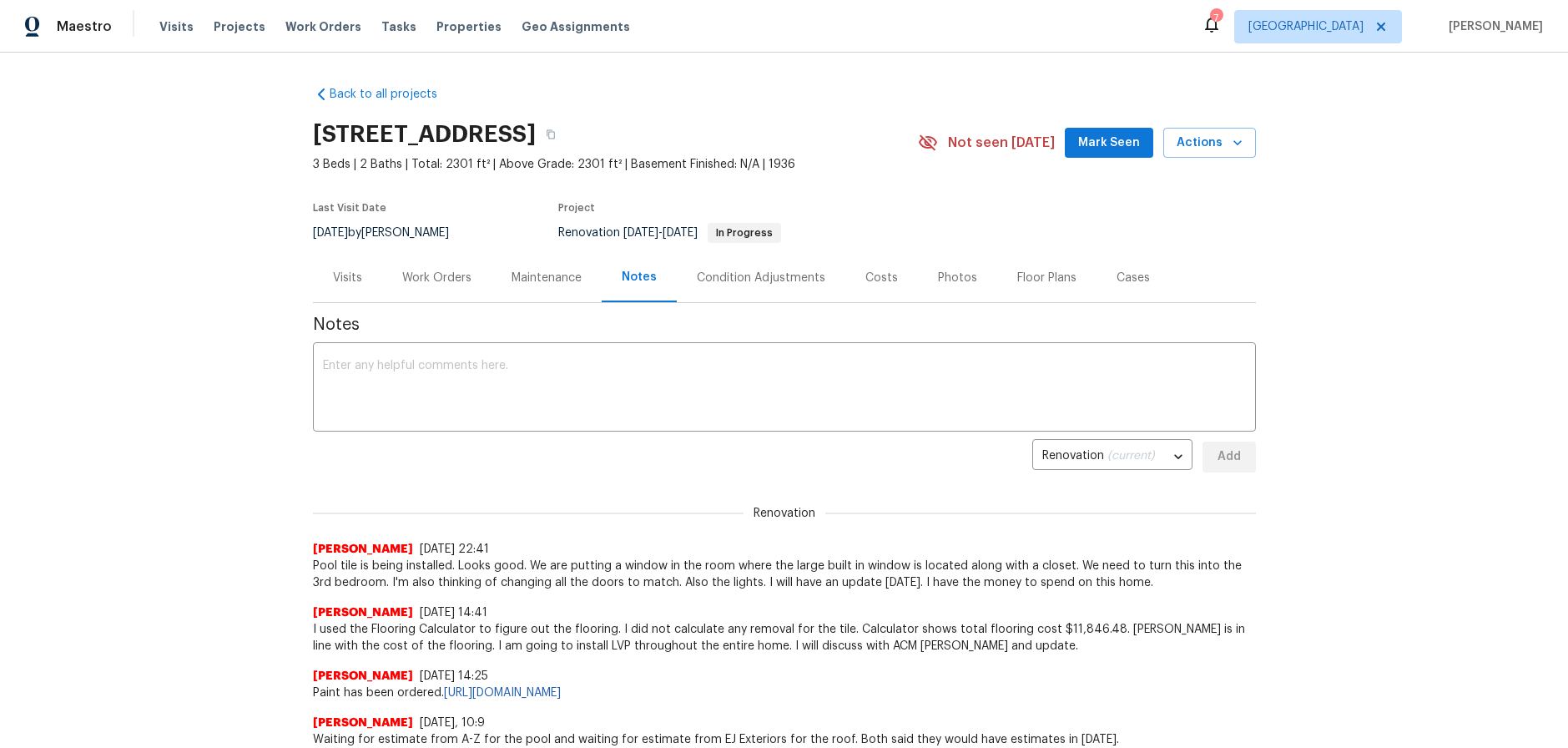
click at [867, 270] on div "Costs" at bounding box center [882, 278] width 33 height 17
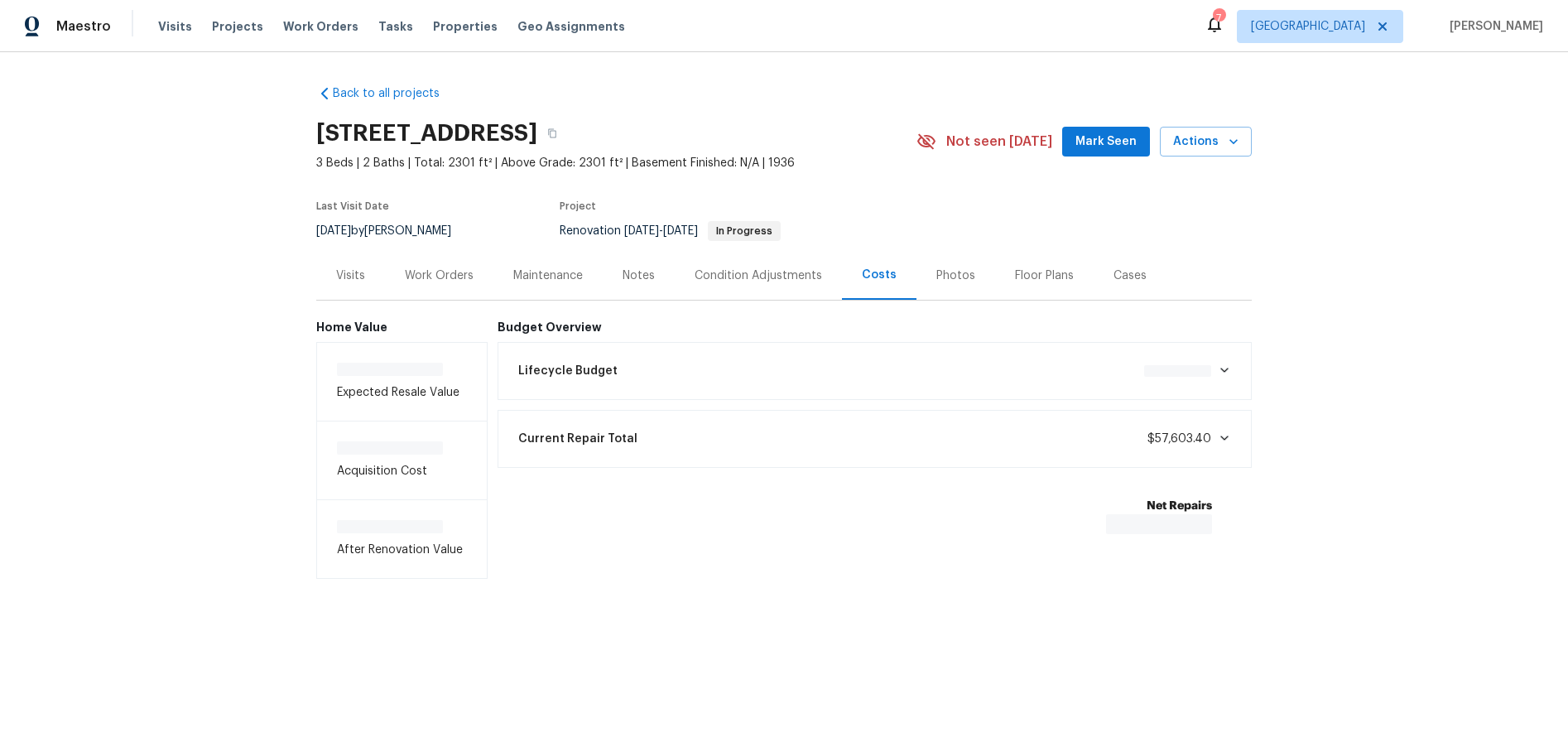
click at [443, 274] on div "Work Orders" at bounding box center [439, 276] width 68 height 17
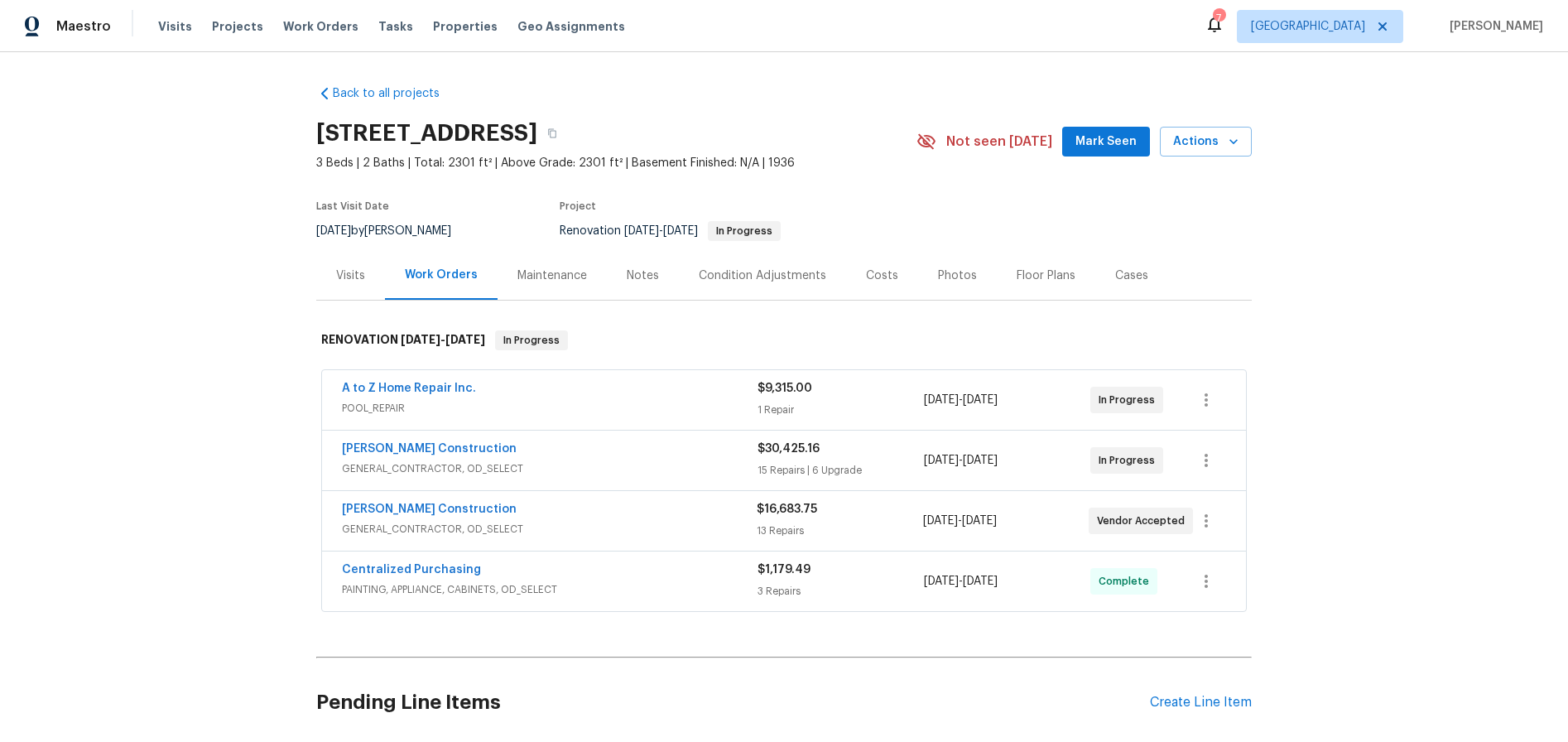
click at [444, 274] on div "Work Orders" at bounding box center [442, 275] width 73 height 17
